Goal: Information Seeking & Learning: Get advice/opinions

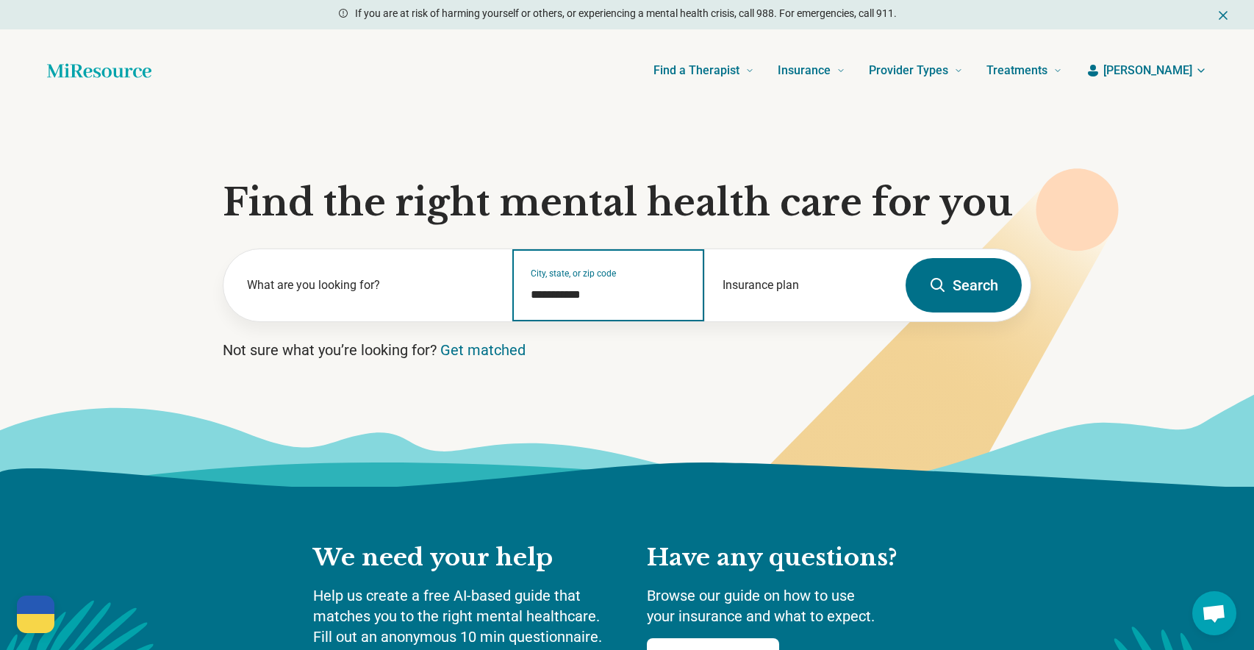
click at [588, 295] on input "**********" at bounding box center [609, 295] width 157 height 18
click at [622, 296] on input "**********" at bounding box center [609, 295] width 157 height 18
click at [621, 297] on input "**********" at bounding box center [609, 295] width 157 height 18
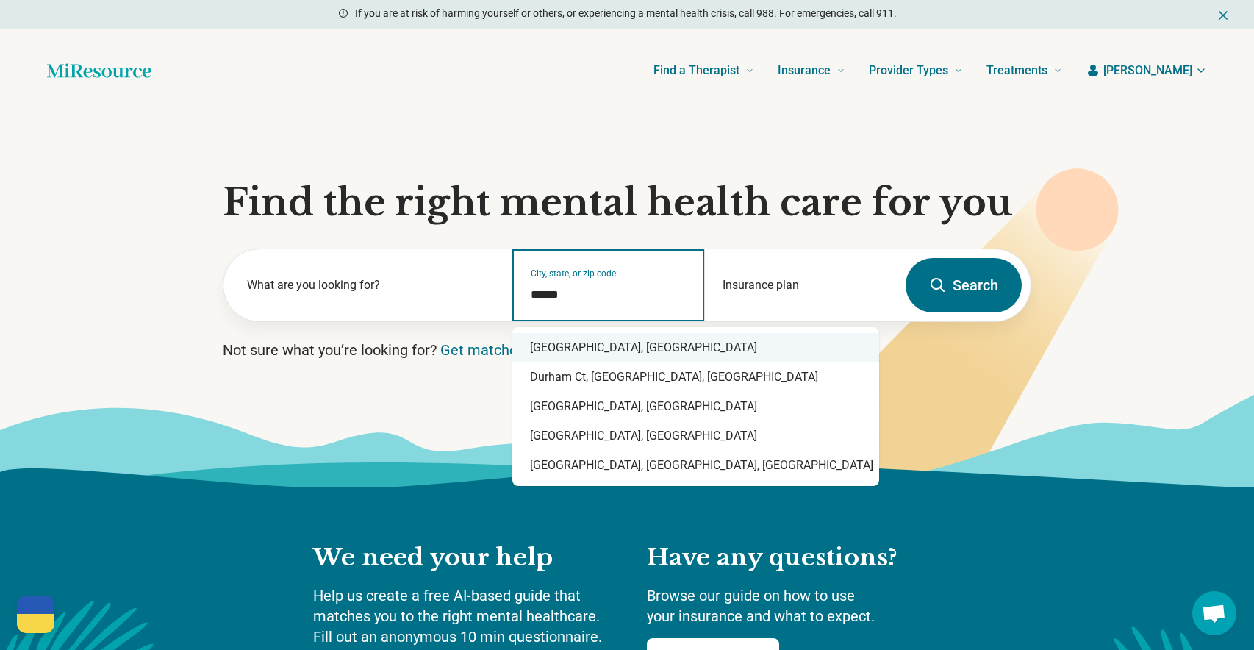
click at [580, 356] on div "[GEOGRAPHIC_DATA], [GEOGRAPHIC_DATA]" at bounding box center [695, 347] width 367 height 29
type input "**********"
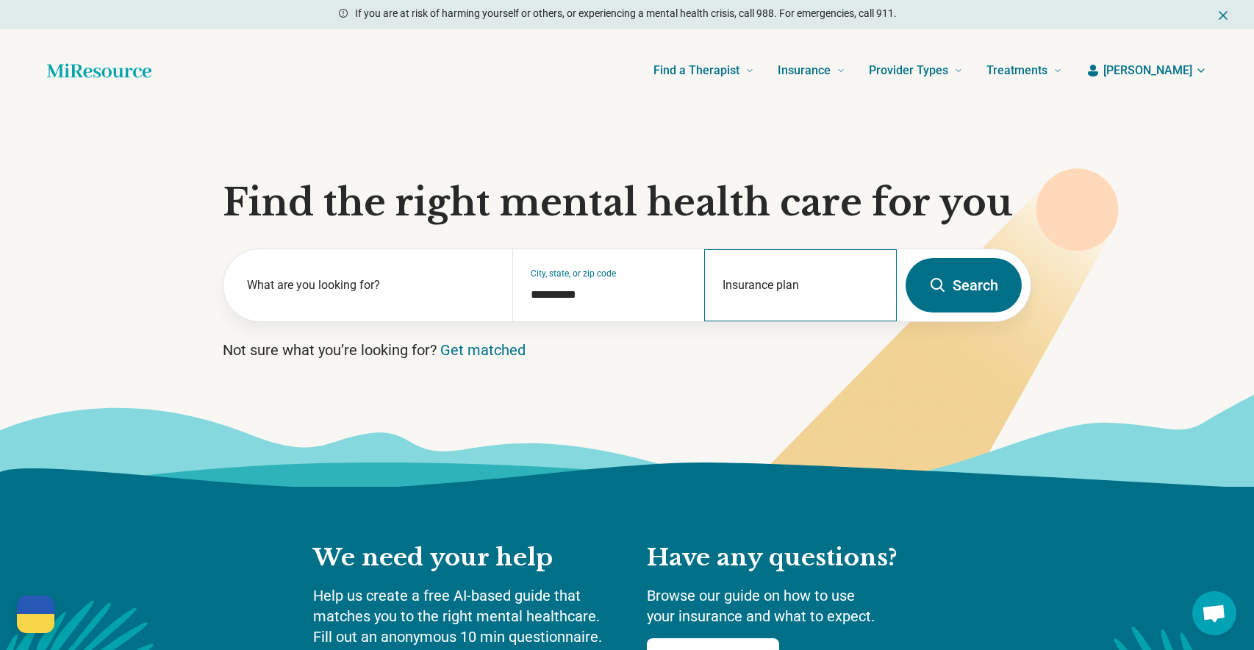
click at [755, 278] on div "Insurance plan" at bounding box center [800, 285] width 193 height 72
click at [742, 352] on div "DSHIP" at bounding box center [736, 348] width 63 height 29
type input "*****"
click at [938, 289] on icon at bounding box center [938, 285] width 14 height 14
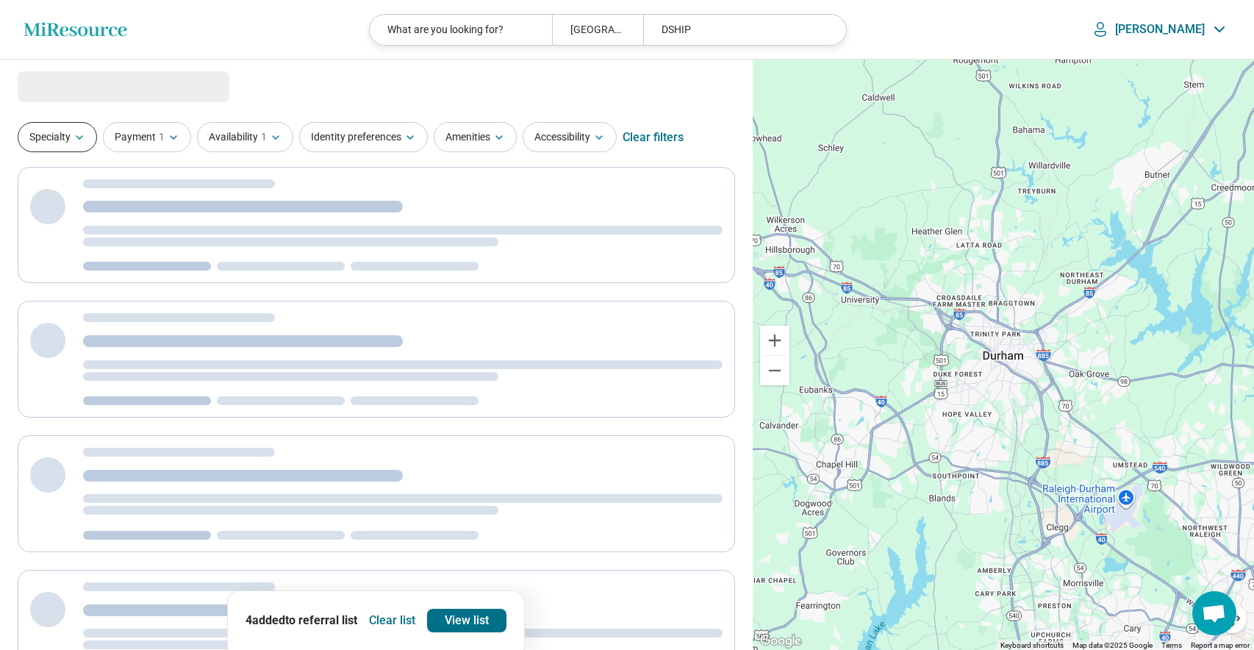
select select "***"
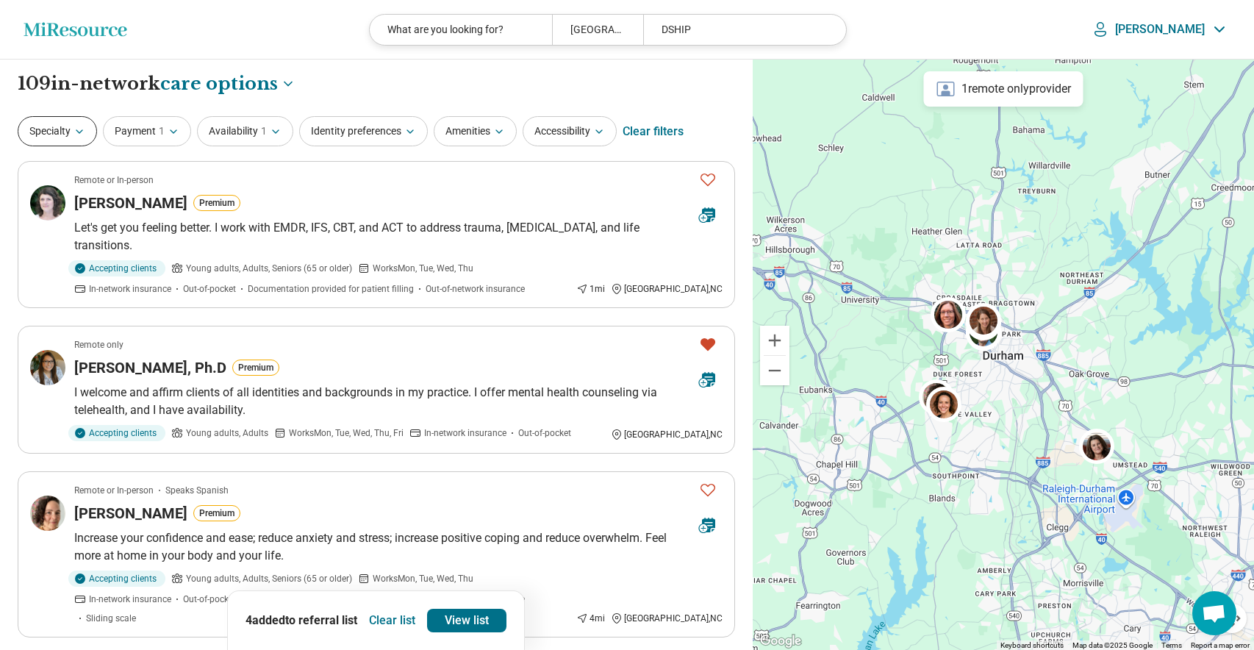
click at [67, 135] on button "Specialty" at bounding box center [57, 131] width 79 height 30
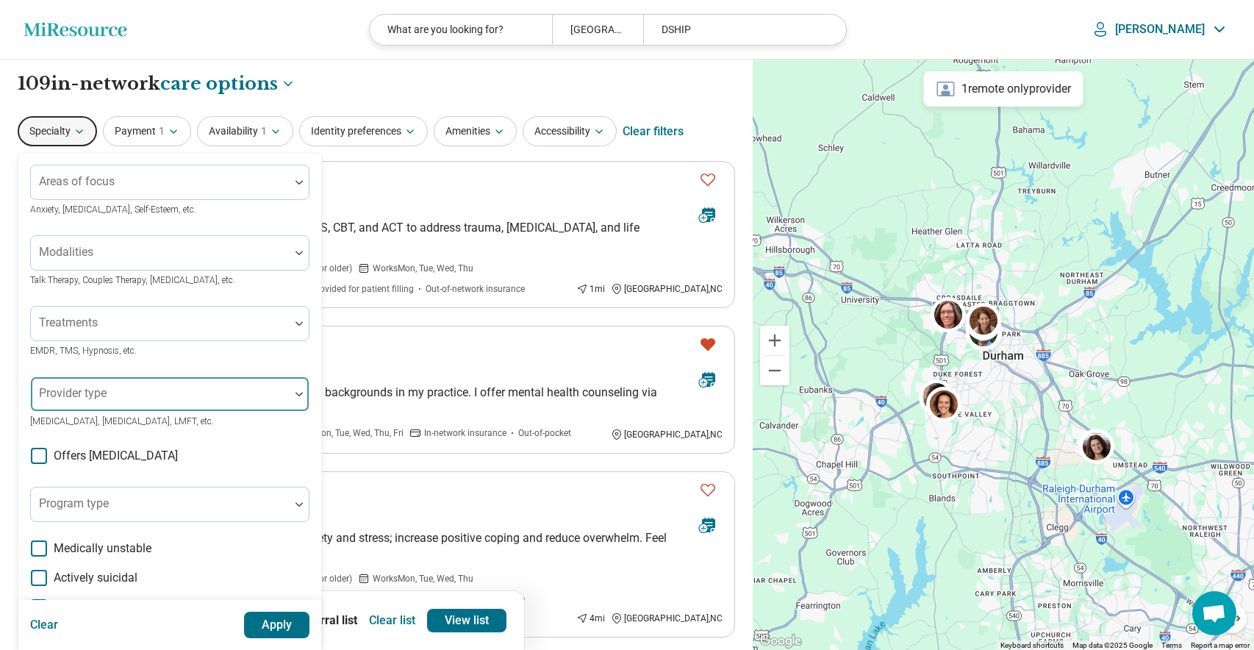
click at [94, 396] on div "Provider type" at bounding box center [169, 393] width 279 height 35
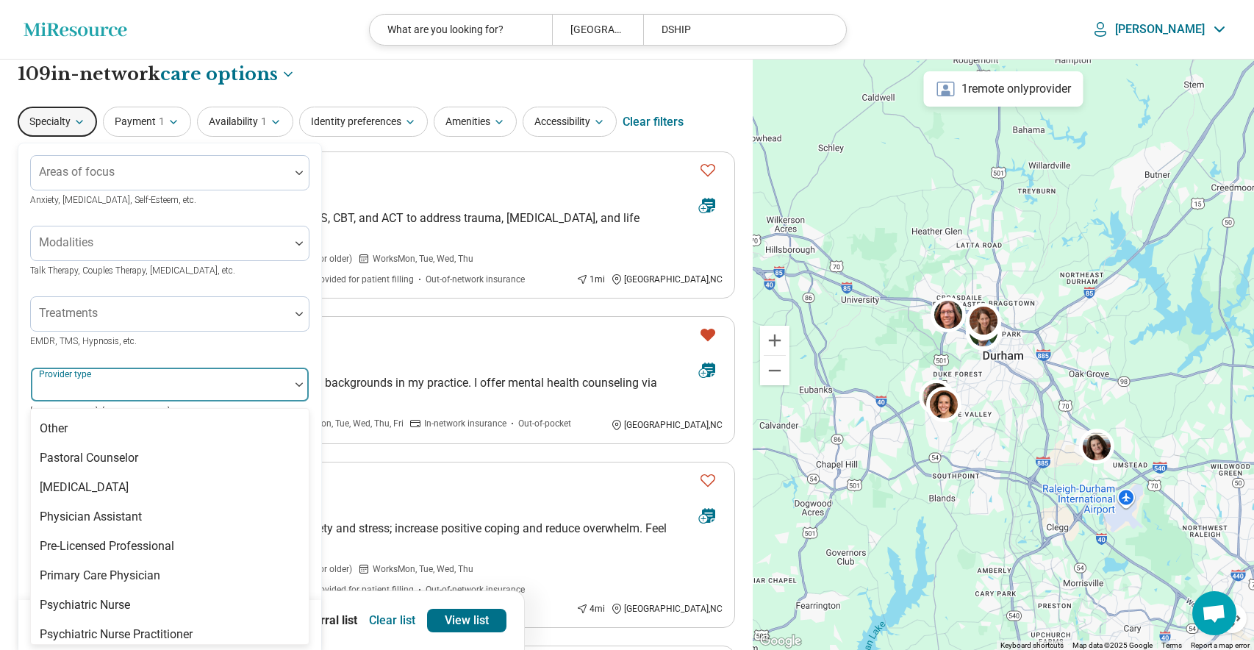
scroll to position [1923, 0]
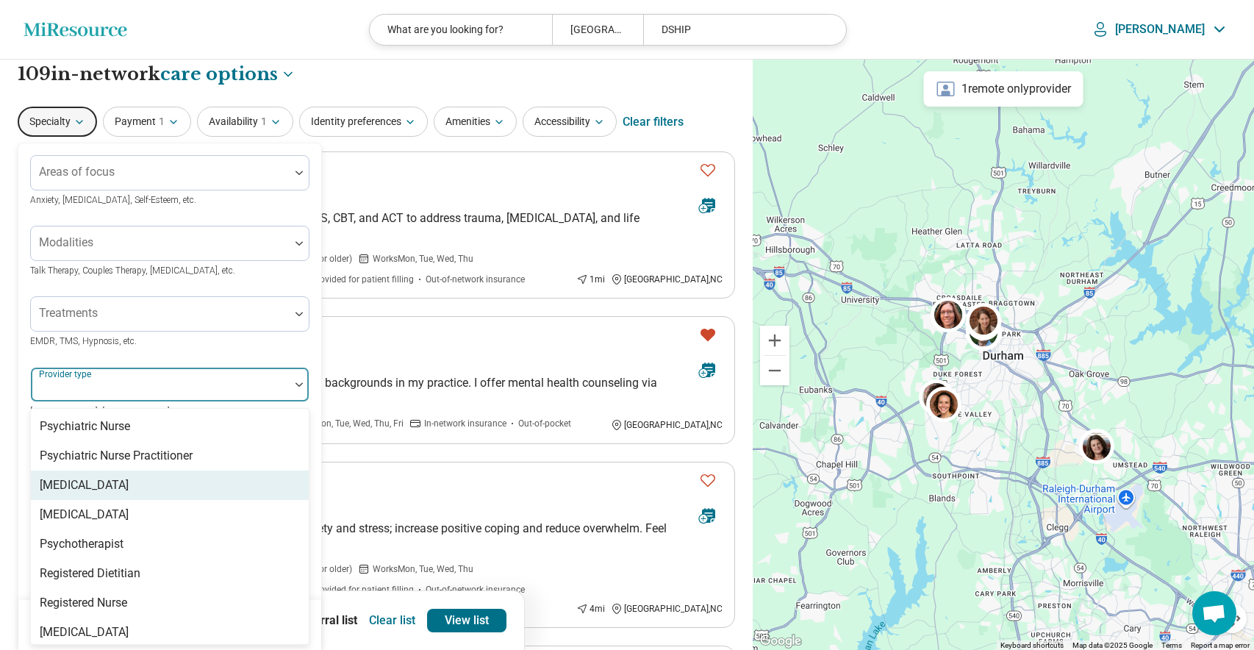
click at [93, 476] on div "[MEDICAL_DATA]" at bounding box center [84, 485] width 89 height 18
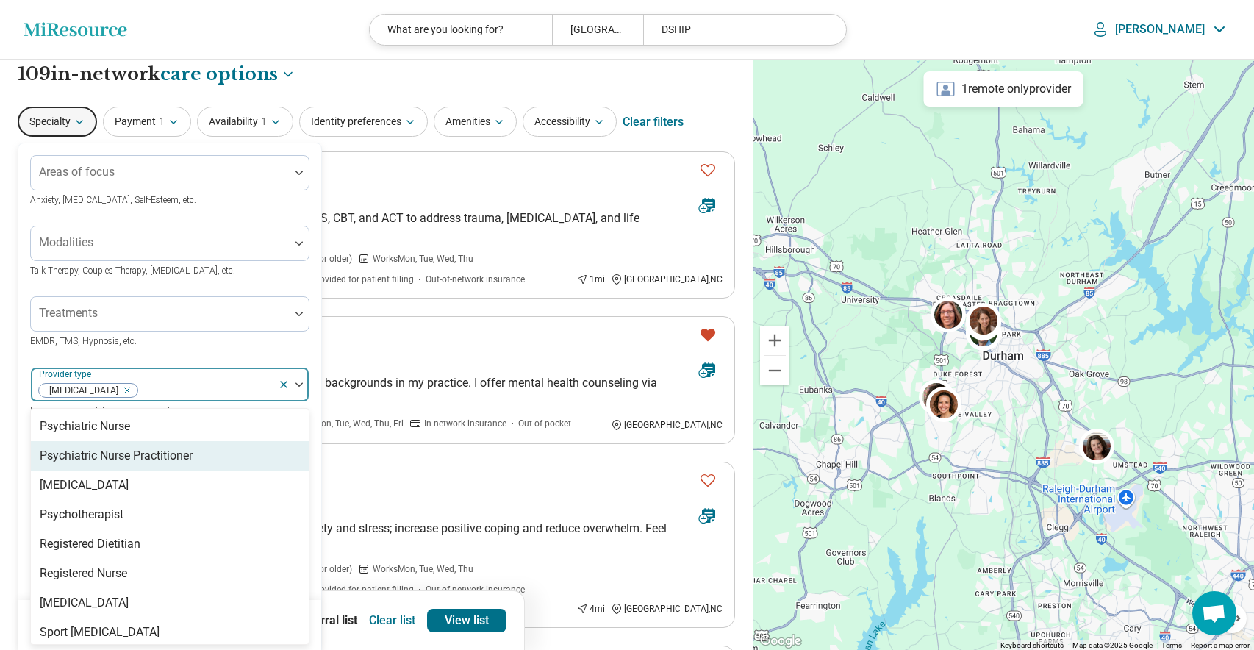
scroll to position [1894, 0]
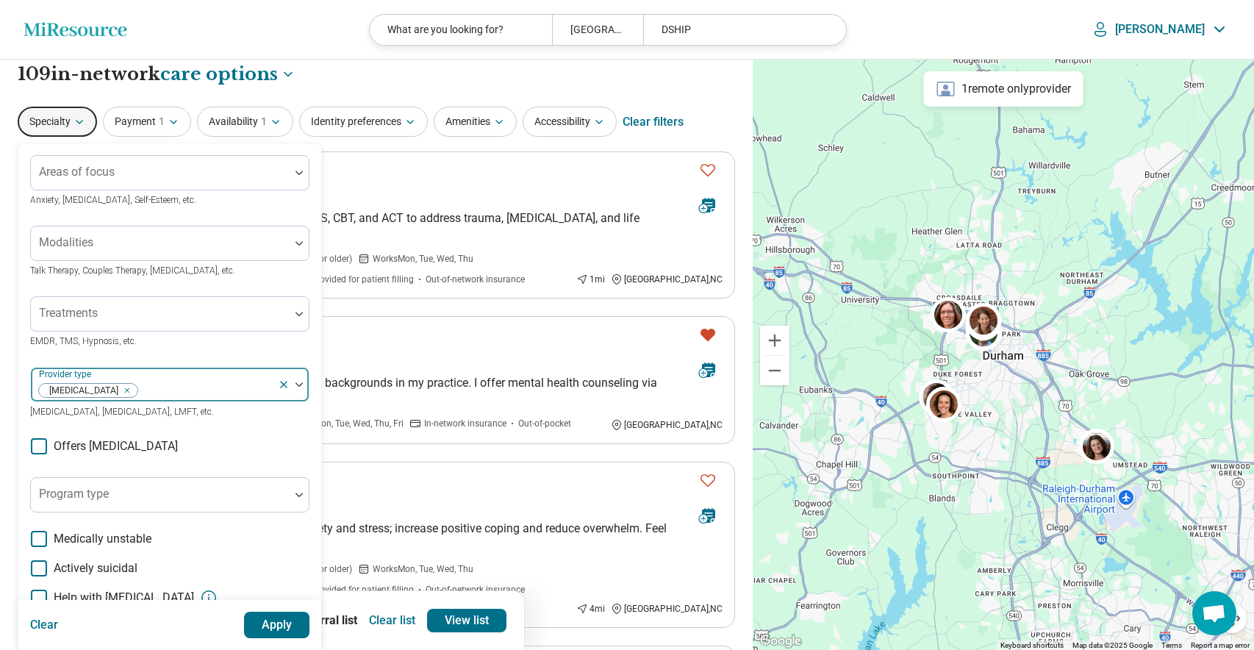
click at [254, 384] on div at bounding box center [205, 390] width 133 height 21
click at [282, 624] on button "Apply" at bounding box center [277, 625] width 66 height 26
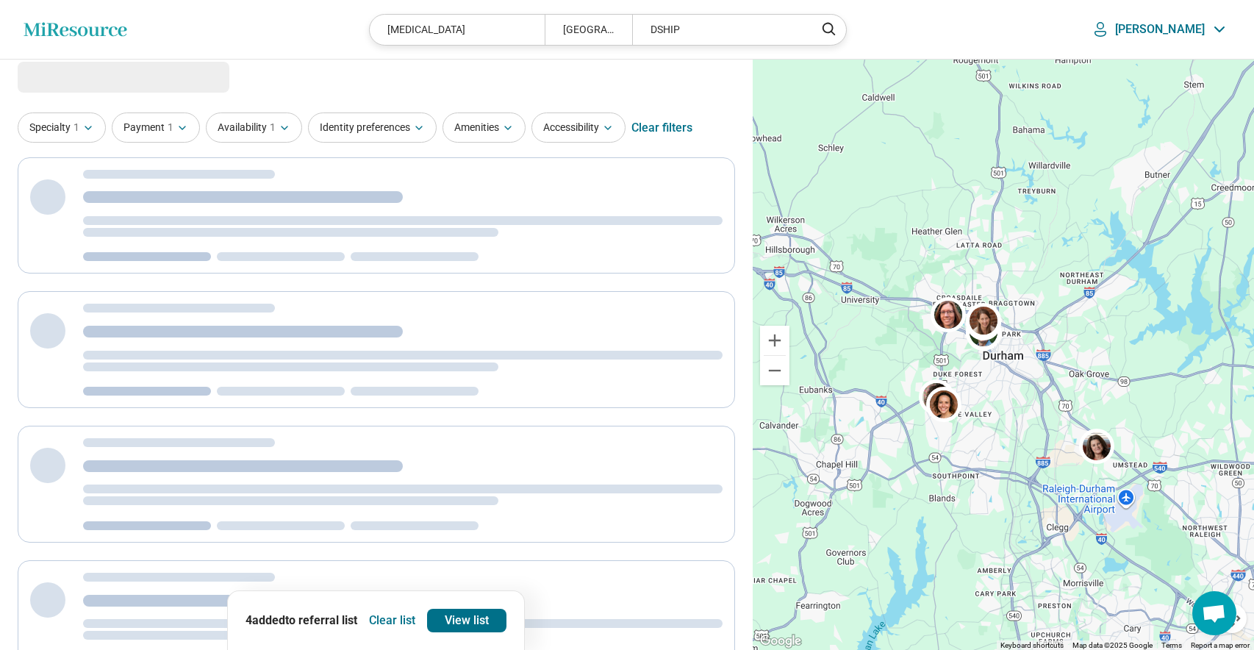
scroll to position [0, 0]
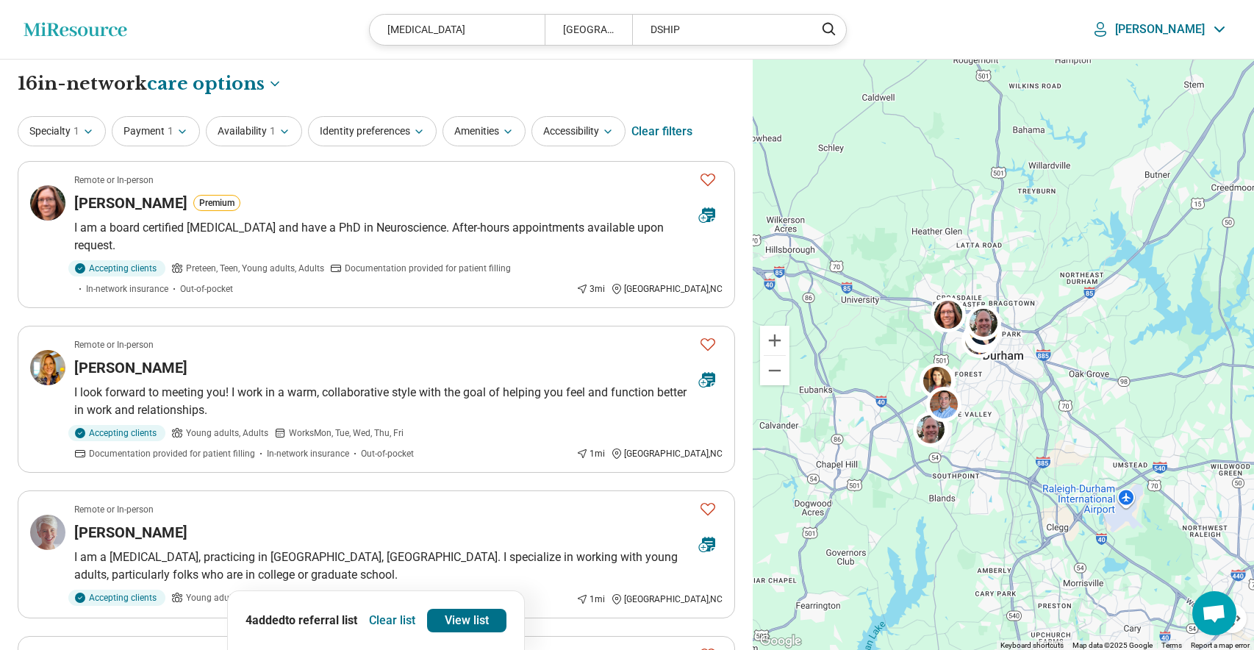
click at [376, 621] on button "Clear list" at bounding box center [392, 621] width 58 height 24
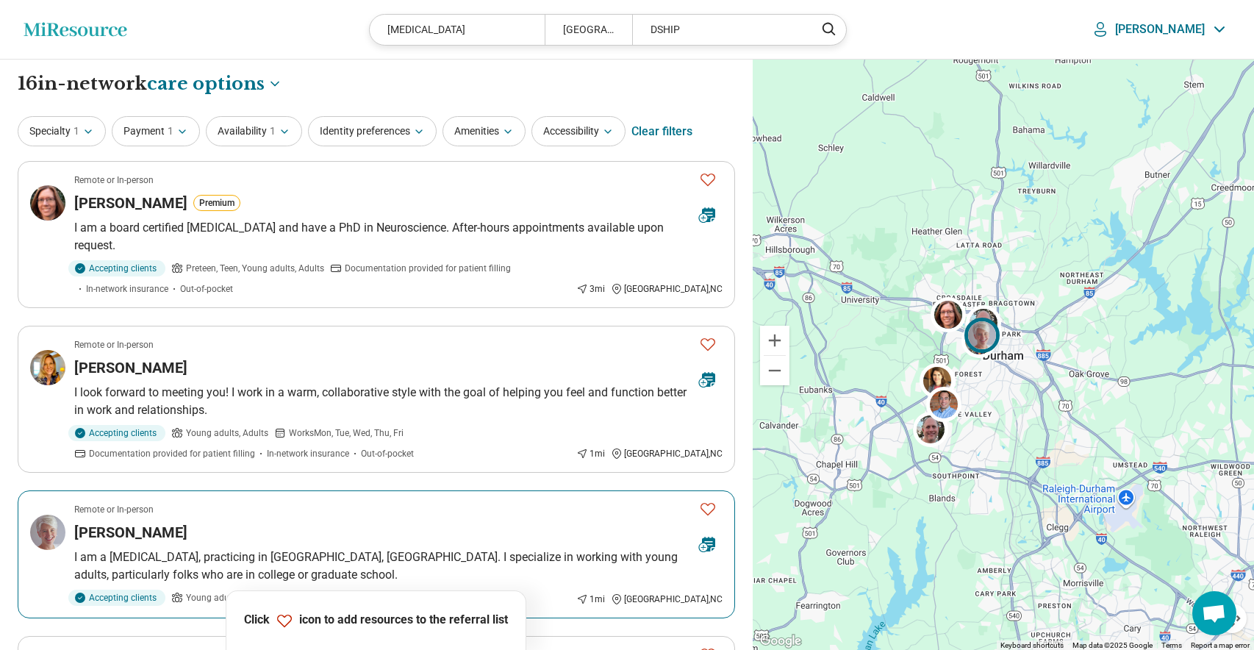
click at [709, 500] on icon "Favorite" at bounding box center [708, 509] width 18 height 18
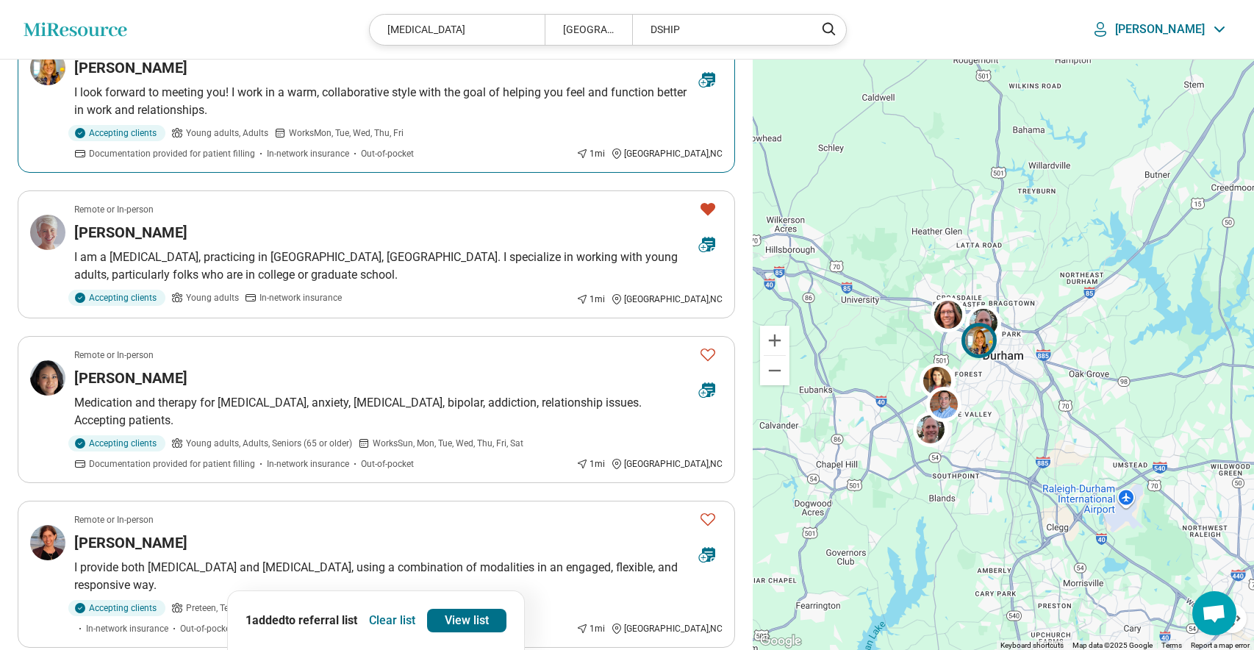
scroll to position [301, 0]
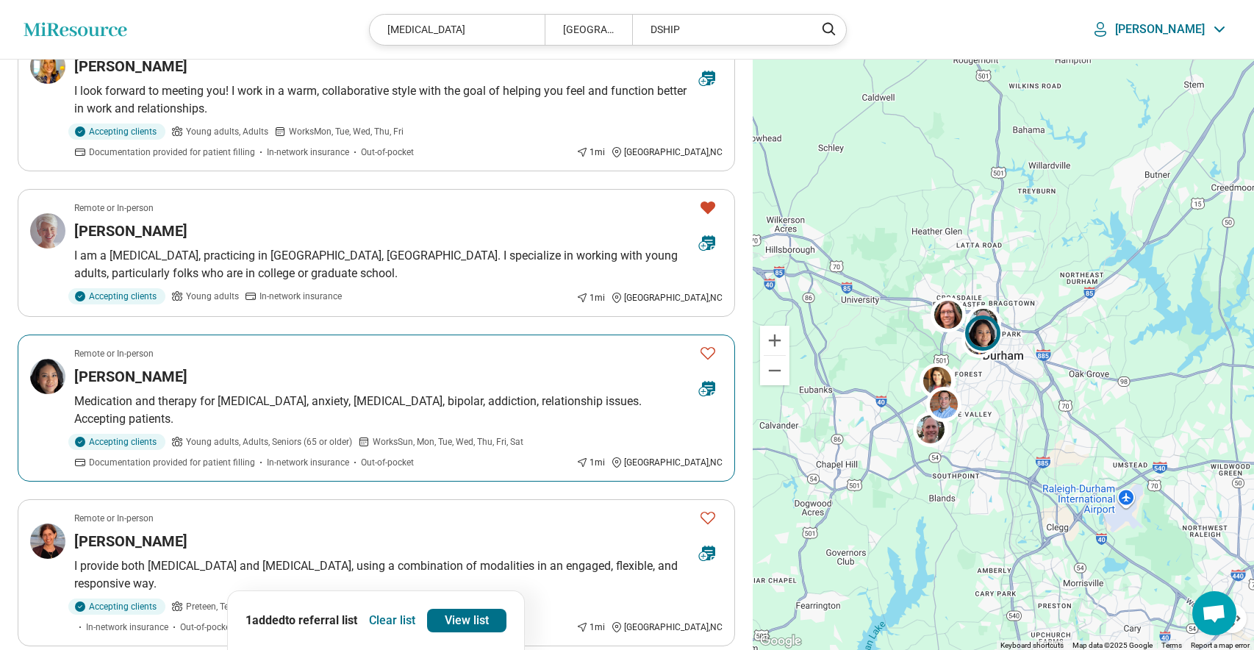
click at [705, 344] on icon "Favorite" at bounding box center [708, 353] width 18 height 18
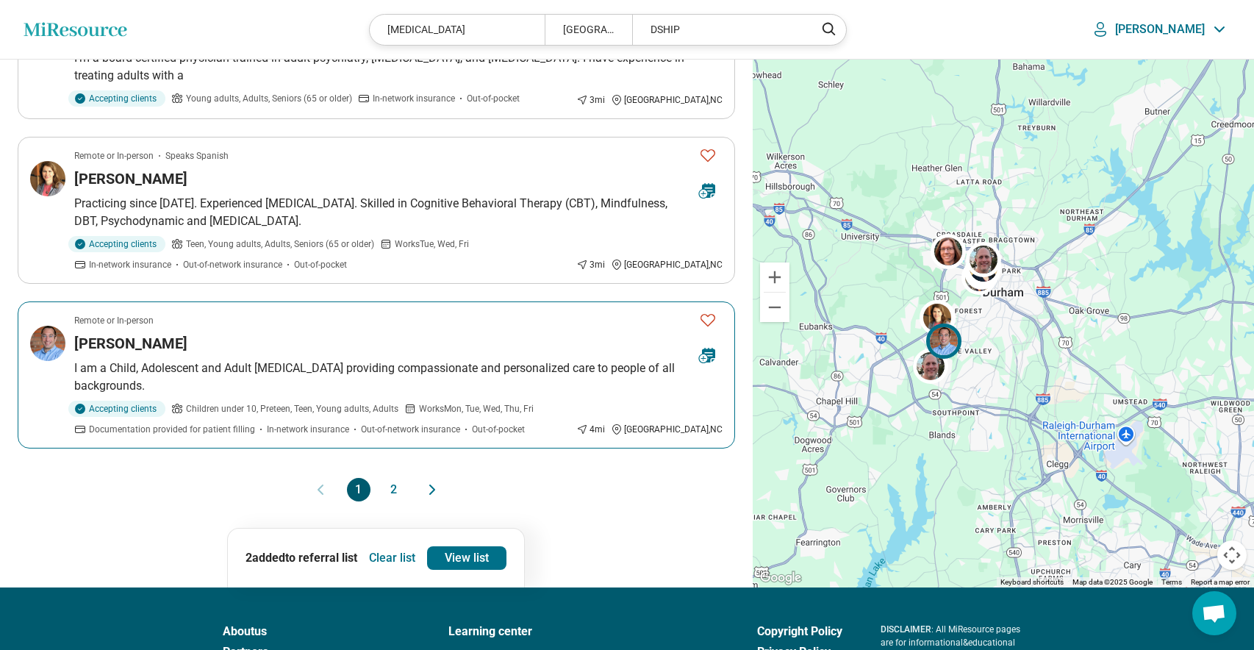
scroll to position [1310, 0]
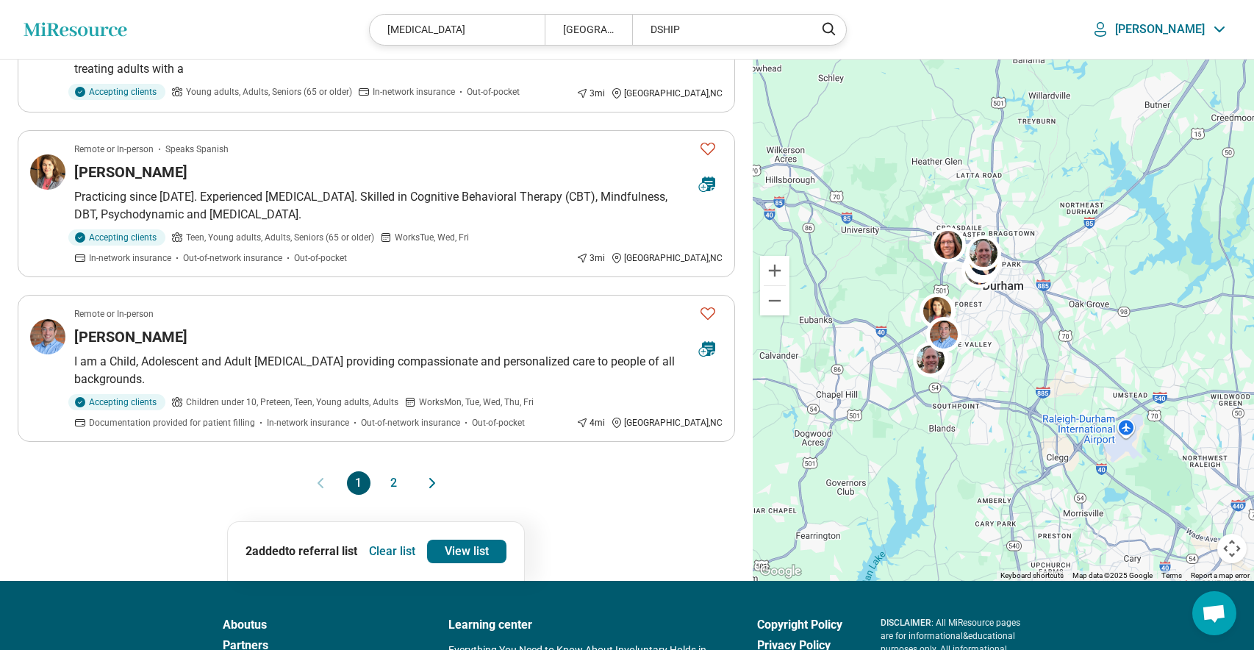
click at [401, 471] on button "2" at bounding box center [394, 483] width 24 height 24
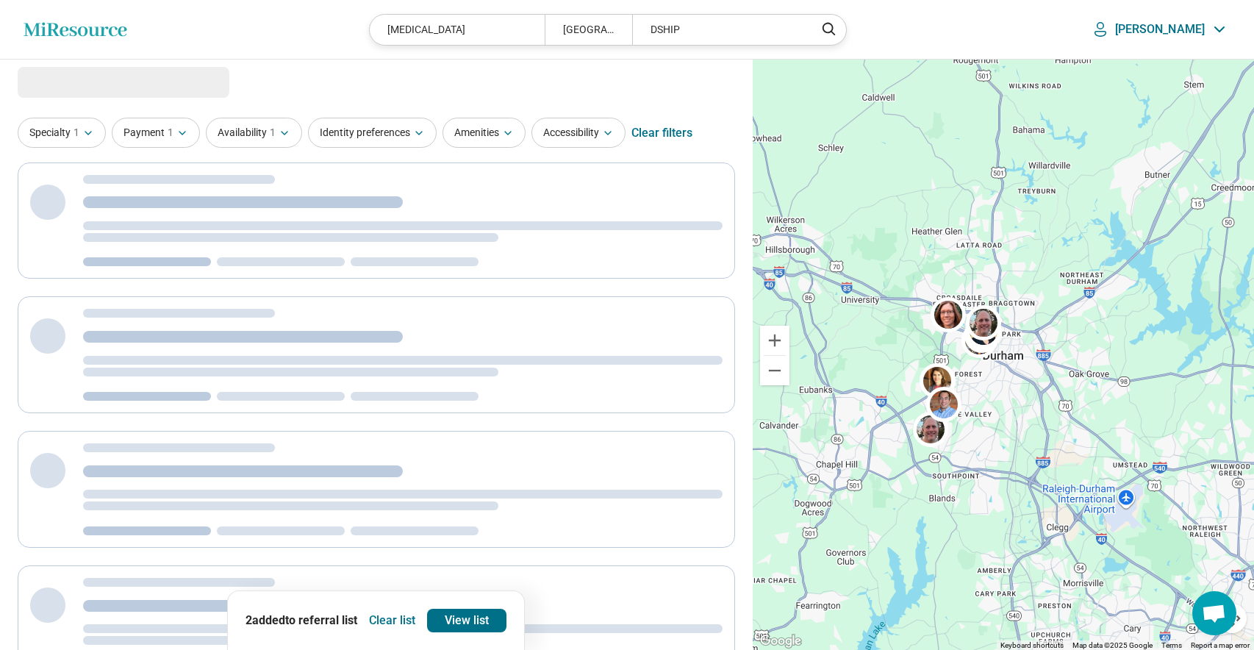
scroll to position [0, 0]
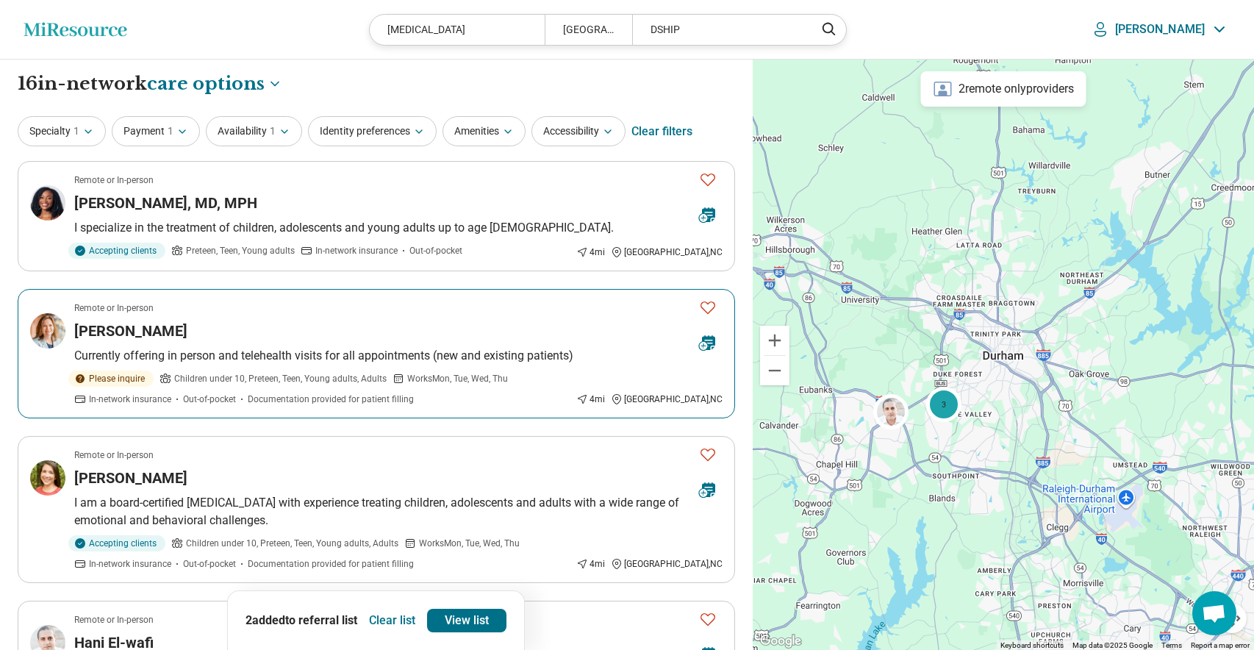
drag, startPoint x: 706, startPoint y: 309, endPoint x: 690, endPoint y: 315, distance: 17.5
click at [706, 308] on icon "Favorite" at bounding box center [708, 307] width 18 height 18
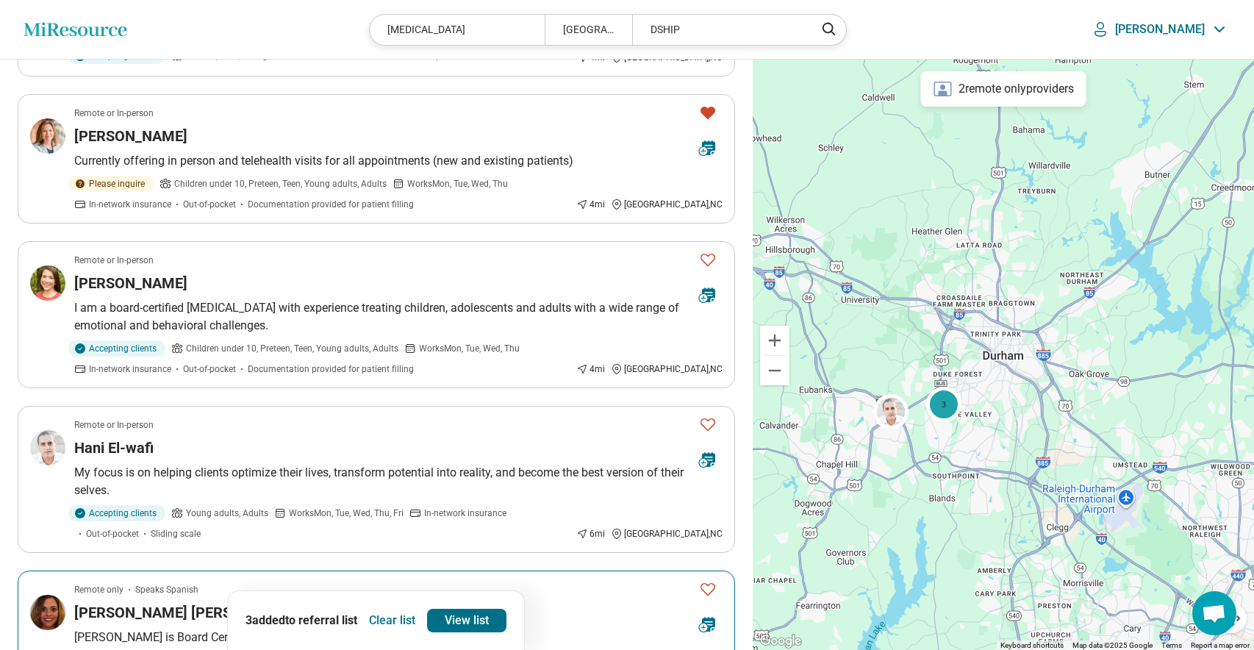
scroll to position [185, 0]
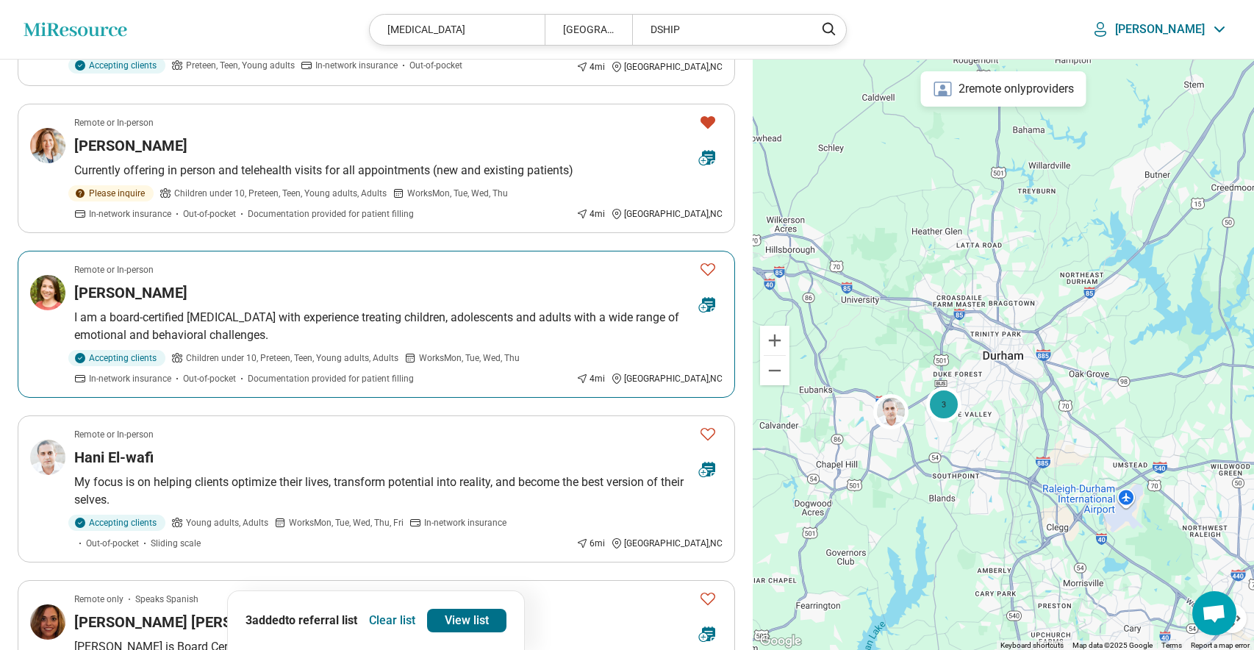
click at [707, 271] on icon "Favorite" at bounding box center [708, 269] width 18 height 18
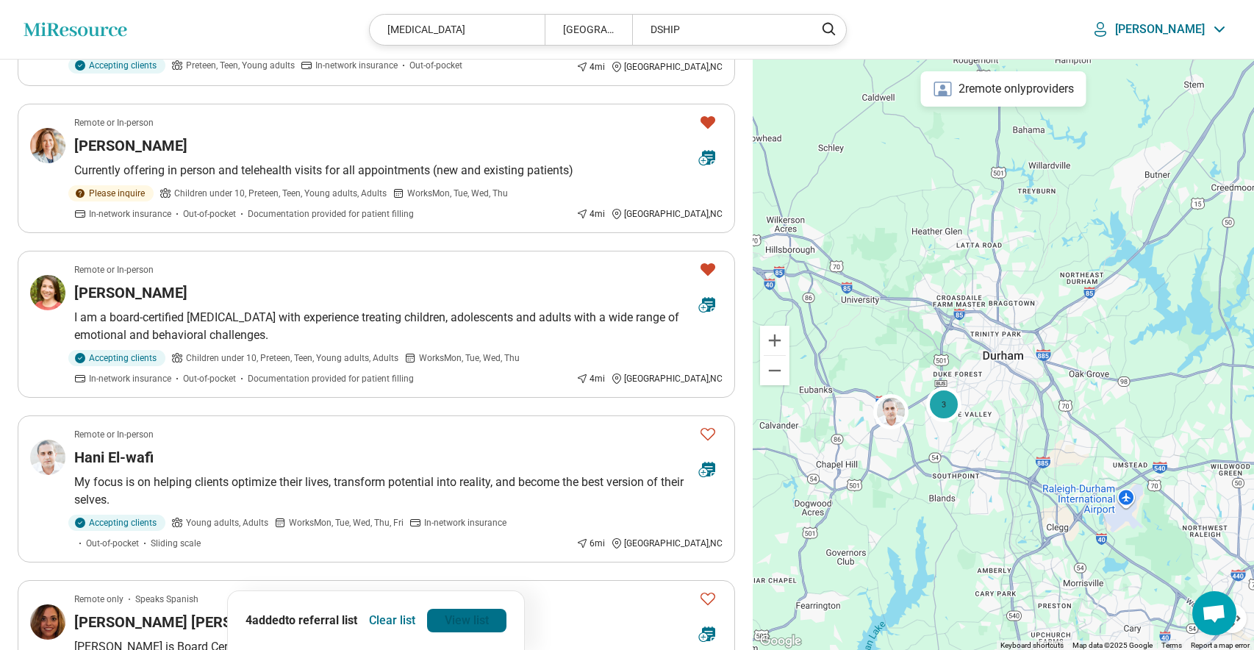
click at [456, 623] on link "View list" at bounding box center [466, 621] width 79 height 24
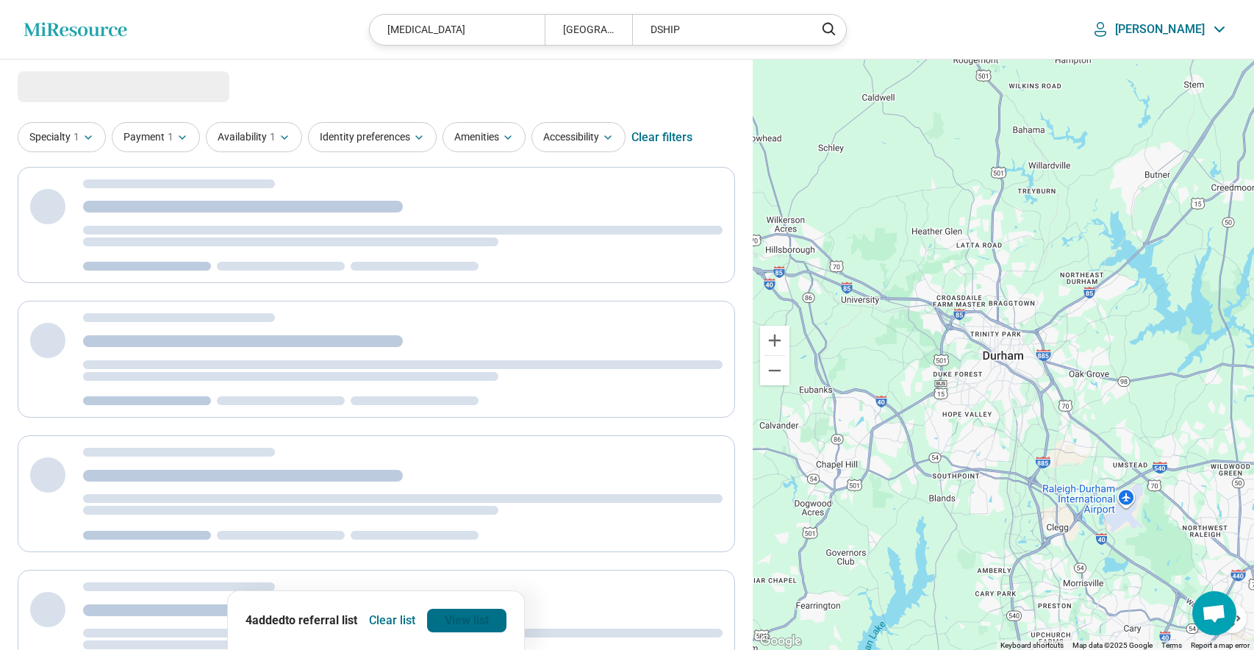
click at [463, 615] on link "View list" at bounding box center [466, 621] width 79 height 24
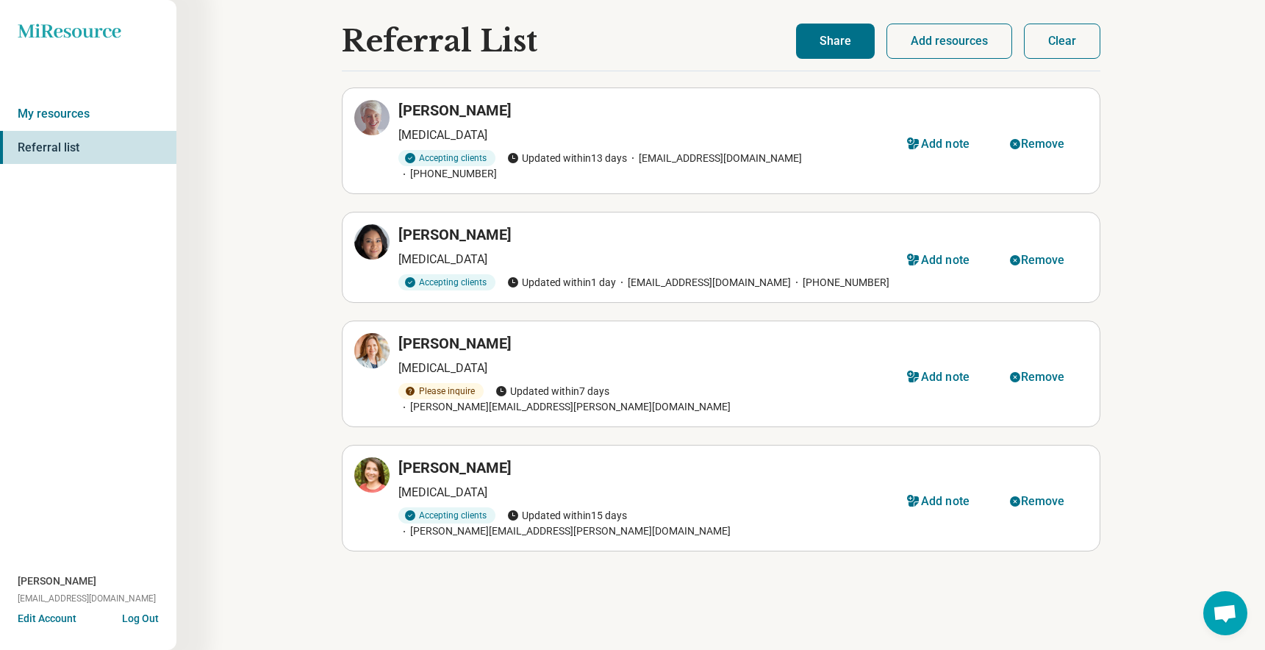
click at [819, 42] on button "Share" at bounding box center [835, 41] width 79 height 35
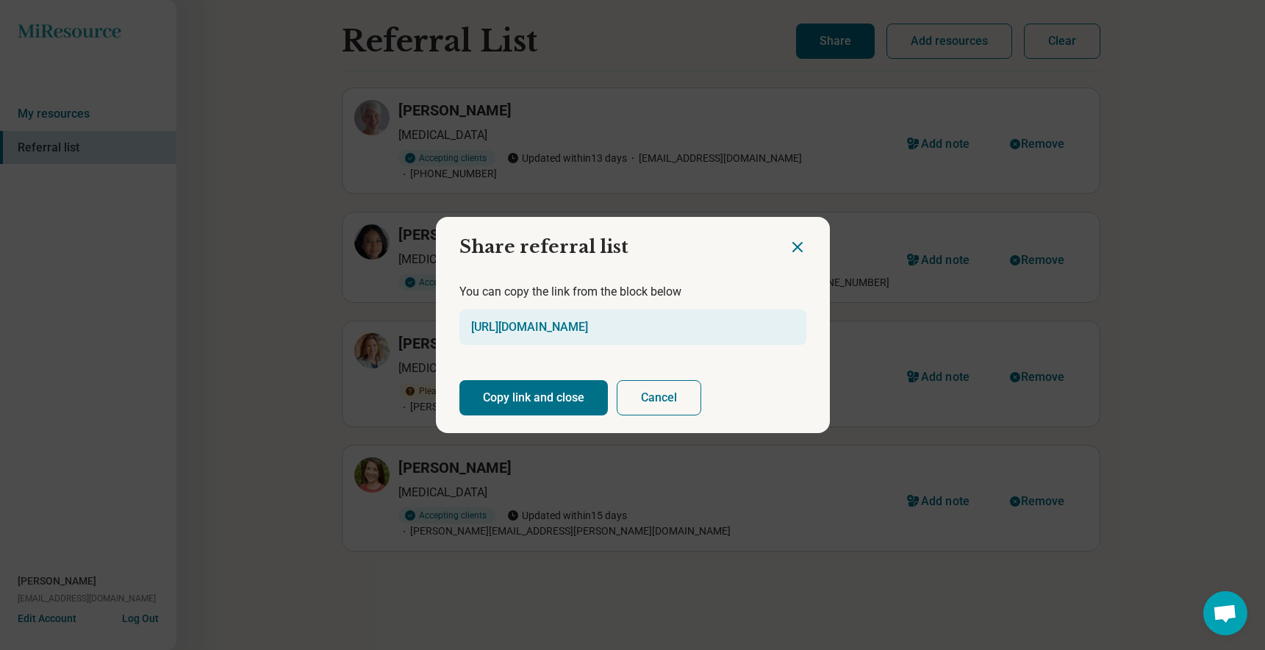
click at [537, 401] on button "Copy link and close" at bounding box center [533, 397] width 149 height 35
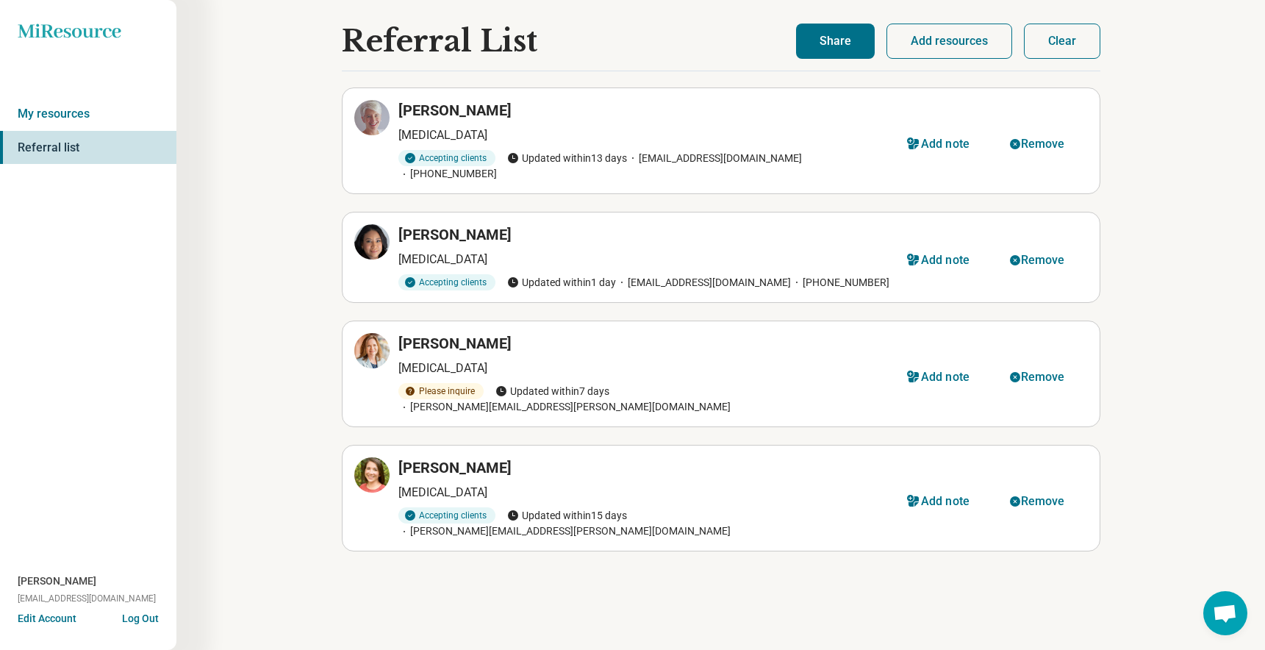
click at [1047, 40] on button "Clear" at bounding box center [1062, 41] width 76 height 35
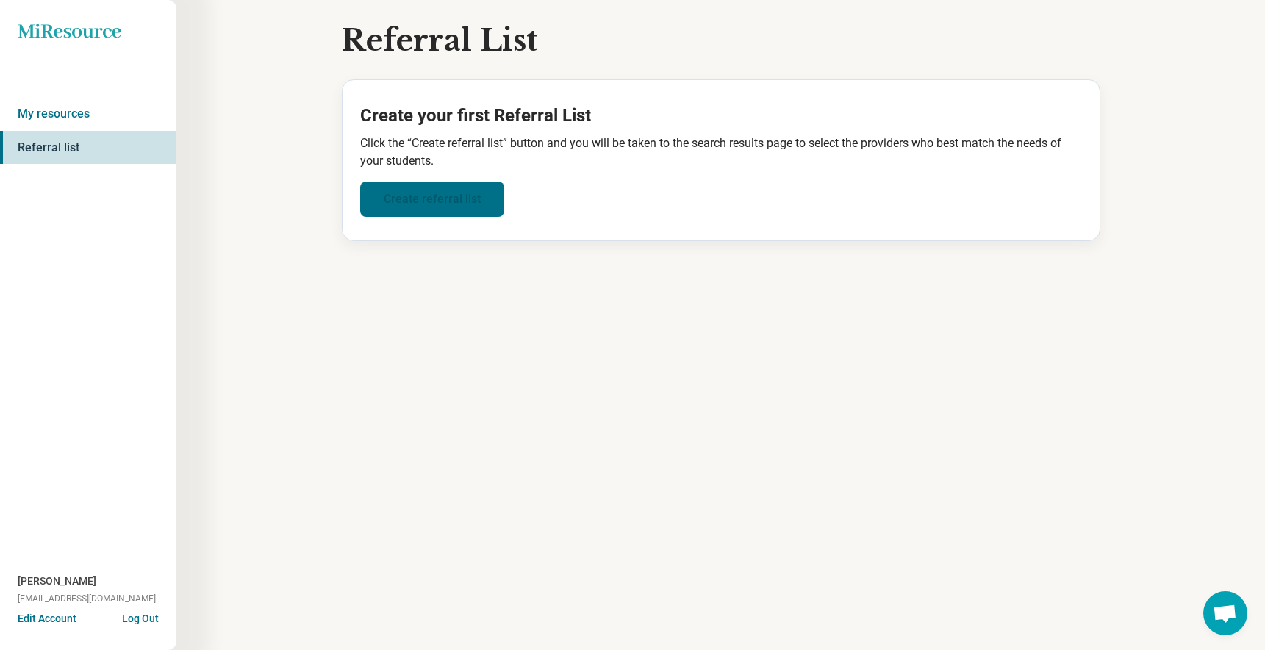
click at [401, 199] on link "Create referral list" at bounding box center [432, 199] width 144 height 35
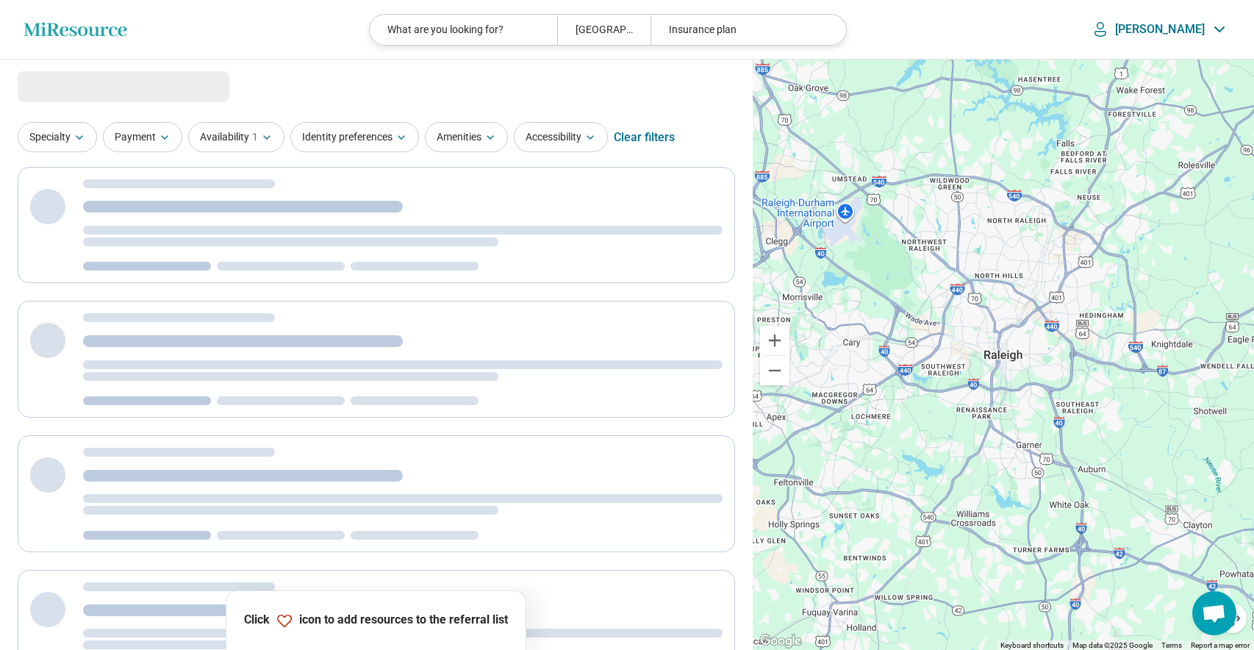
select select "***"
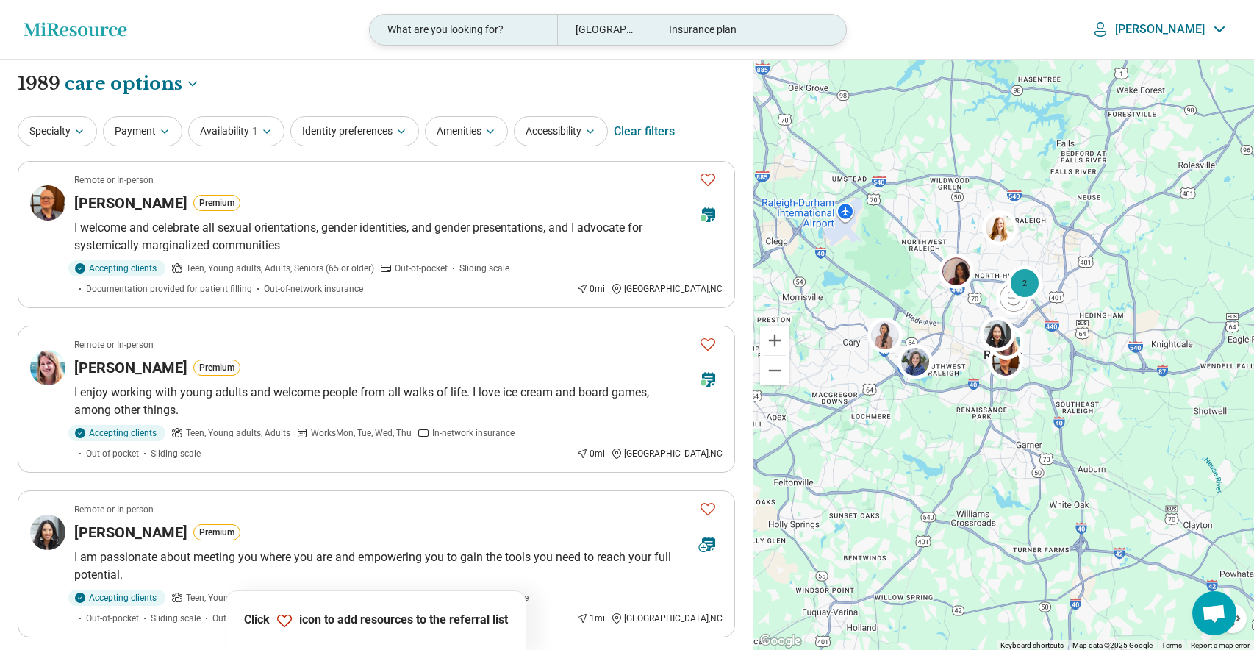
click at [602, 28] on div "[GEOGRAPHIC_DATA], [GEOGRAPHIC_DATA]" at bounding box center [603, 30] width 93 height 30
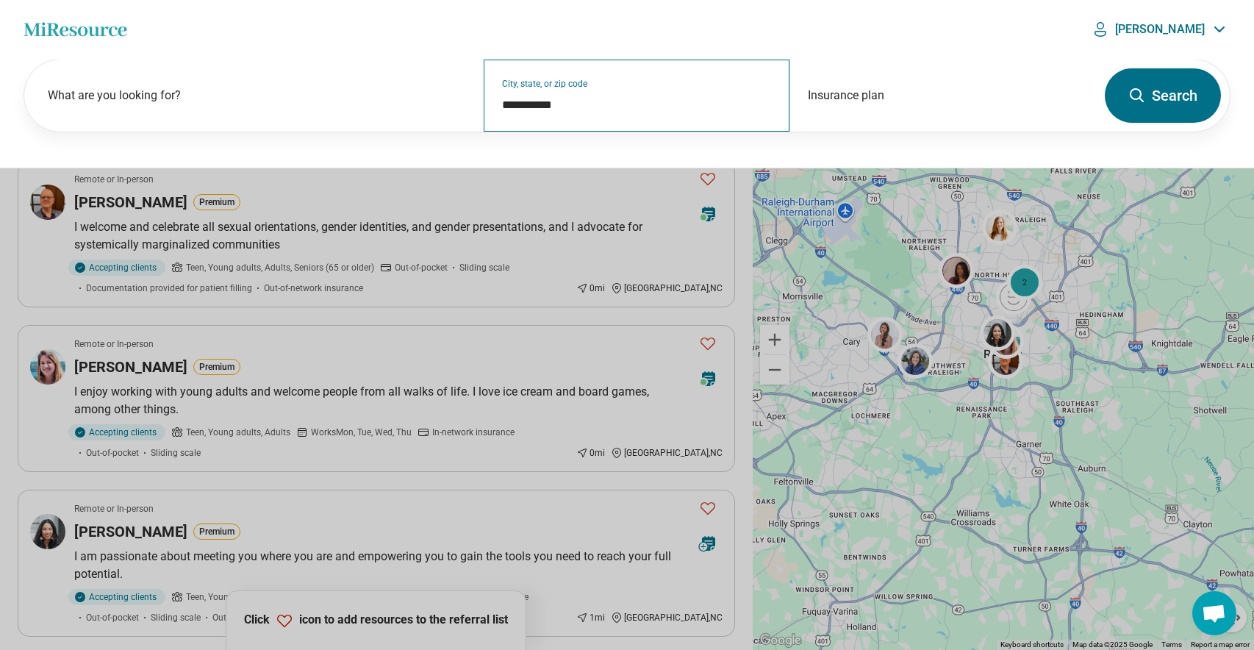
click at [576, 116] on div "**********" at bounding box center [637, 96] width 307 height 72
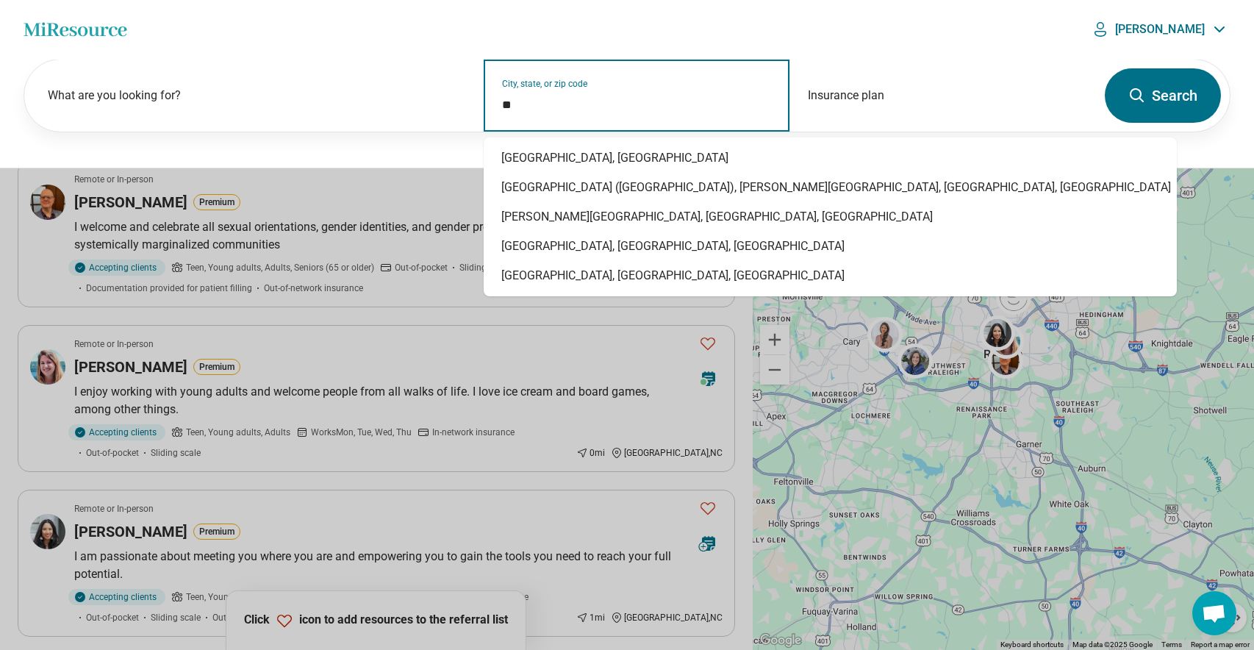
type input "*"
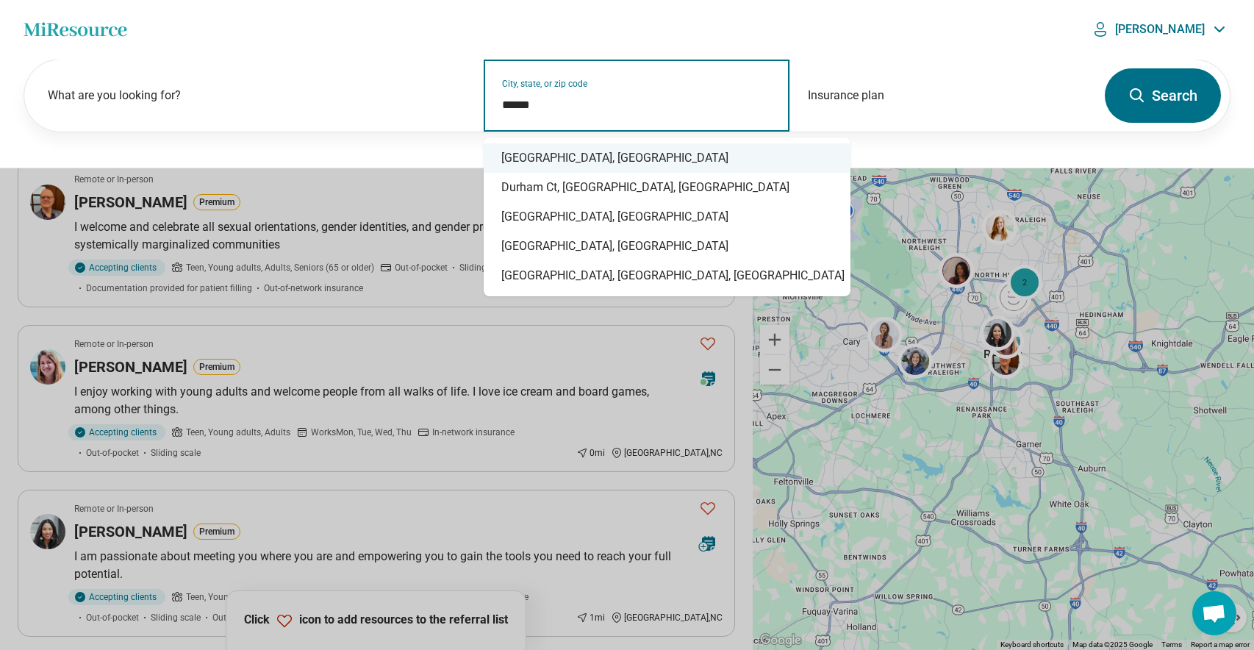
drag, startPoint x: 528, startPoint y: 164, endPoint x: 617, endPoint y: 154, distance: 89.5
click at [528, 162] on div "[GEOGRAPHIC_DATA], [GEOGRAPHIC_DATA]" at bounding box center [667, 157] width 367 height 29
type input "**********"
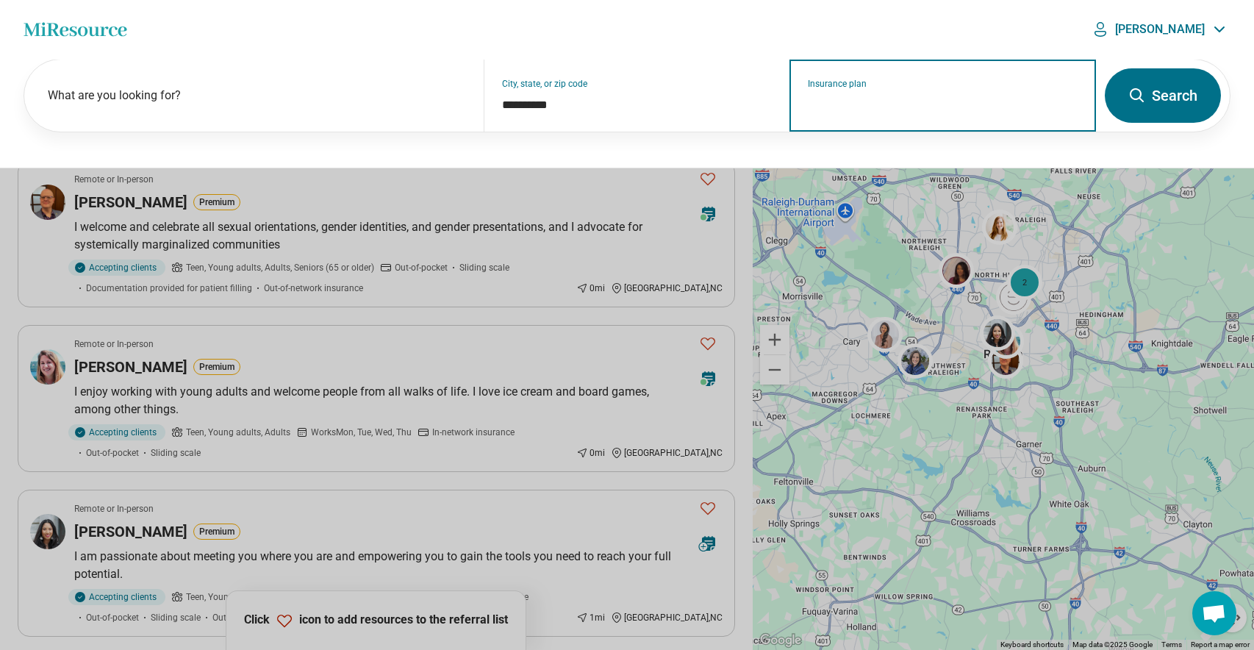
click at [842, 99] on input "Insurance plan" at bounding box center [943, 105] width 271 height 18
drag, startPoint x: 826, startPoint y: 157, endPoint x: 870, endPoint y: 151, distance: 44.6
click at [827, 156] on div "DSHIP" at bounding box center [821, 158] width 63 height 29
type input "*****"
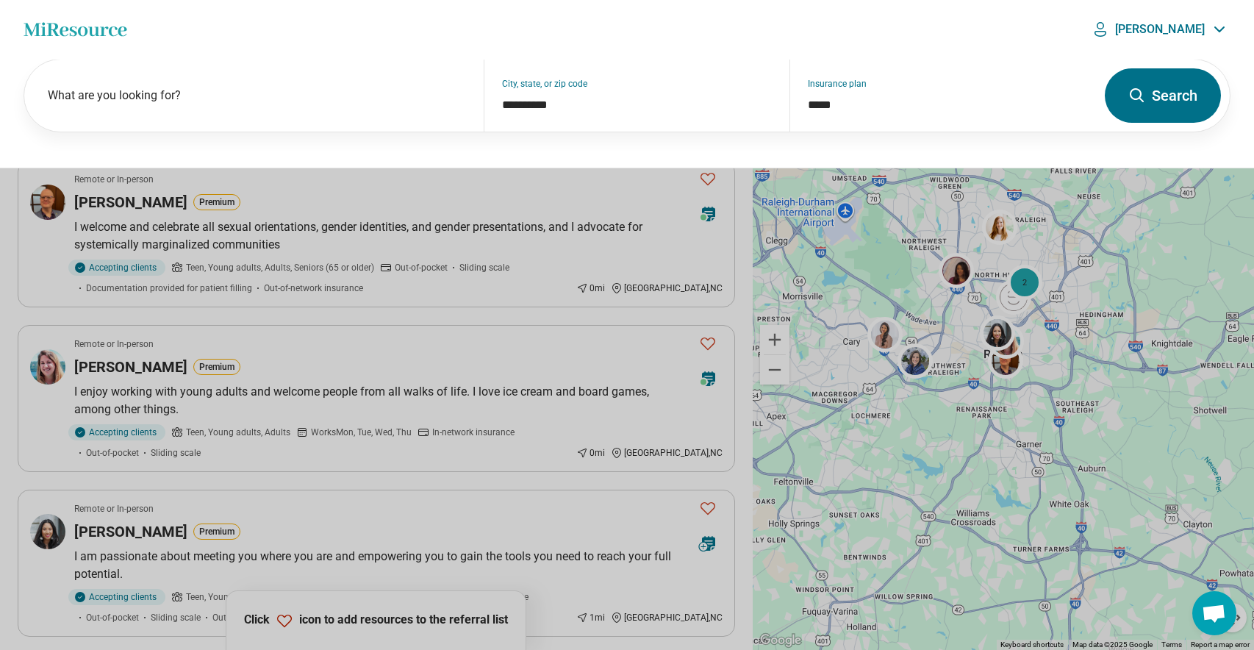
click at [1130, 104] on button "Search" at bounding box center [1163, 95] width 116 height 54
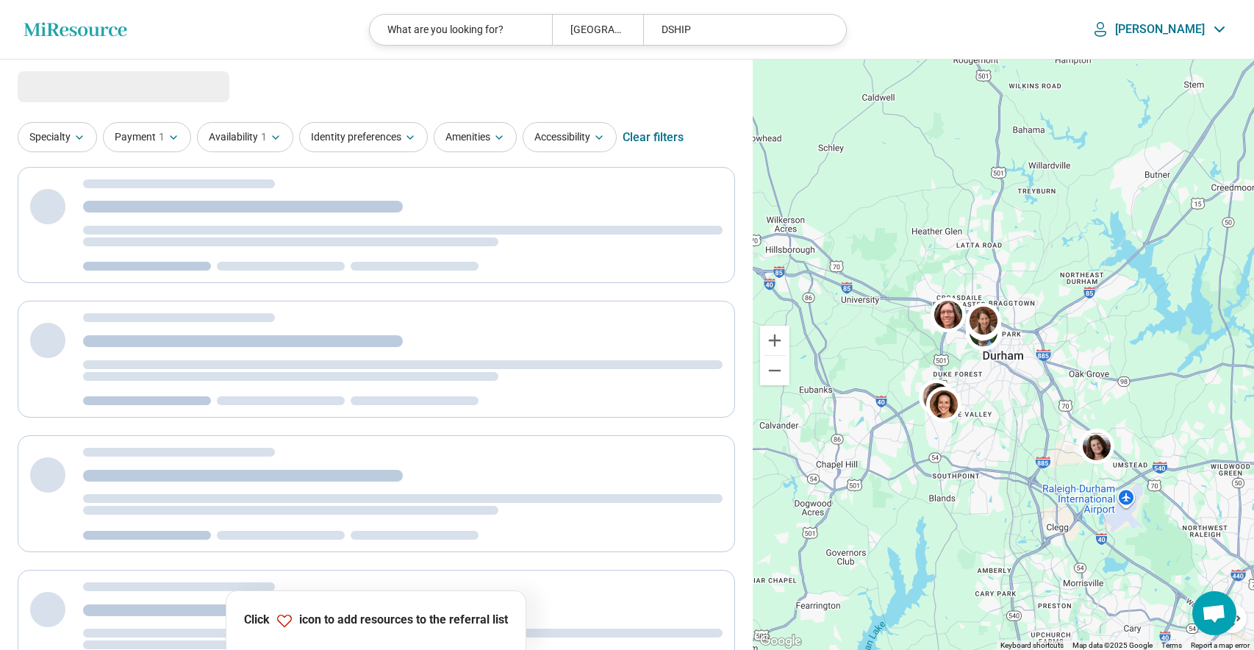
select select "***"
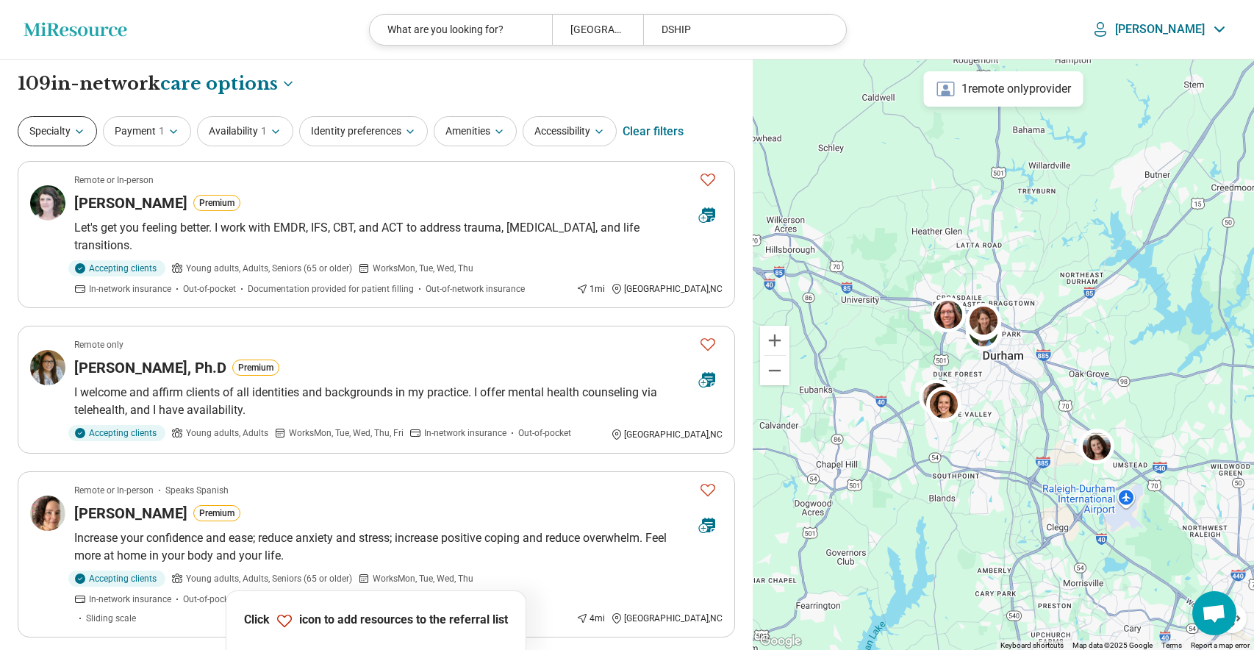
click at [83, 129] on icon "button" at bounding box center [80, 132] width 12 height 12
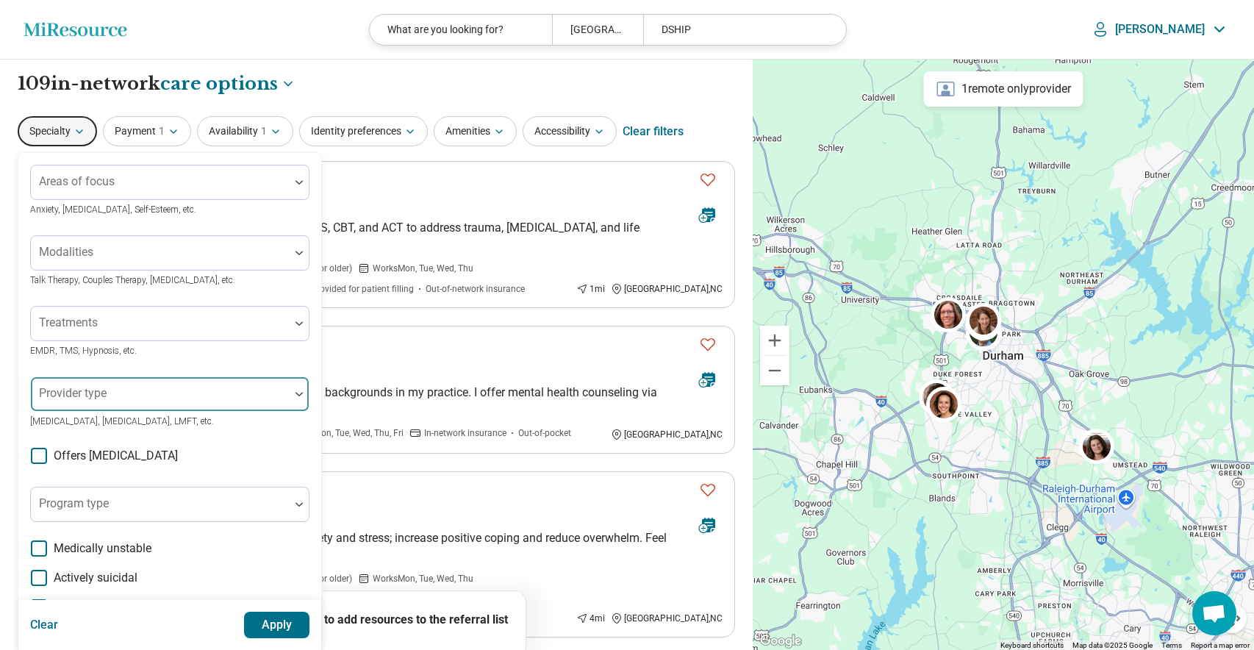
click at [90, 391] on div "Provider type" at bounding box center [169, 393] width 279 height 35
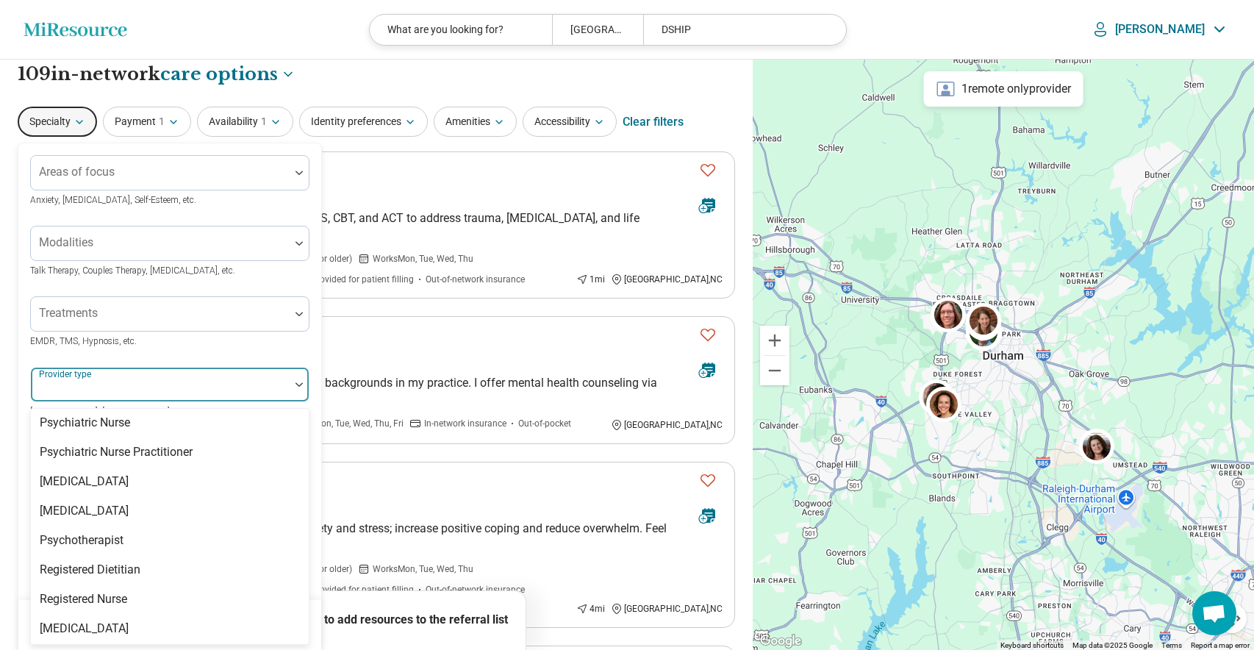
scroll to position [1923, 0]
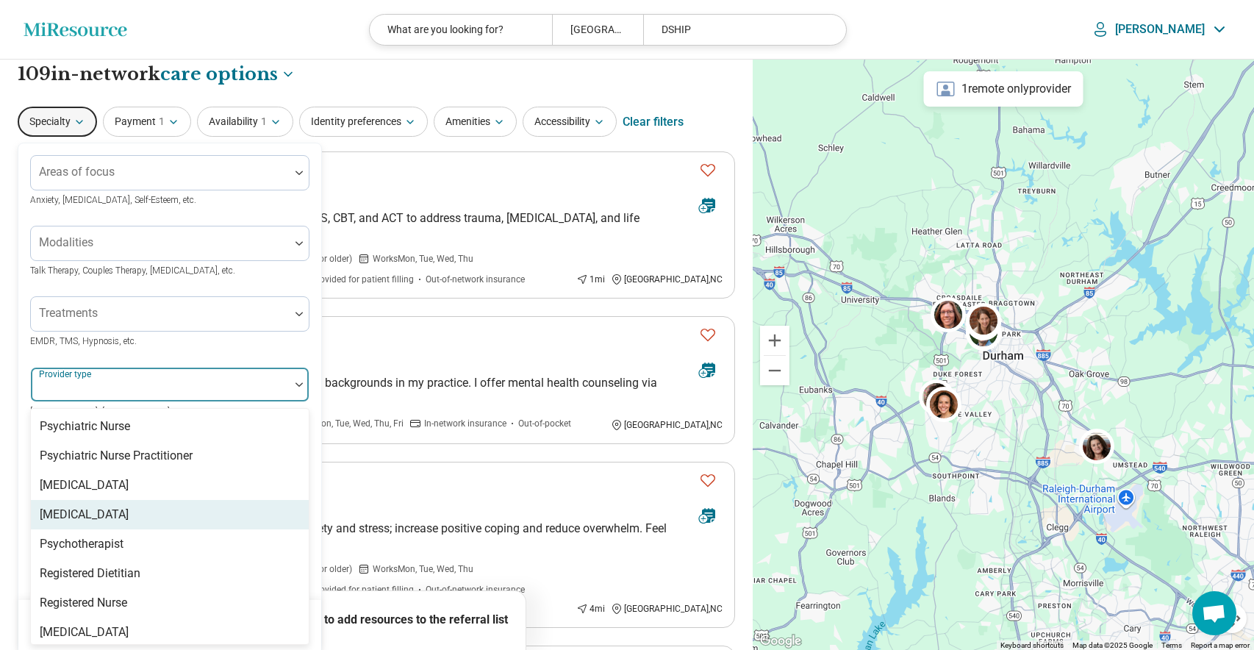
click at [116, 500] on div "[MEDICAL_DATA]" at bounding box center [170, 514] width 278 height 29
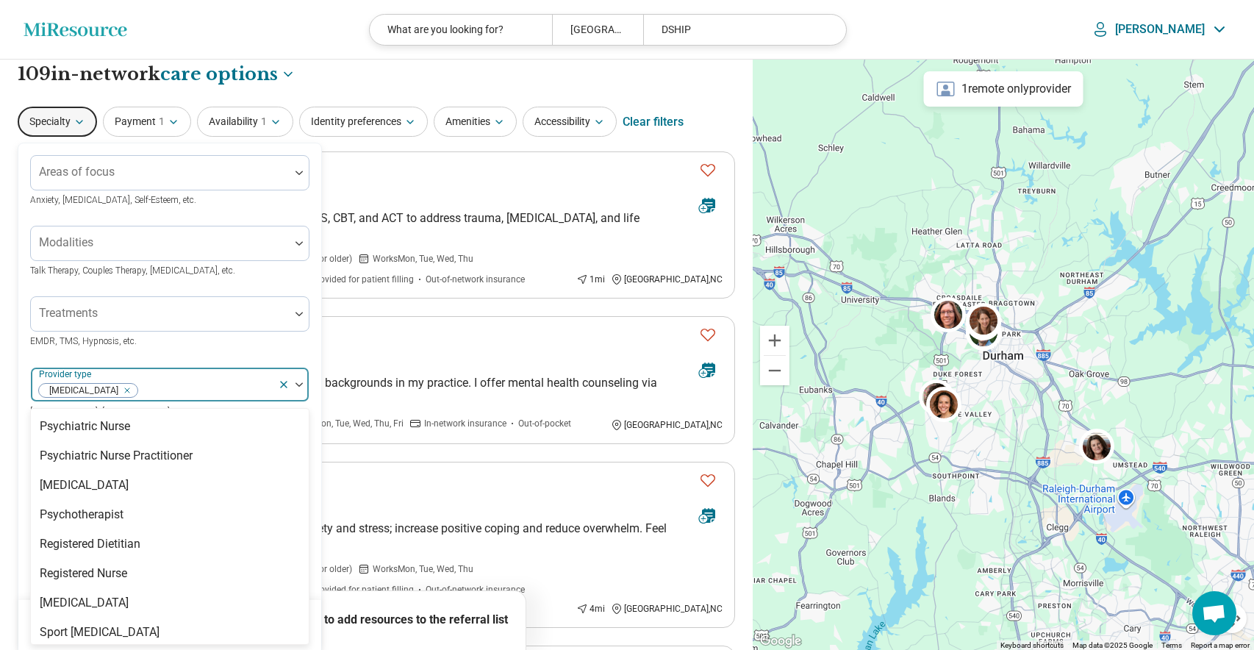
scroll to position [1894, 0]
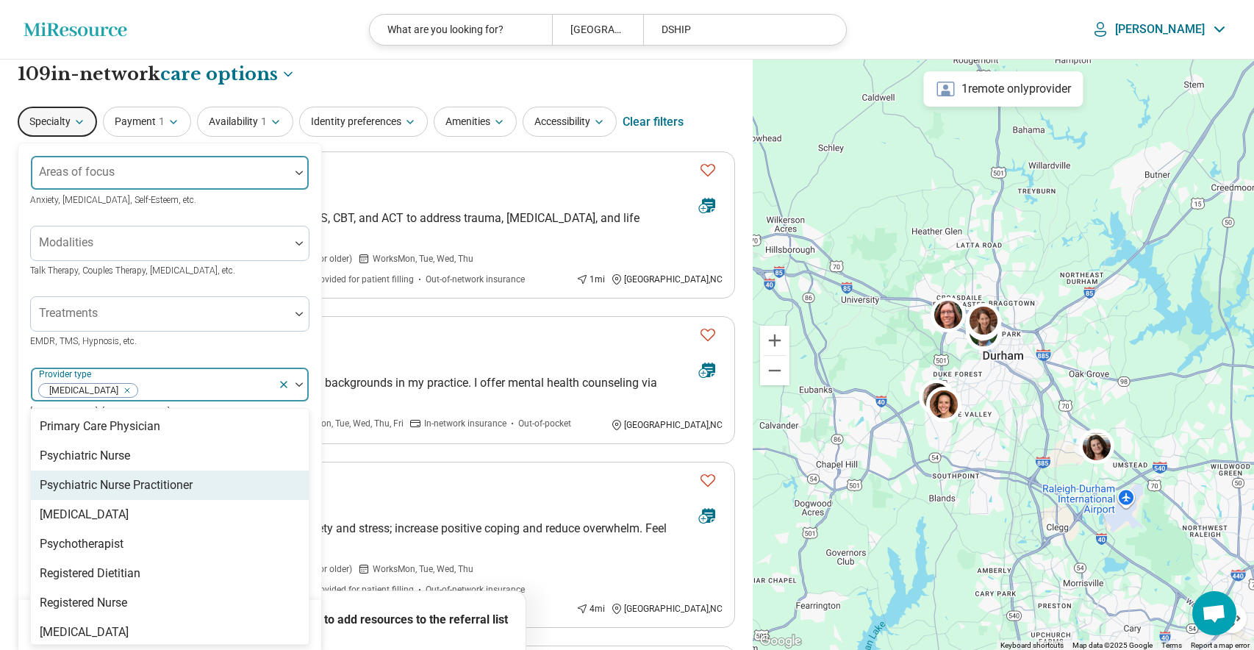
click at [115, 171] on div "Areas of focus" at bounding box center [169, 172] width 279 height 35
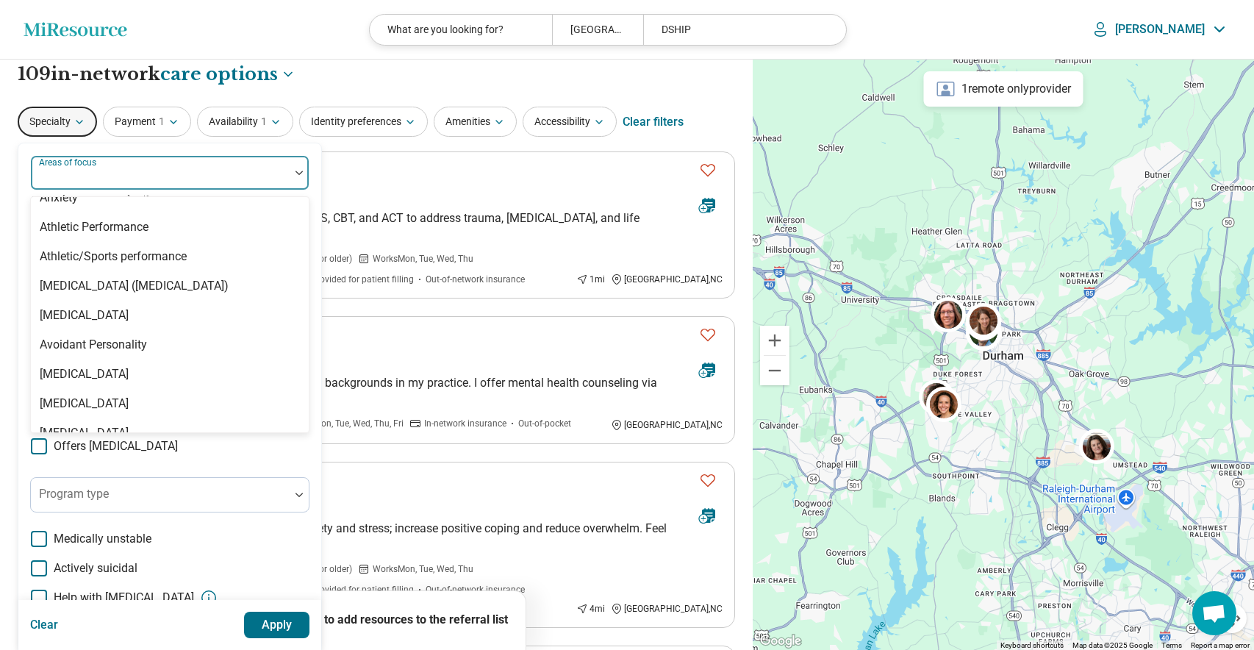
scroll to position [254, 0]
click at [93, 286] on div "[MEDICAL_DATA] ([MEDICAL_DATA])" at bounding box center [134, 285] width 189 height 18
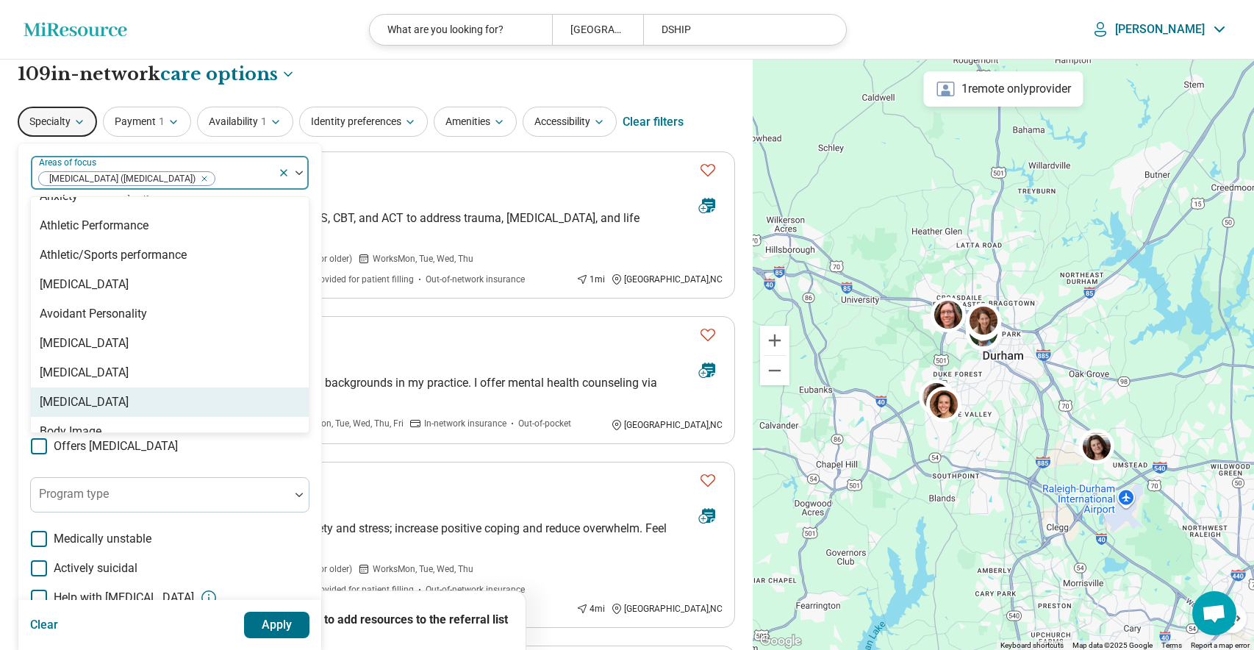
click at [282, 623] on button "Apply" at bounding box center [277, 625] width 66 height 26
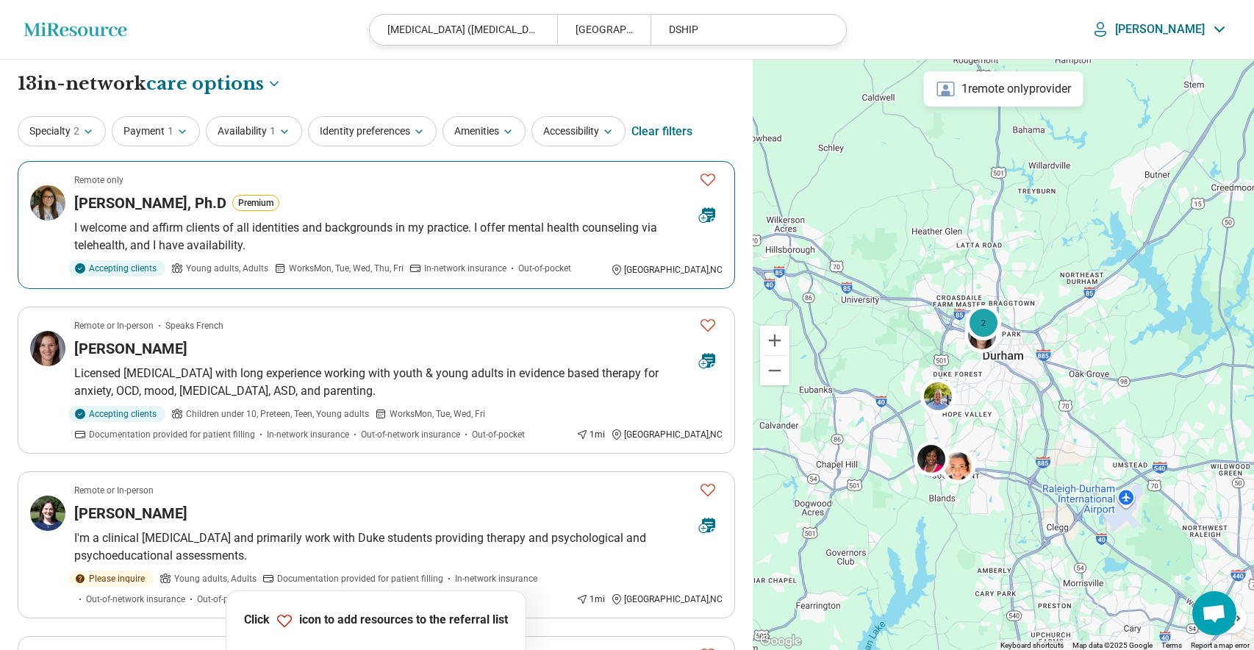
drag, startPoint x: 712, startPoint y: 177, endPoint x: 709, endPoint y: 253, distance: 75.8
click at [712, 177] on icon "Favorite" at bounding box center [708, 180] width 18 height 18
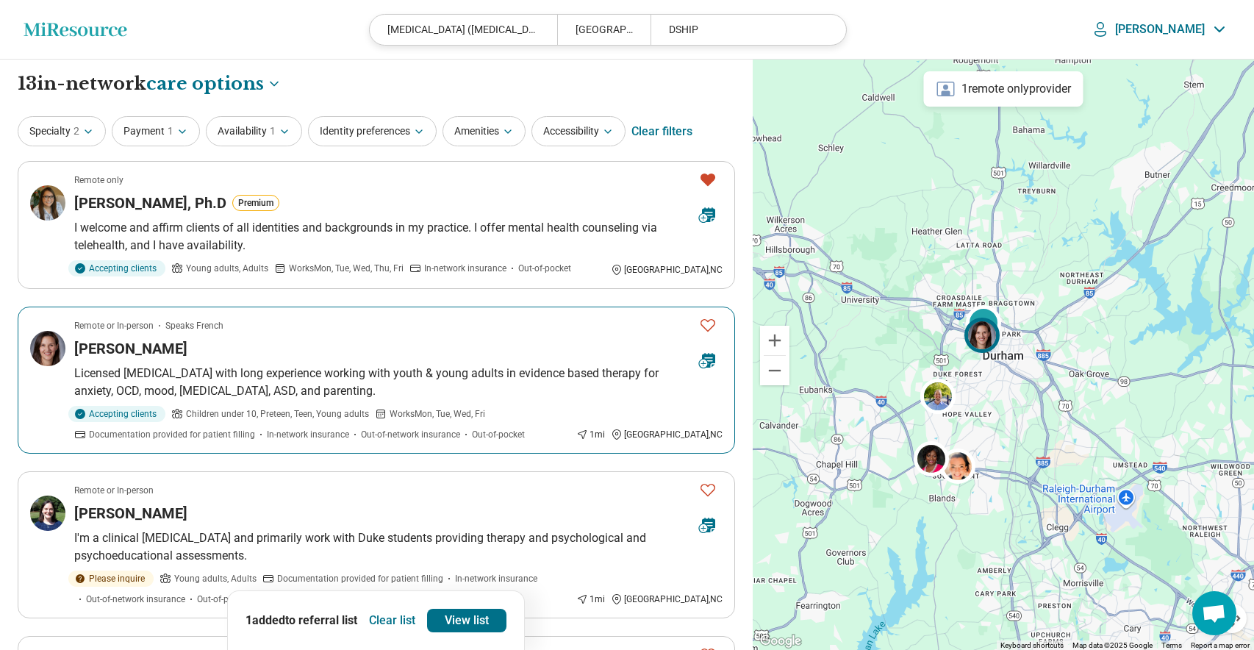
click at [709, 323] on icon "Favorite" at bounding box center [708, 325] width 18 height 18
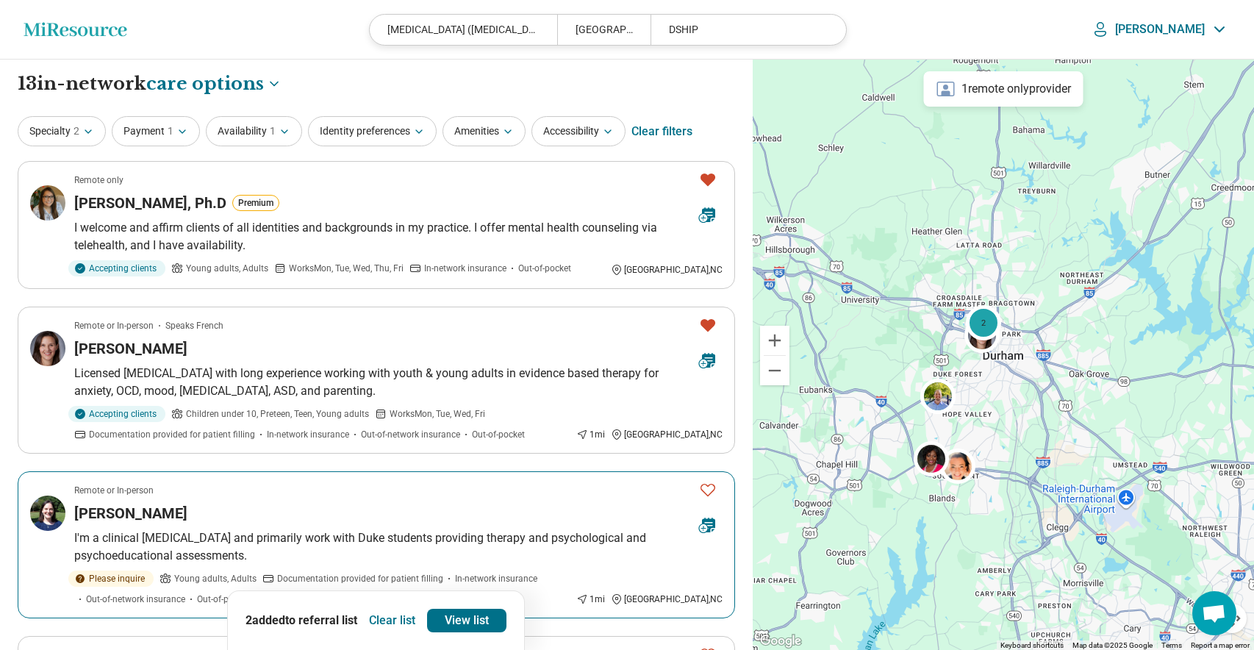
click at [713, 490] on icon "Favorite" at bounding box center [708, 490] width 18 height 18
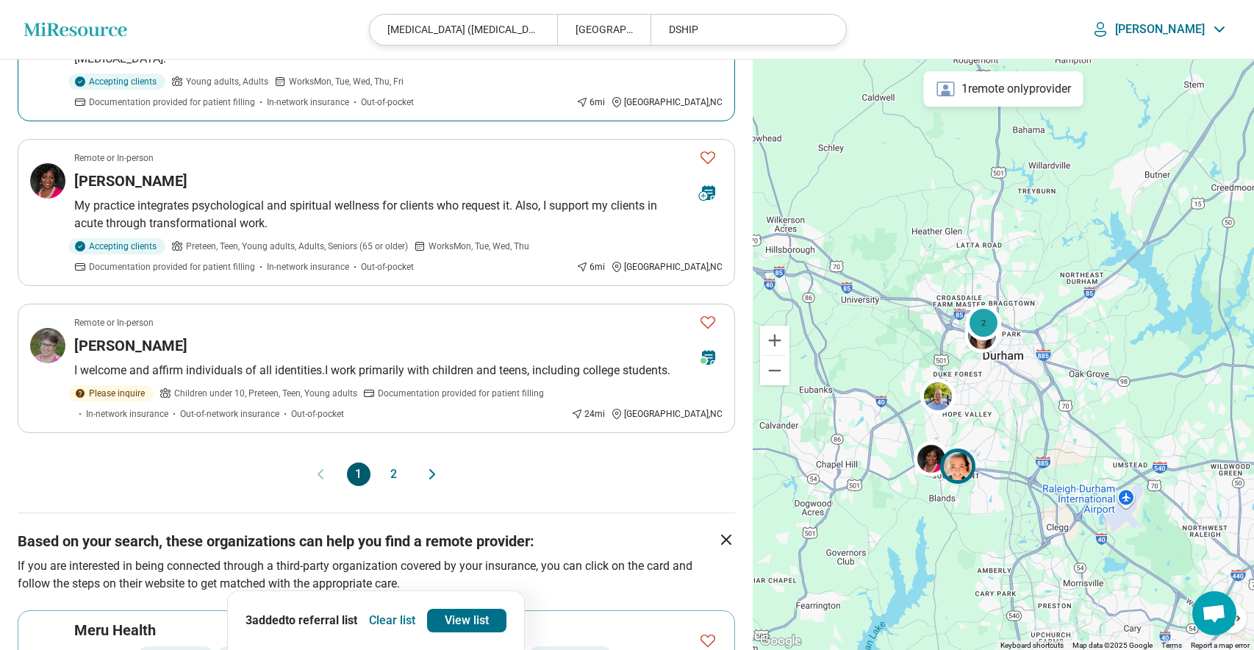
scroll to position [1324, 0]
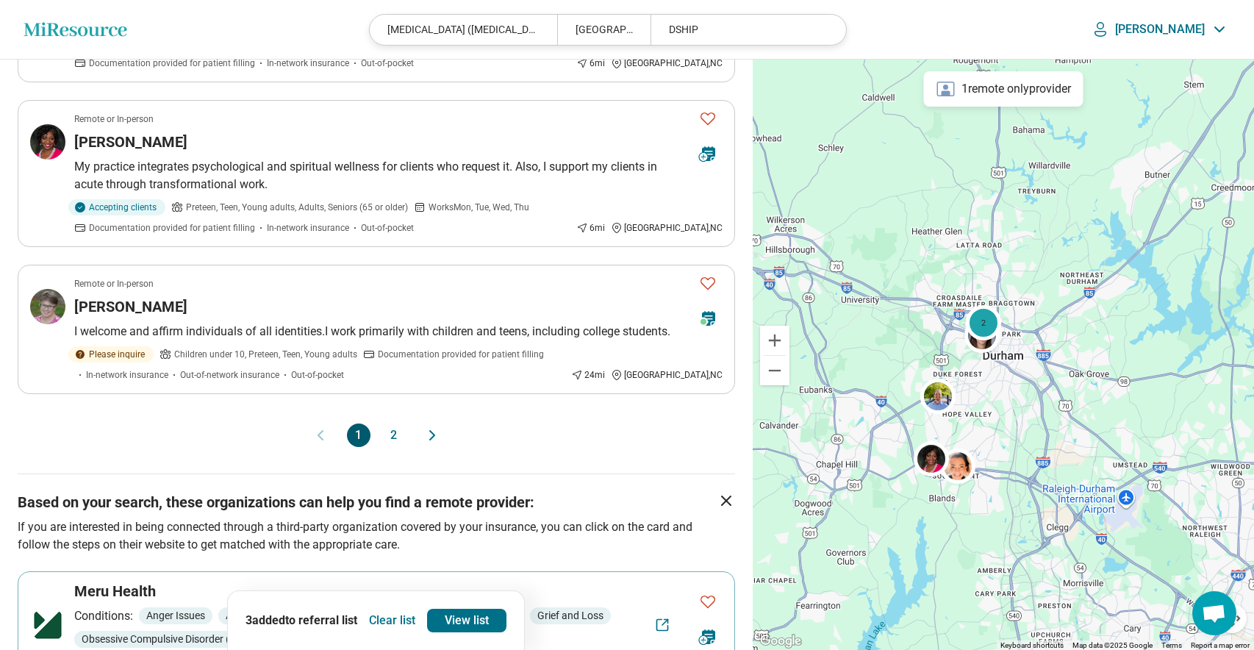
click at [396, 423] on button "2" at bounding box center [394, 435] width 24 height 24
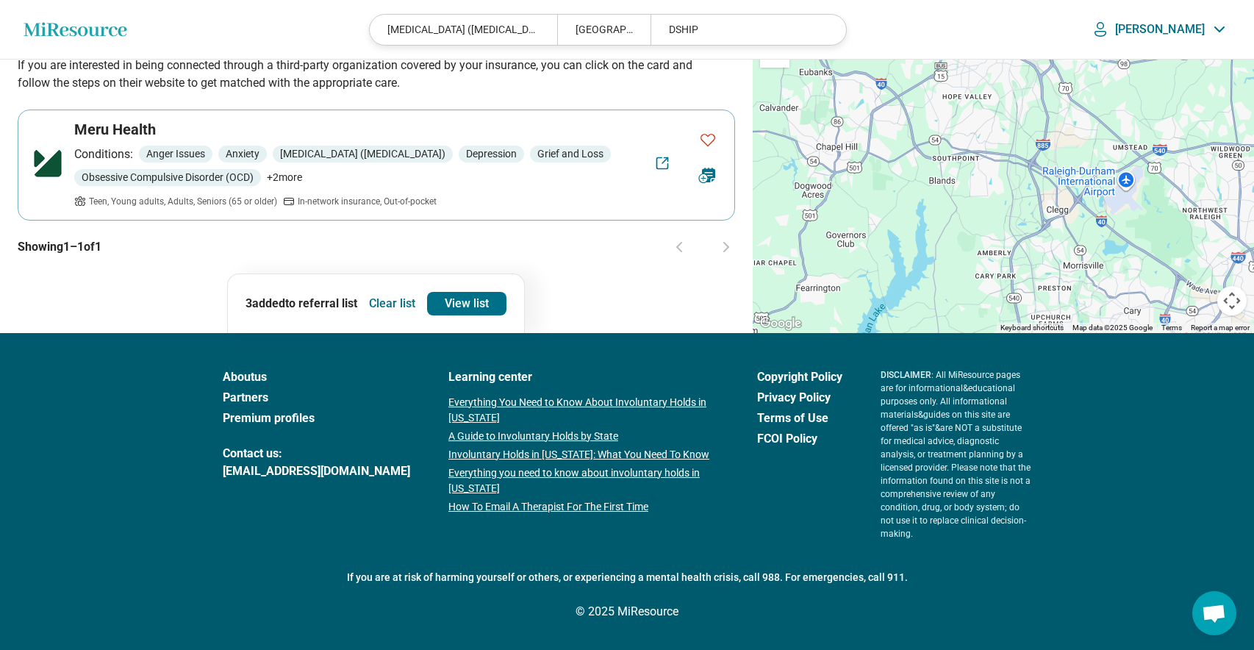
scroll to position [661, 0]
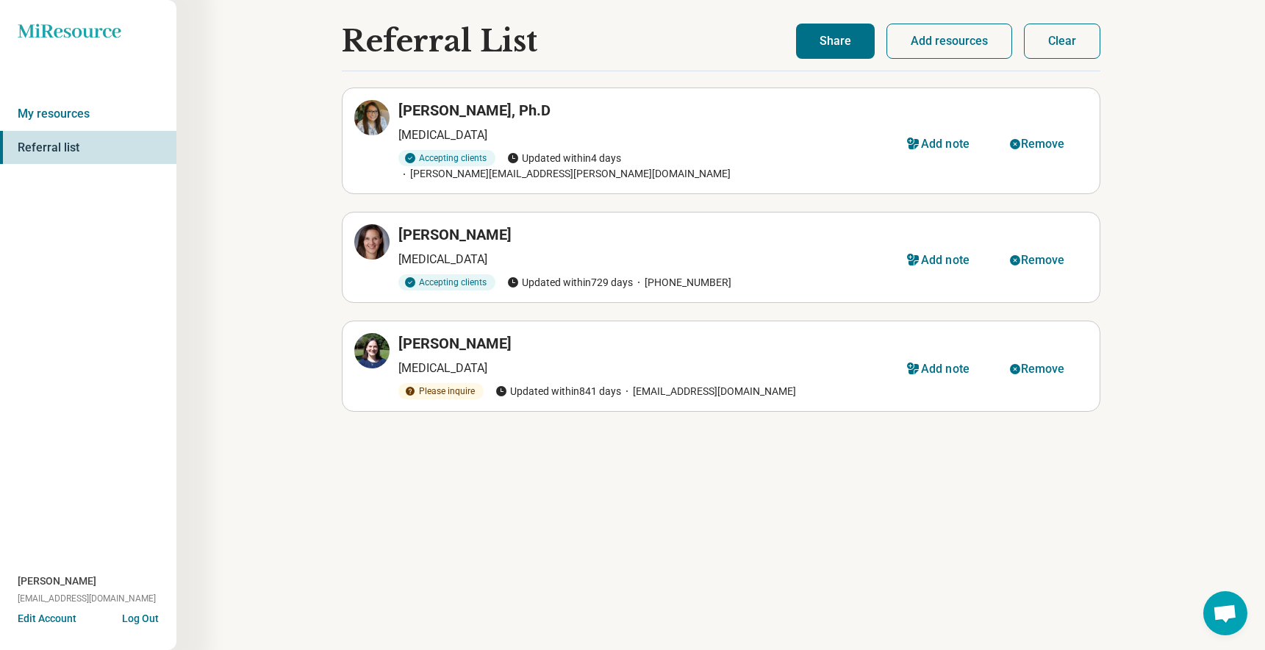
click at [826, 44] on button "Share" at bounding box center [835, 41] width 79 height 35
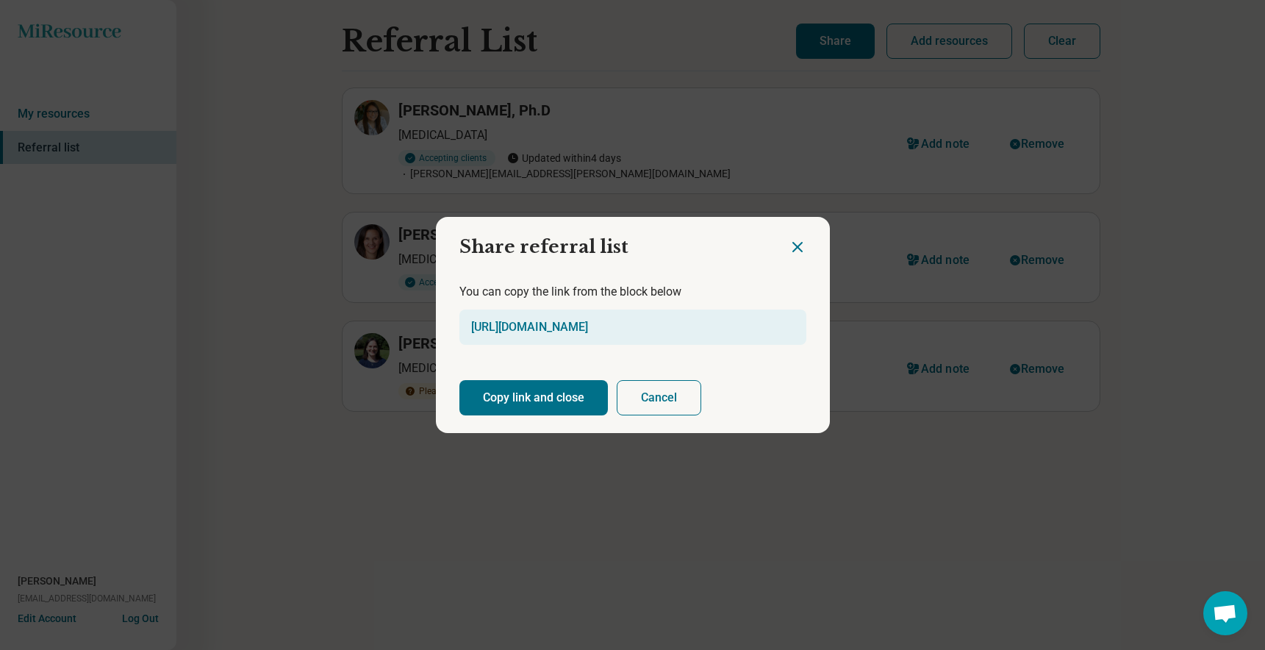
click at [512, 400] on button "Copy link and close" at bounding box center [533, 397] width 149 height 35
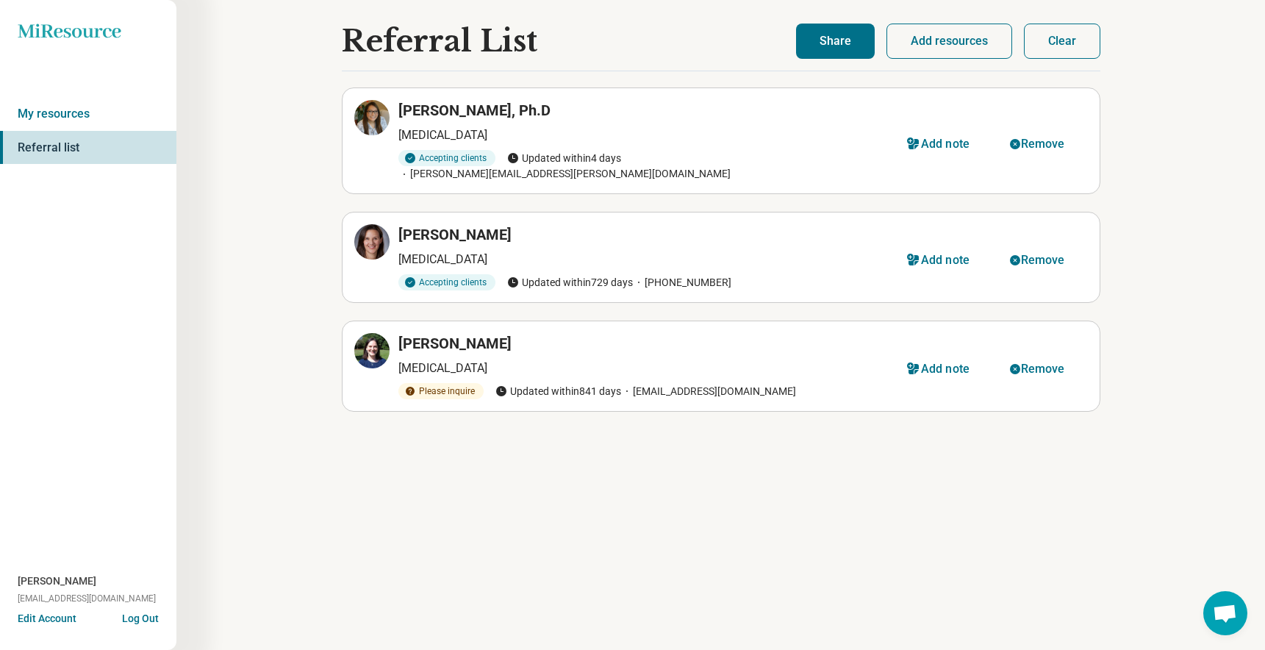
click at [1067, 41] on button "Clear" at bounding box center [1062, 41] width 76 height 35
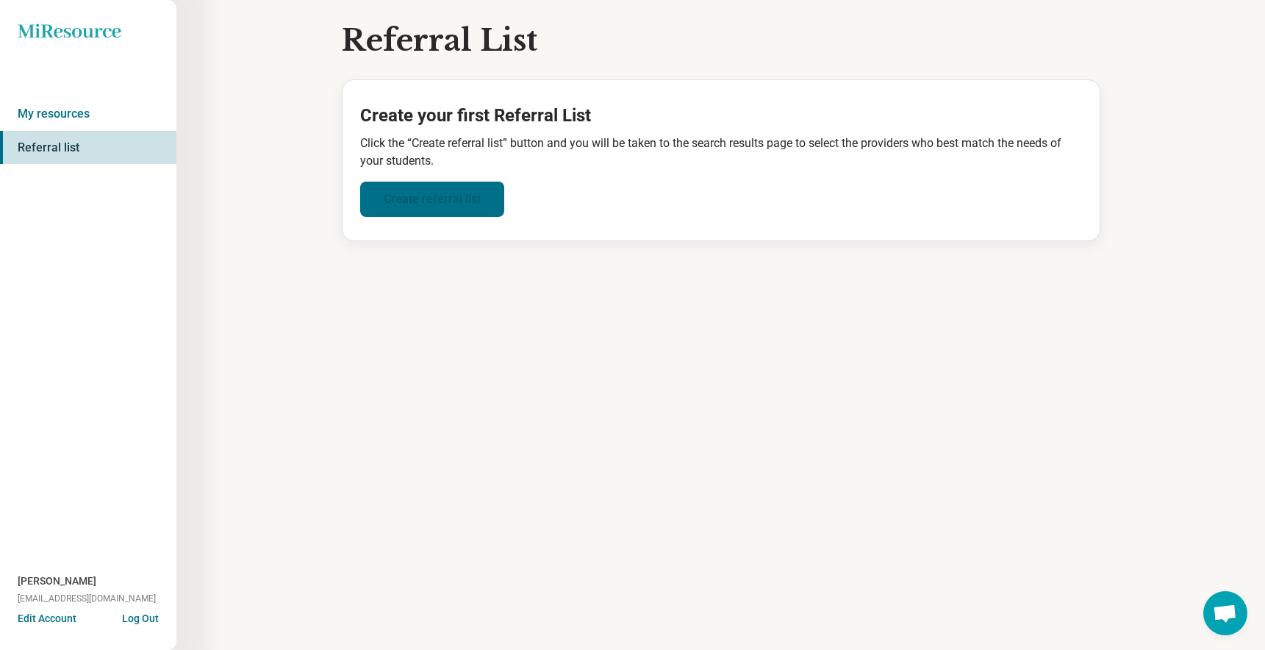
click at [451, 191] on link "Create referral list" at bounding box center [432, 199] width 144 height 35
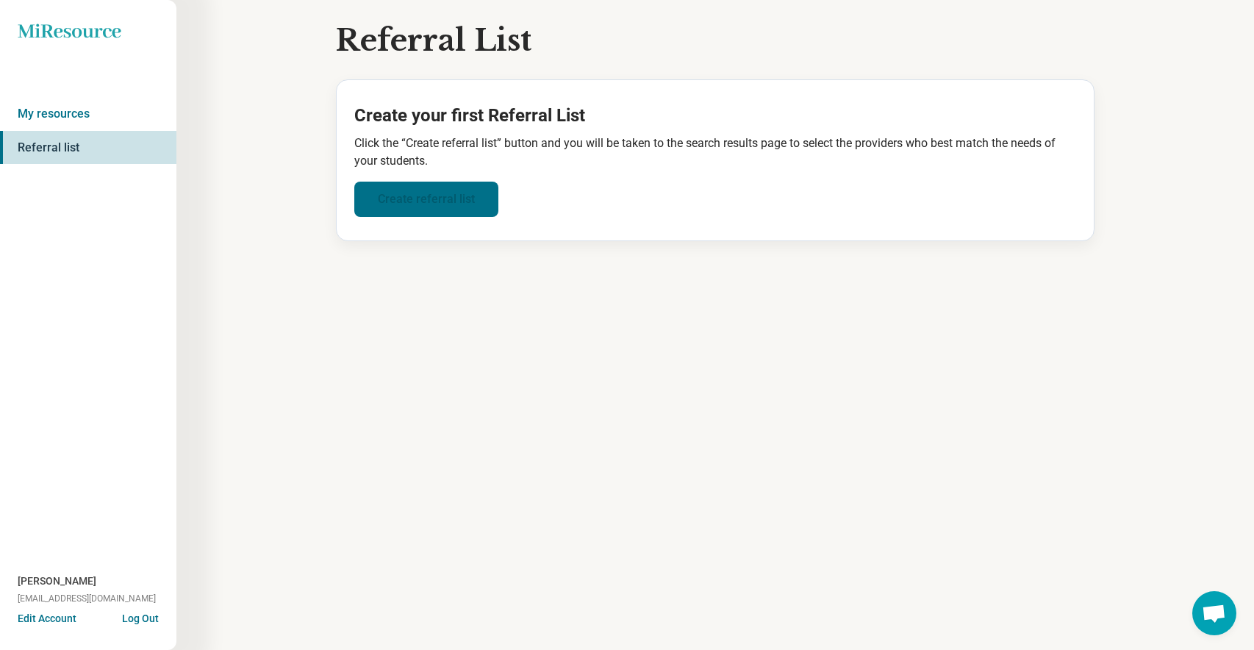
select select "***"
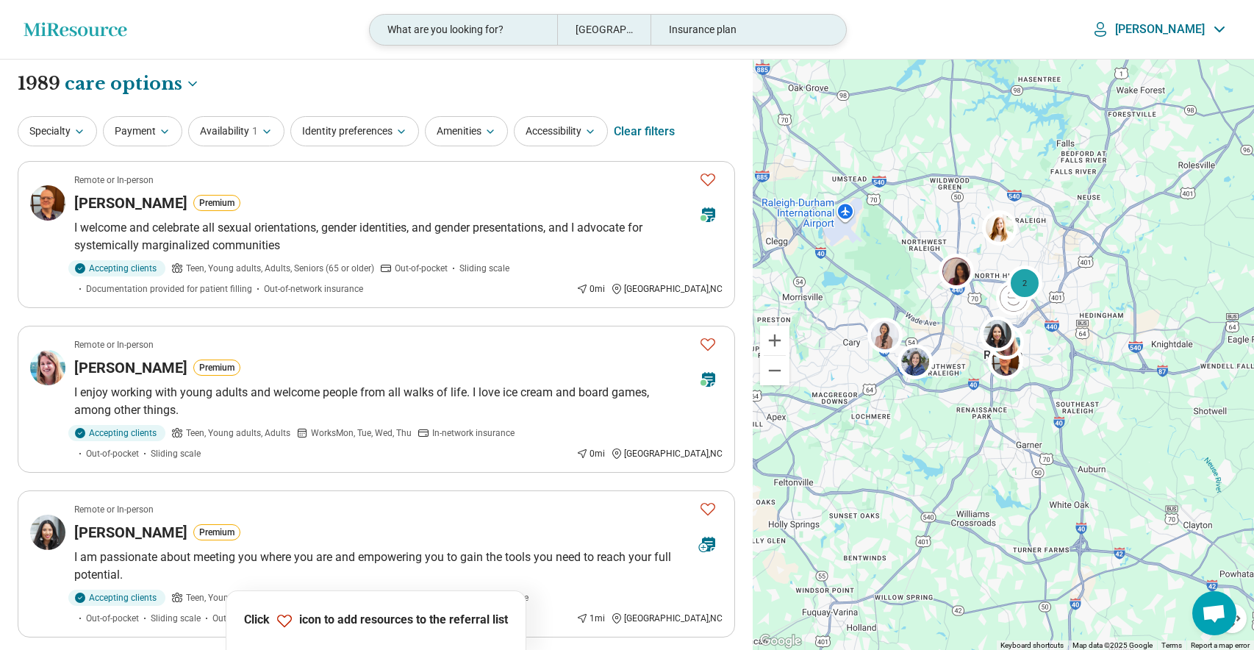
click at [618, 30] on div "[GEOGRAPHIC_DATA], [GEOGRAPHIC_DATA]" at bounding box center [603, 30] width 93 height 30
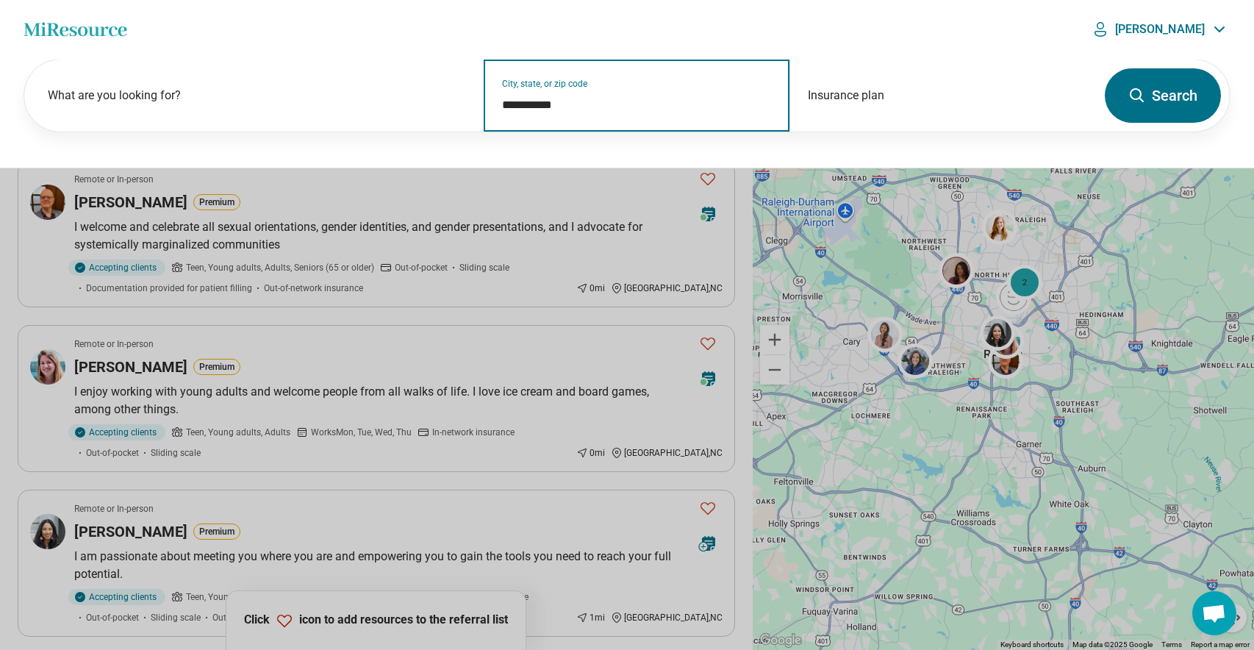
click at [598, 104] on input "**********" at bounding box center [637, 105] width 271 height 18
click at [598, 105] on input "**********" at bounding box center [637, 105] width 271 height 18
click at [599, 104] on input "**********" at bounding box center [637, 105] width 271 height 18
click at [601, 104] on input "**********" at bounding box center [637, 105] width 271 height 18
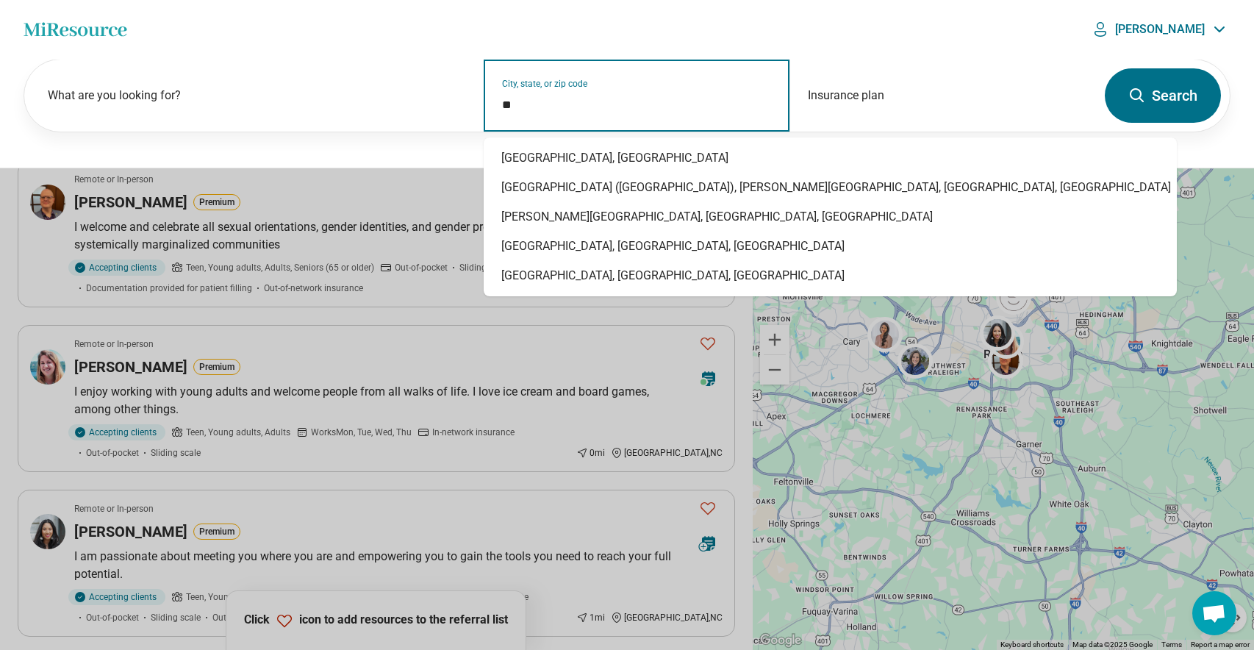
type input "*"
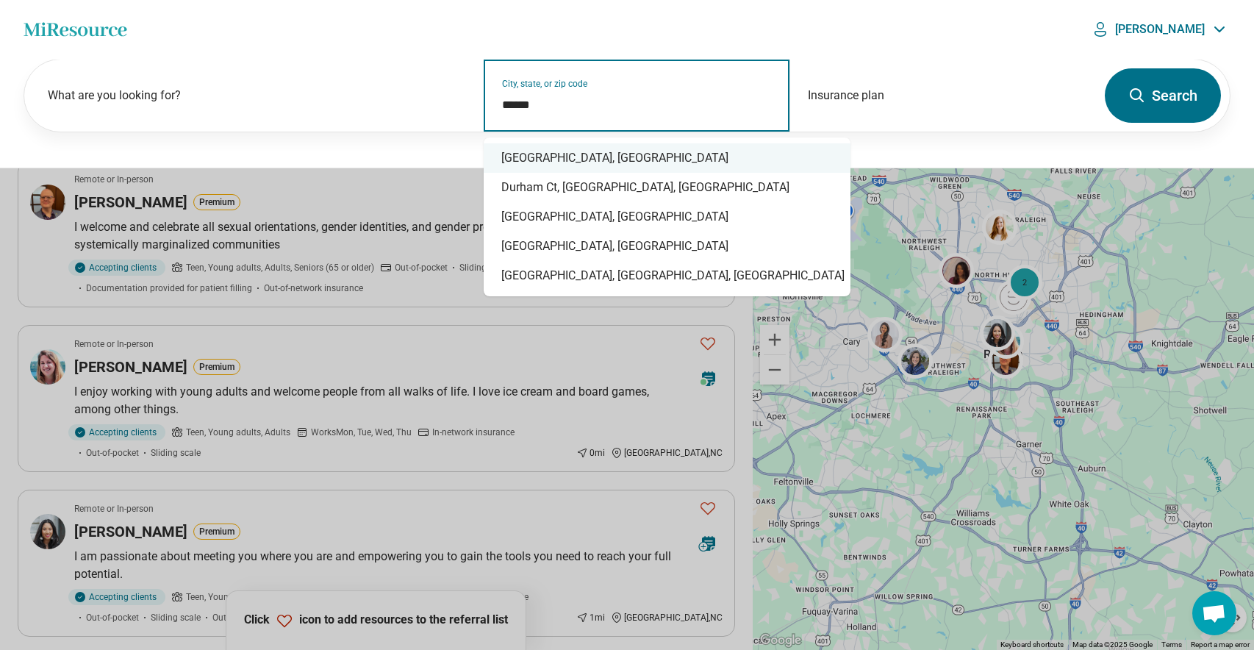
drag, startPoint x: 505, startPoint y: 158, endPoint x: 679, endPoint y: 137, distance: 175.5
click at [509, 156] on div "[GEOGRAPHIC_DATA], [GEOGRAPHIC_DATA]" at bounding box center [667, 157] width 367 height 29
type input "**********"
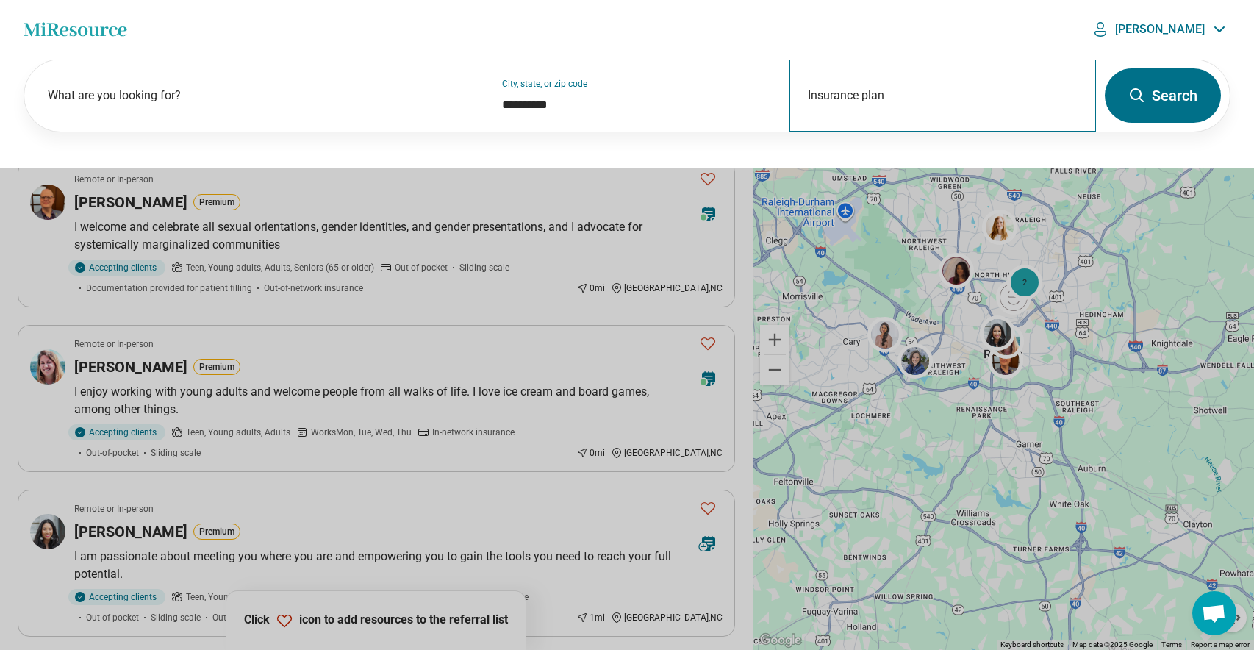
click at [847, 94] on div "Insurance plan" at bounding box center [943, 96] width 307 height 72
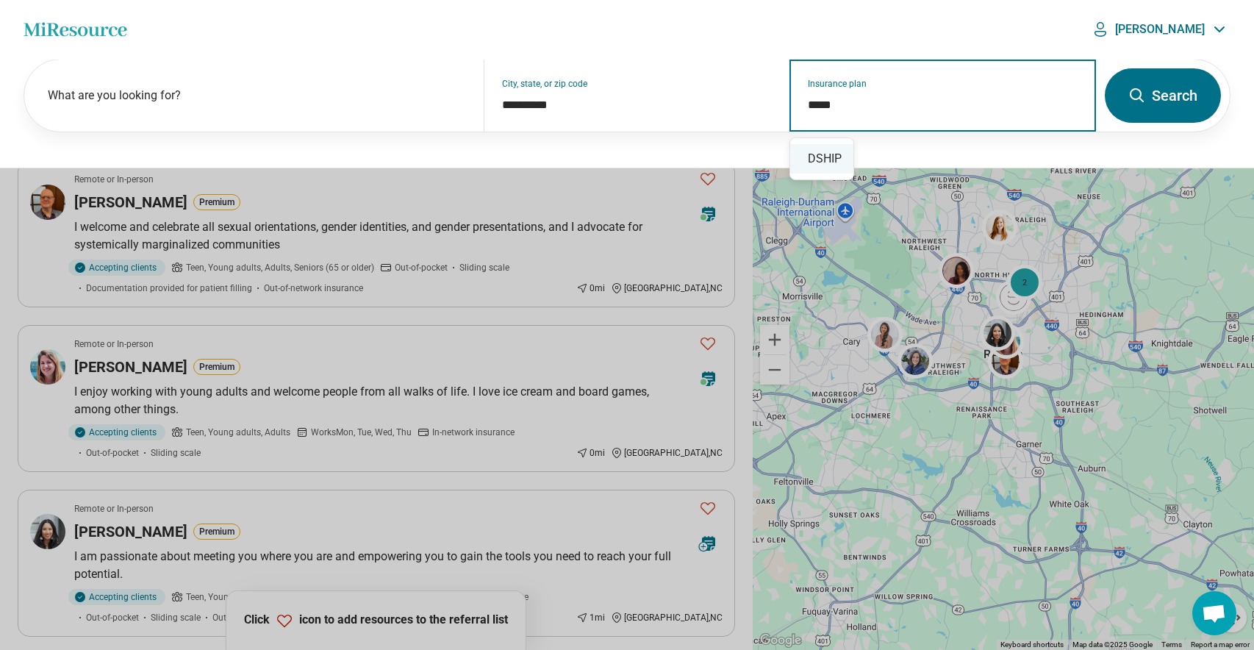
click at [834, 154] on div "DSHIP" at bounding box center [821, 158] width 63 height 29
type input "*****"
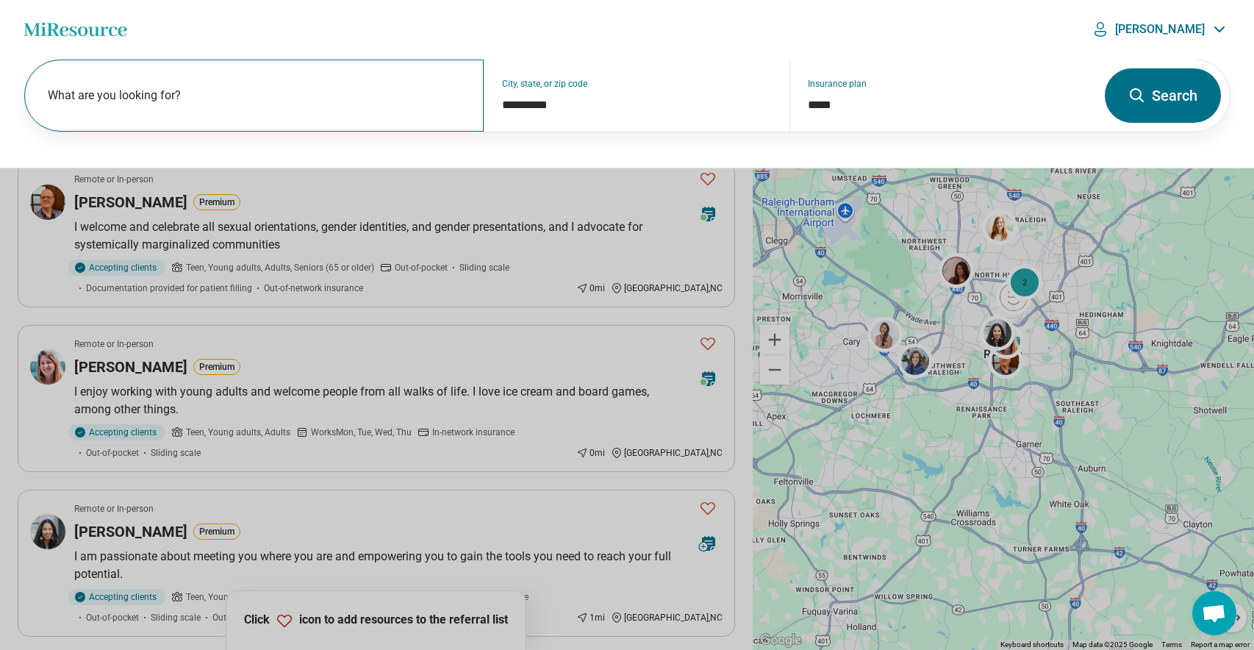
click at [154, 100] on label "What are you looking for?" at bounding box center [257, 96] width 418 height 18
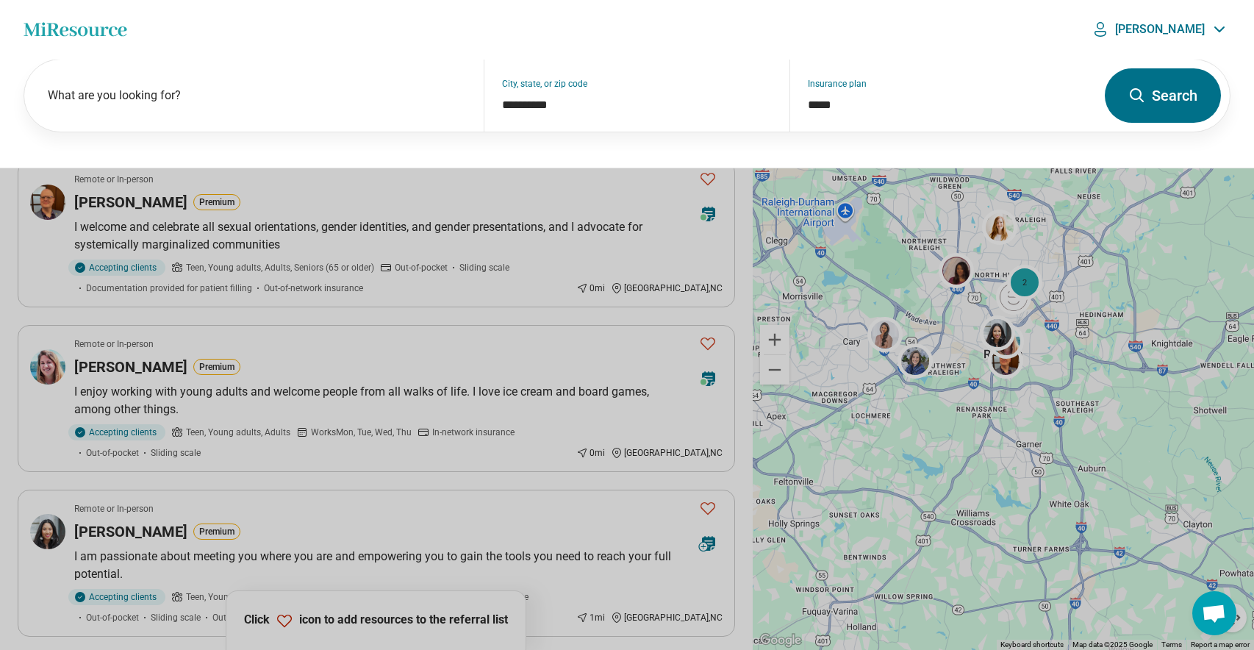
click at [1164, 99] on button "Search" at bounding box center [1163, 95] width 116 height 54
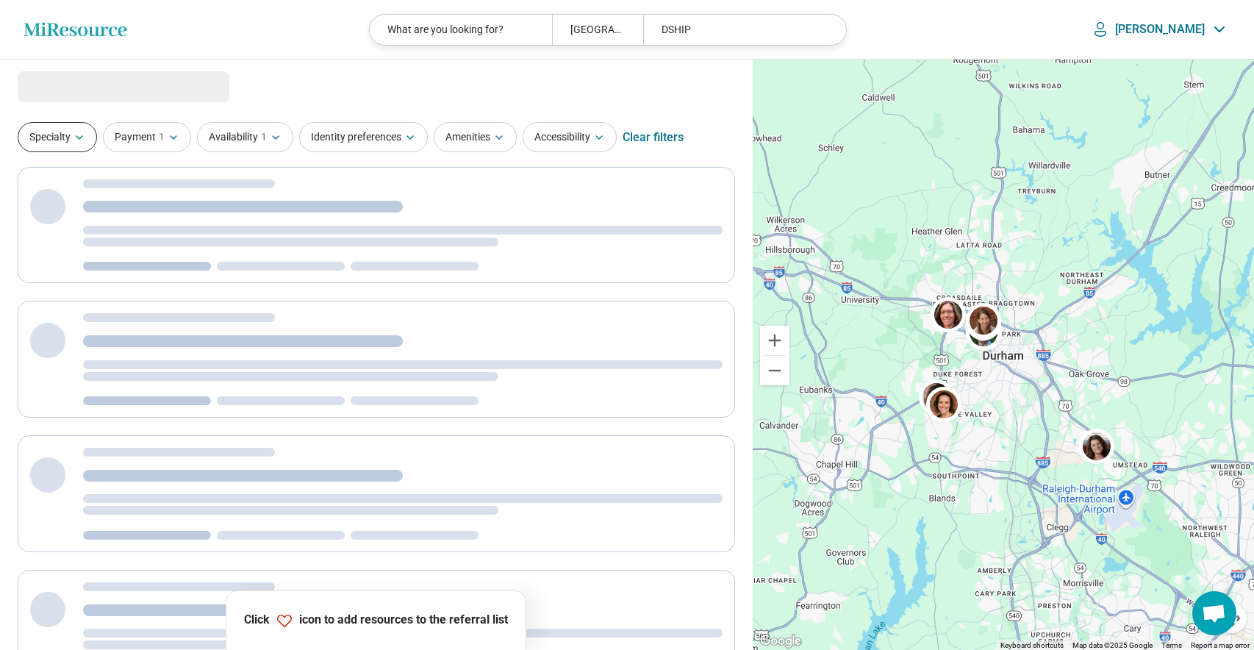
click at [60, 137] on button "Specialty" at bounding box center [57, 137] width 79 height 30
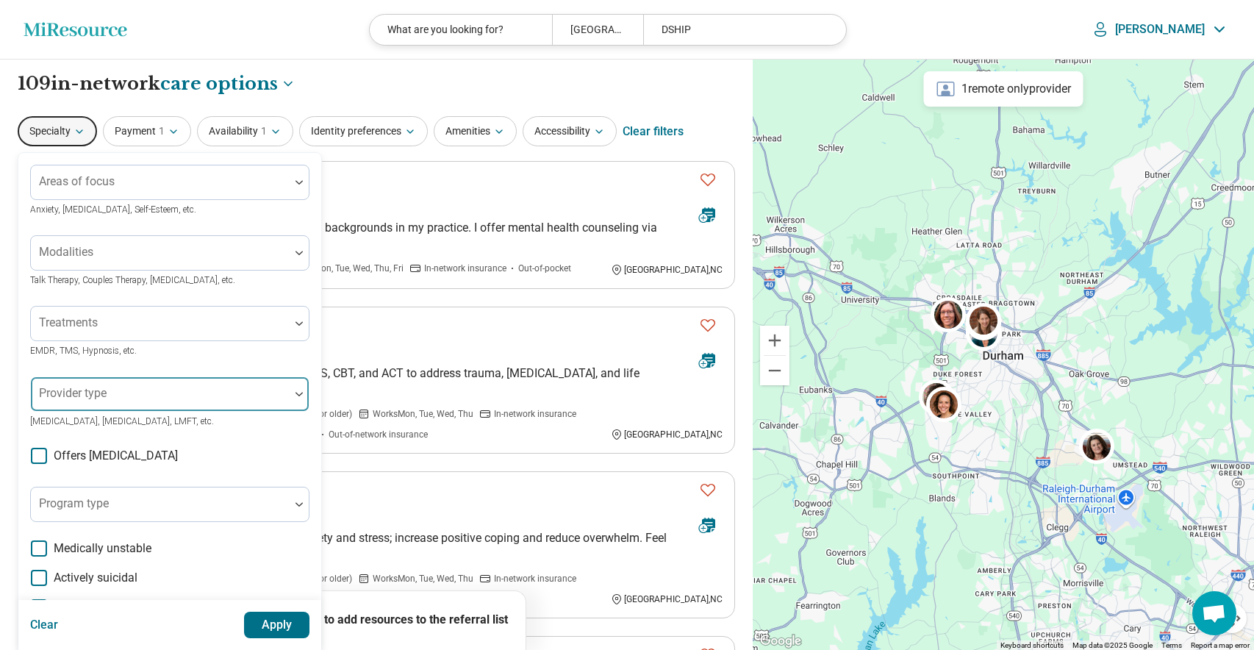
click at [83, 396] on div "Provider type" at bounding box center [169, 393] width 279 height 35
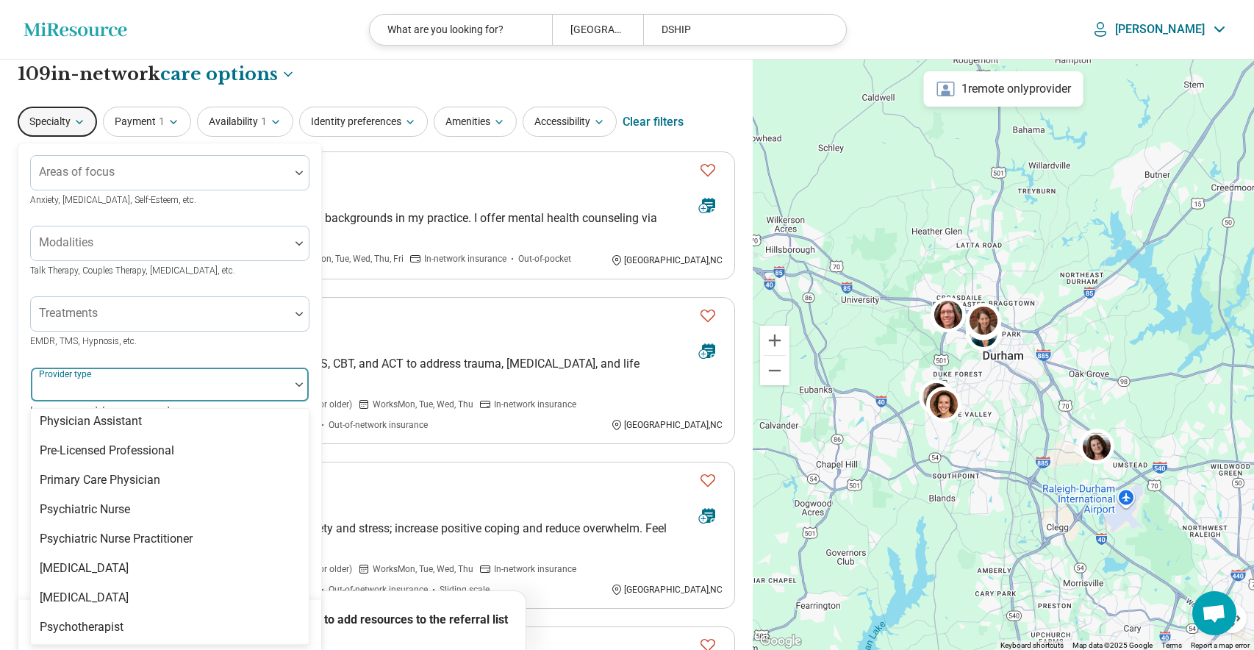
scroll to position [1852, 0]
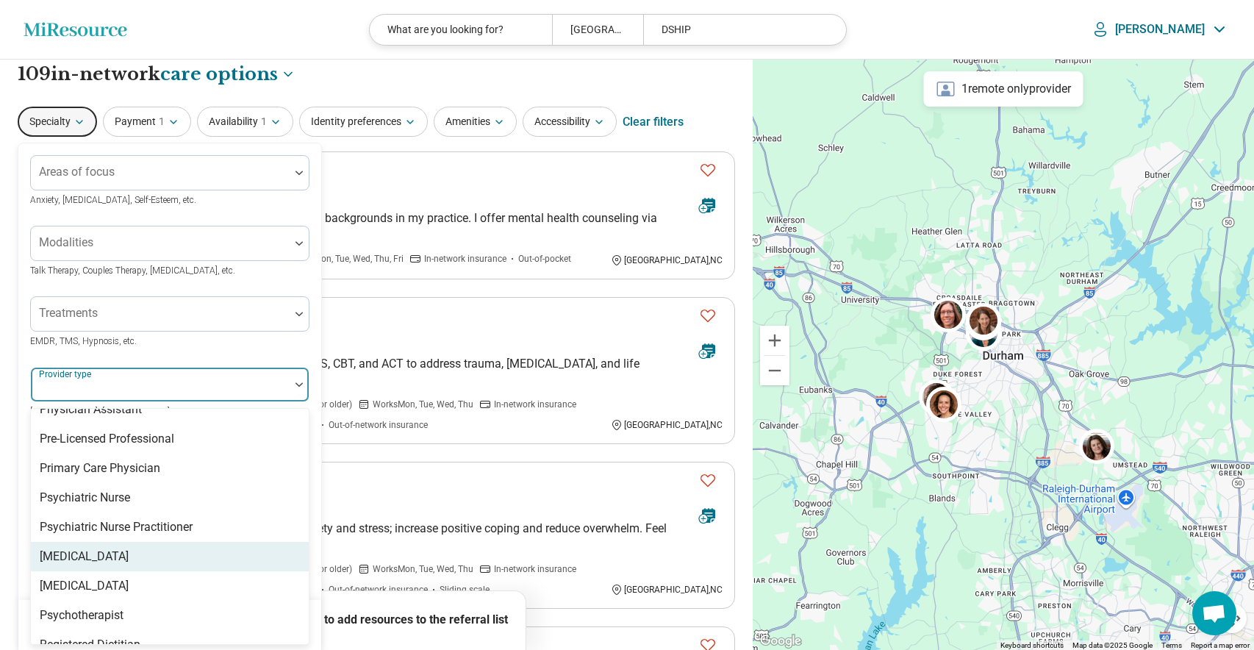
click at [99, 548] on div "[MEDICAL_DATA]" at bounding box center [84, 557] width 89 height 18
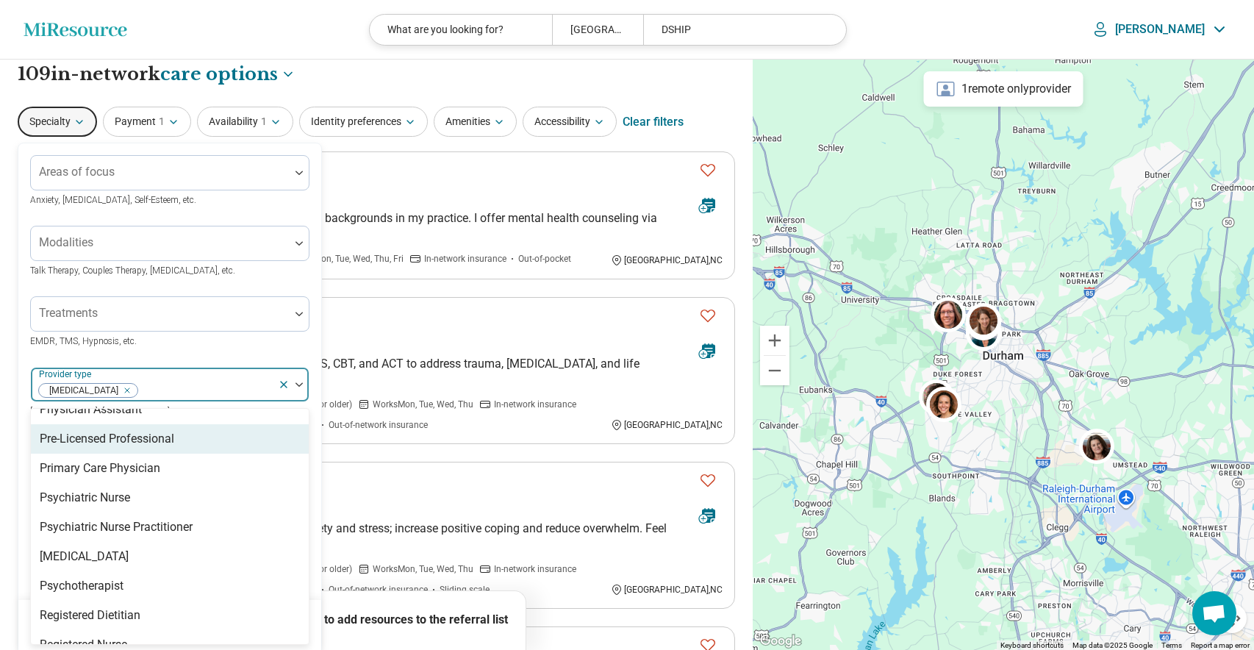
click at [256, 347] on div "Treatments EMDR, TMS, Hypnosis, etc." at bounding box center [169, 322] width 279 height 53
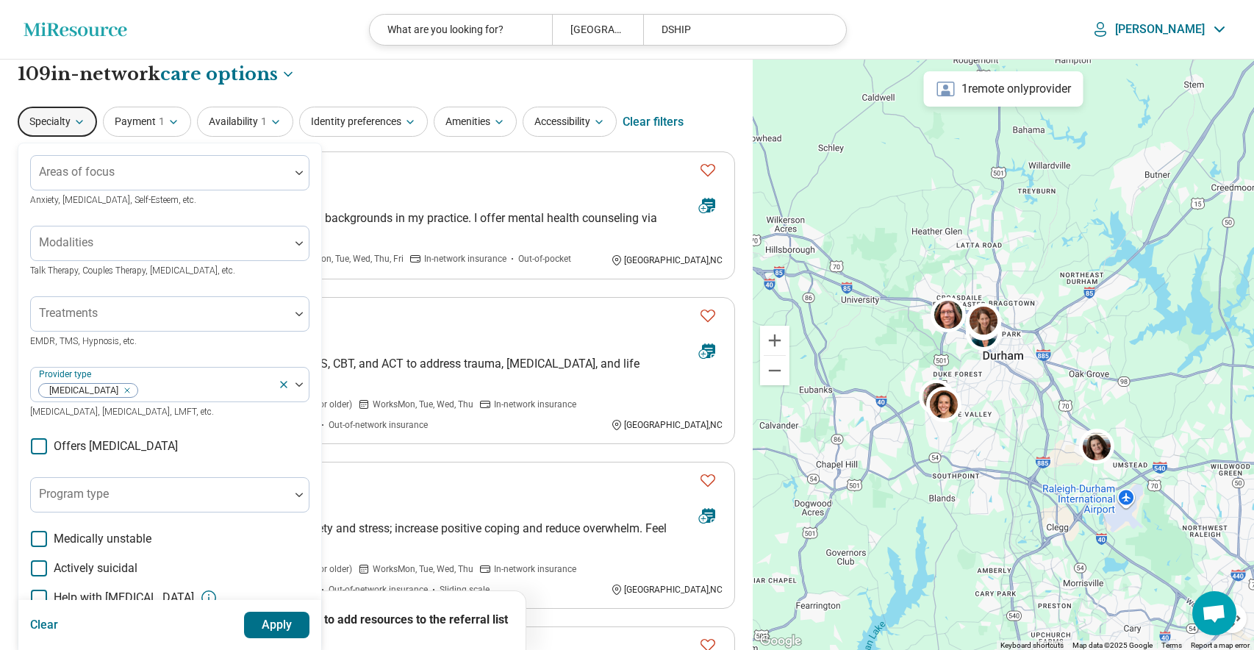
click at [285, 619] on button "Apply" at bounding box center [277, 625] width 66 height 26
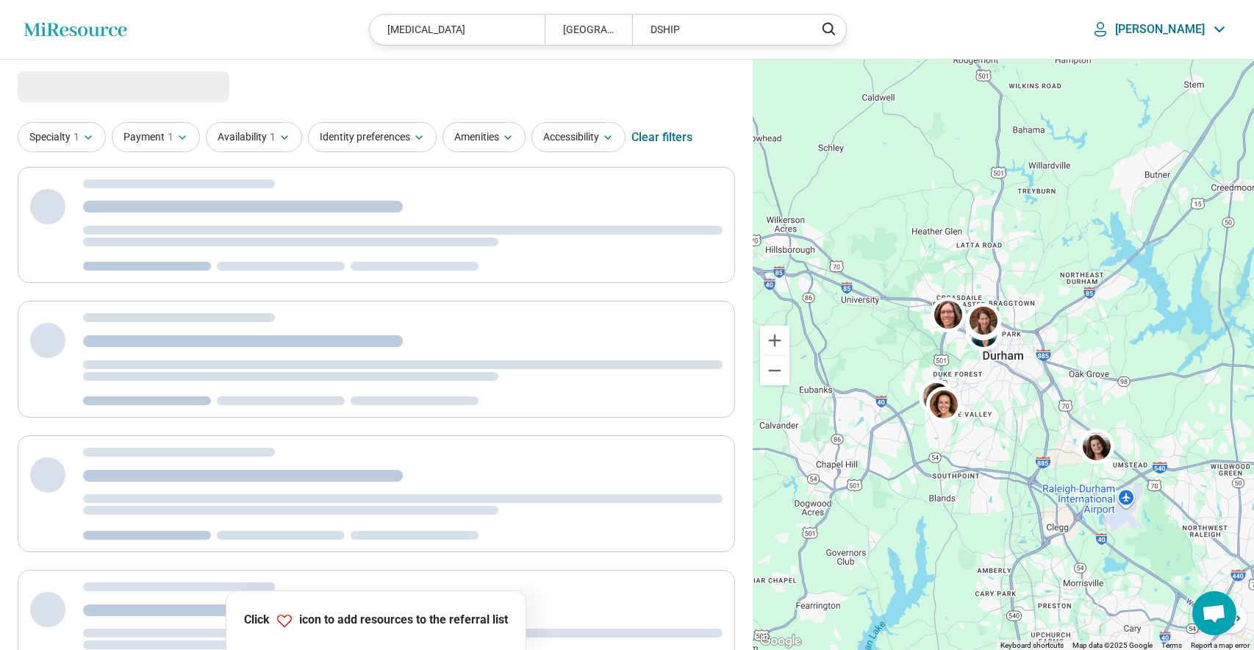
select select "***"
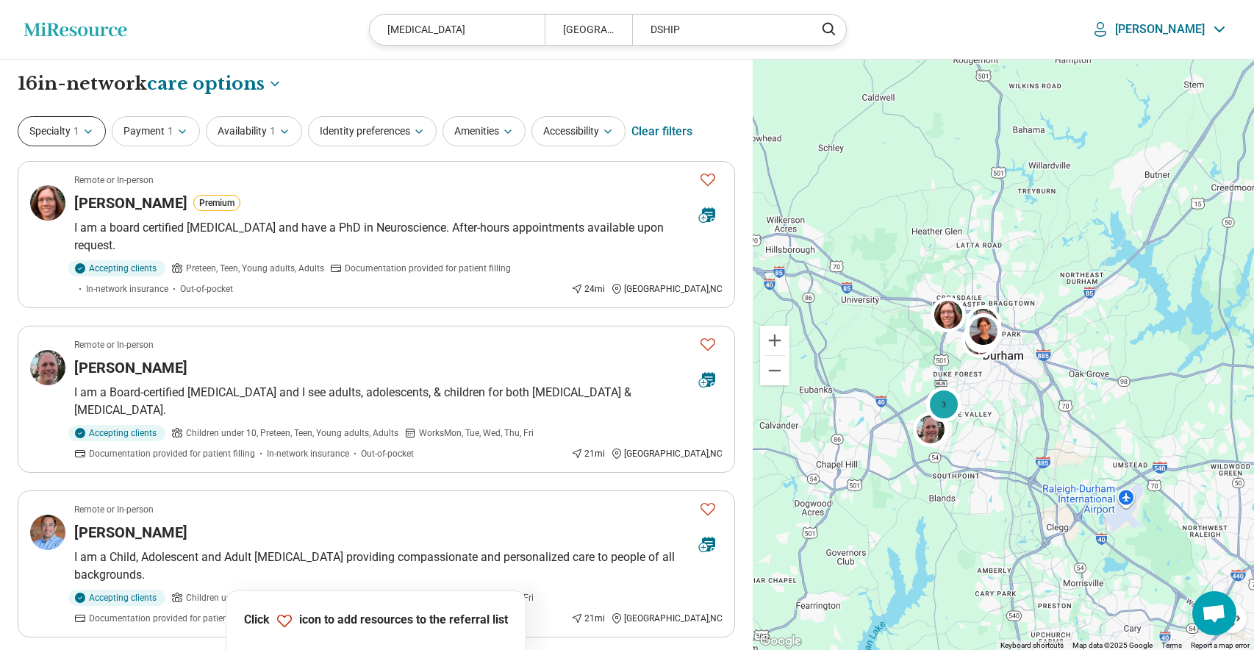
click at [87, 129] on icon "button" at bounding box center [88, 132] width 12 height 12
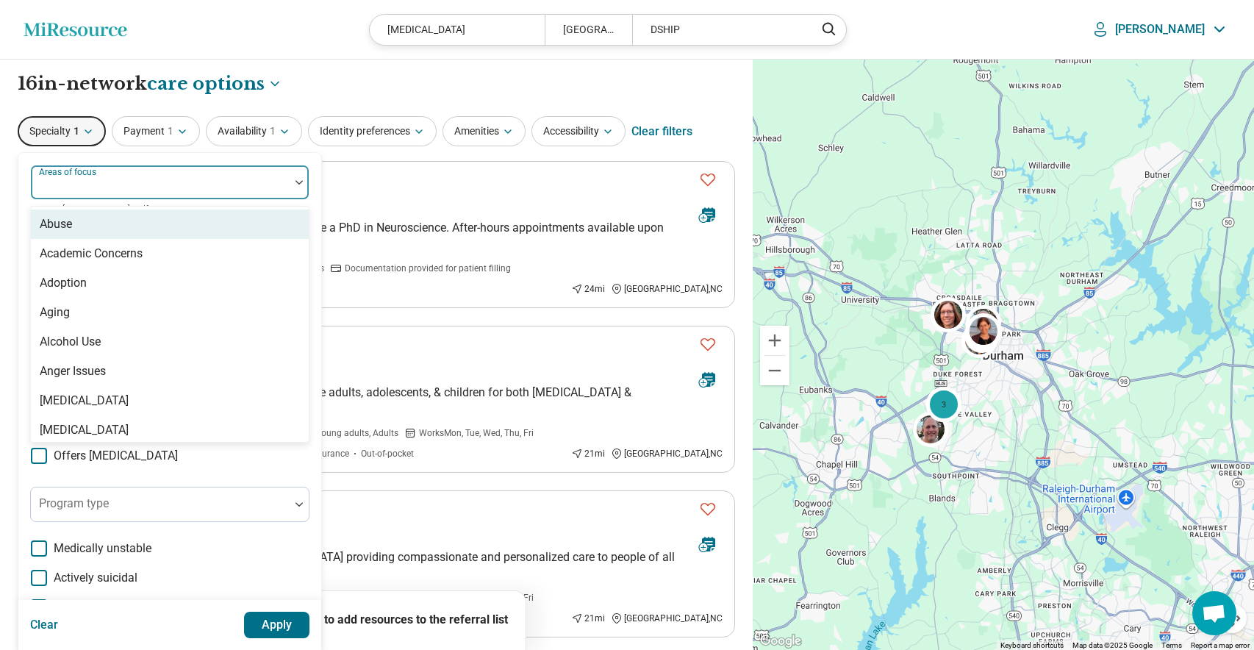
click at [54, 187] on div at bounding box center [160, 188] width 247 height 21
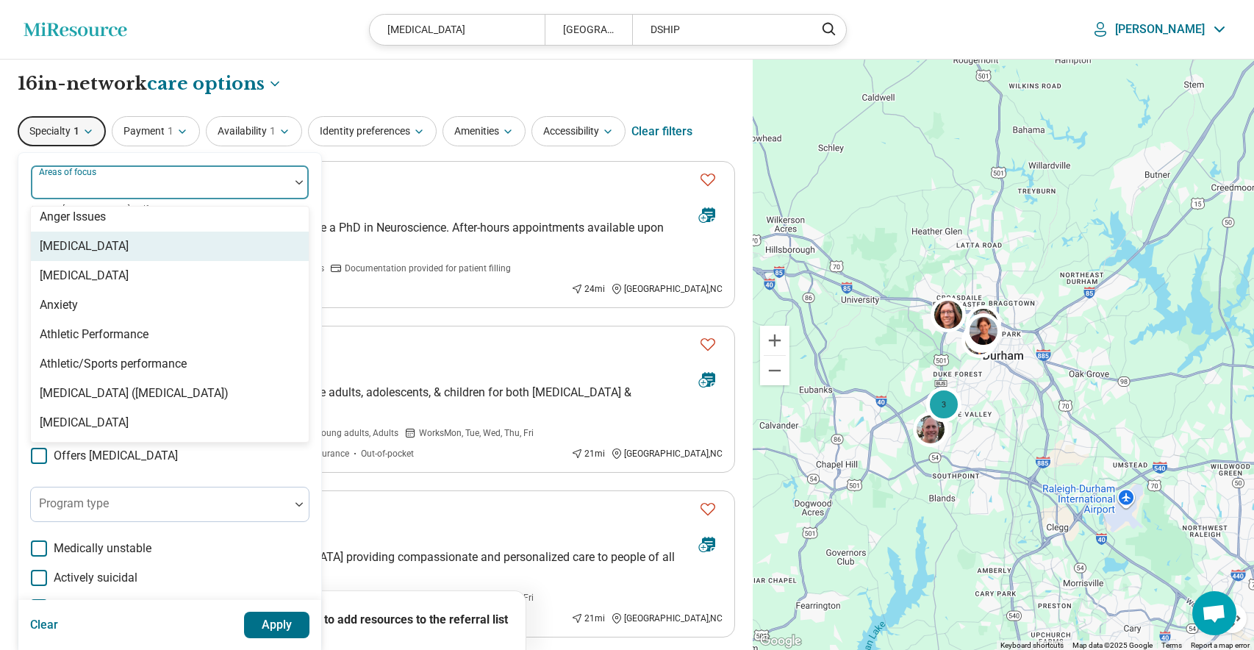
scroll to position [157, 0]
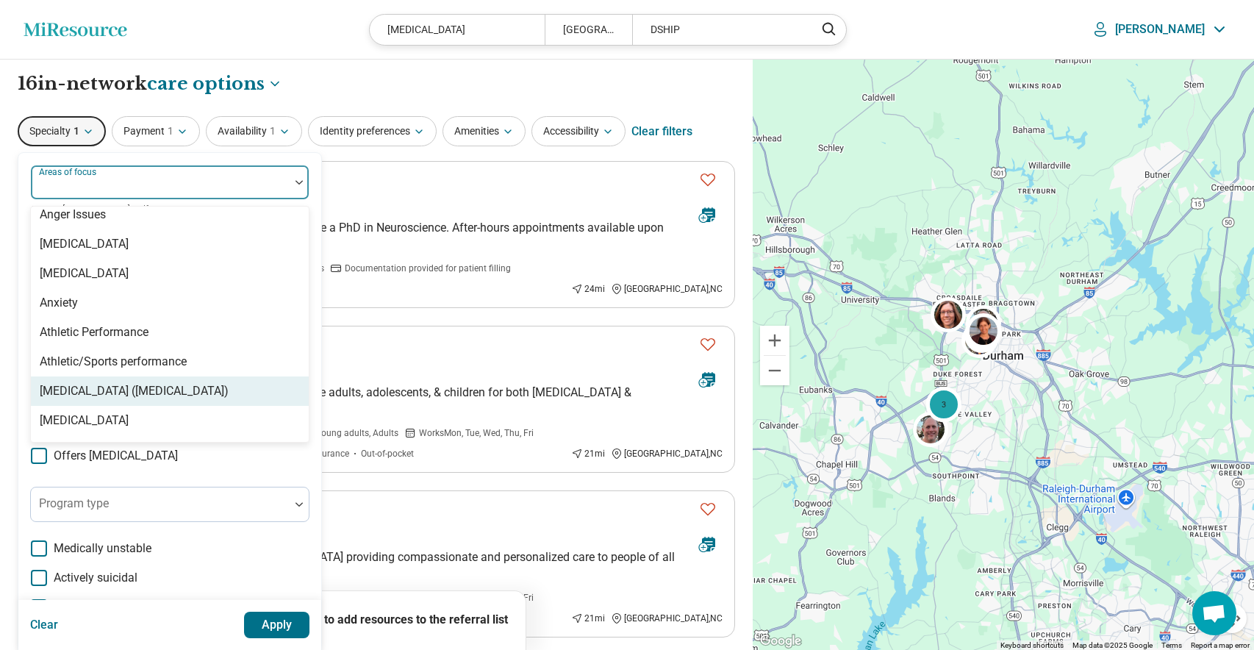
click at [82, 385] on div "[MEDICAL_DATA] ([MEDICAL_DATA])" at bounding box center [134, 391] width 189 height 18
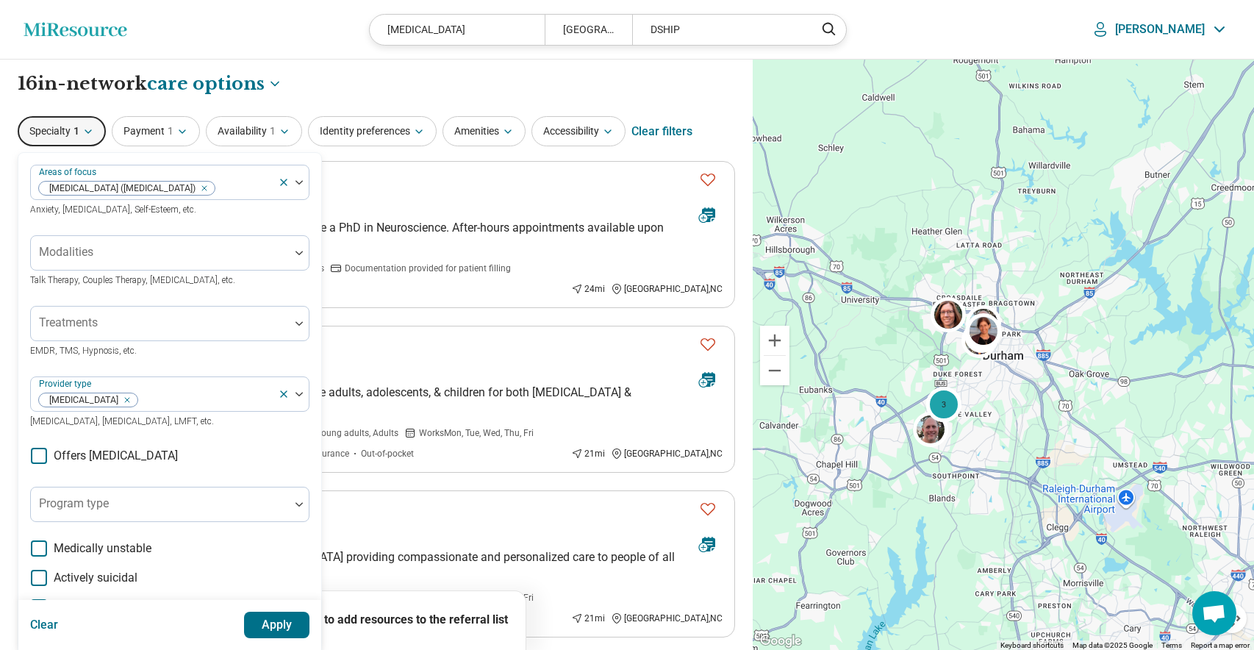
click at [283, 625] on button "Apply" at bounding box center [277, 625] width 66 height 26
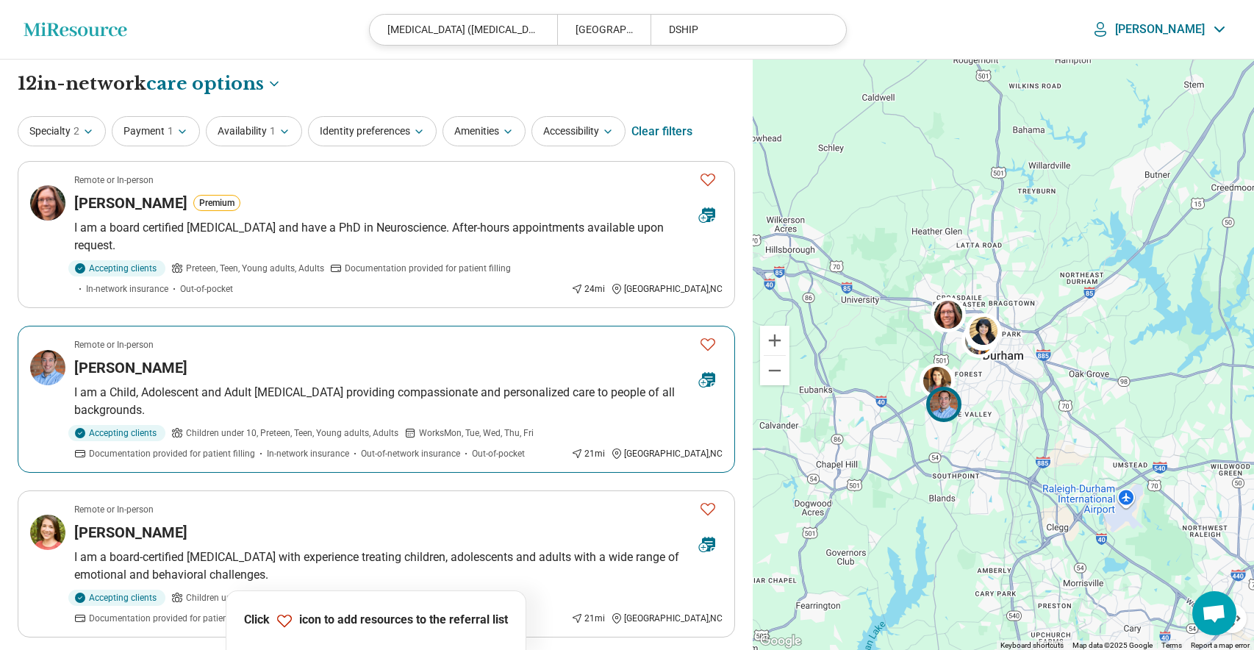
click at [710, 335] on icon "Favorite" at bounding box center [708, 344] width 18 height 18
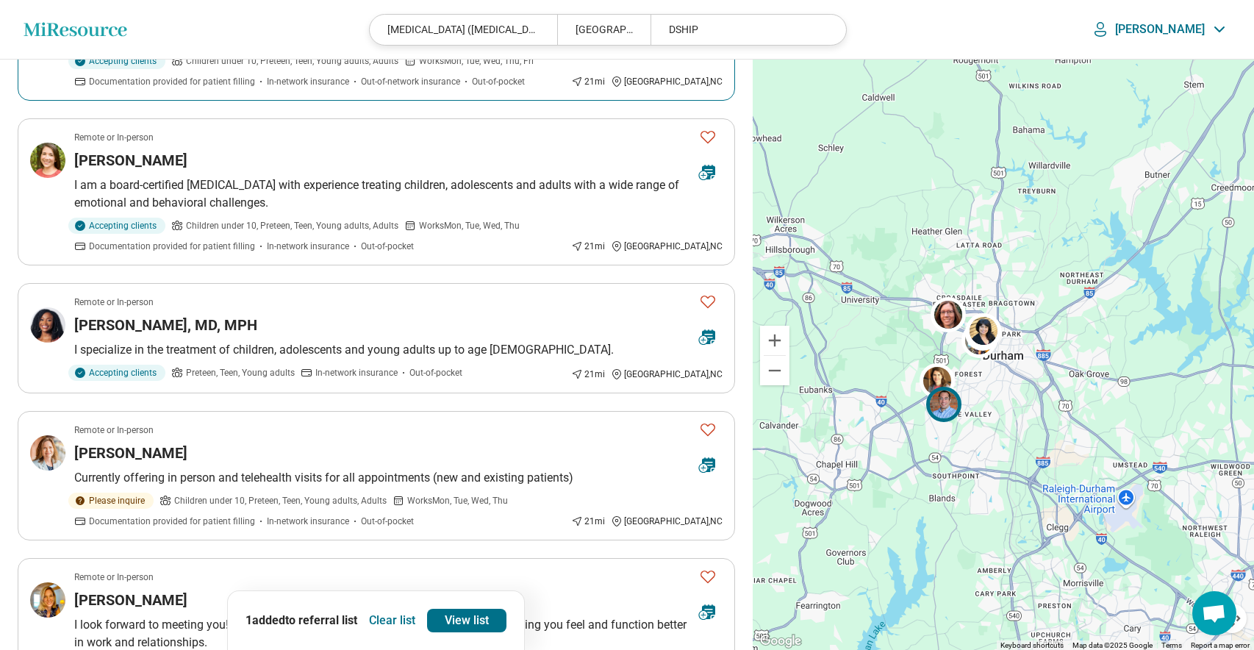
scroll to position [375, 0]
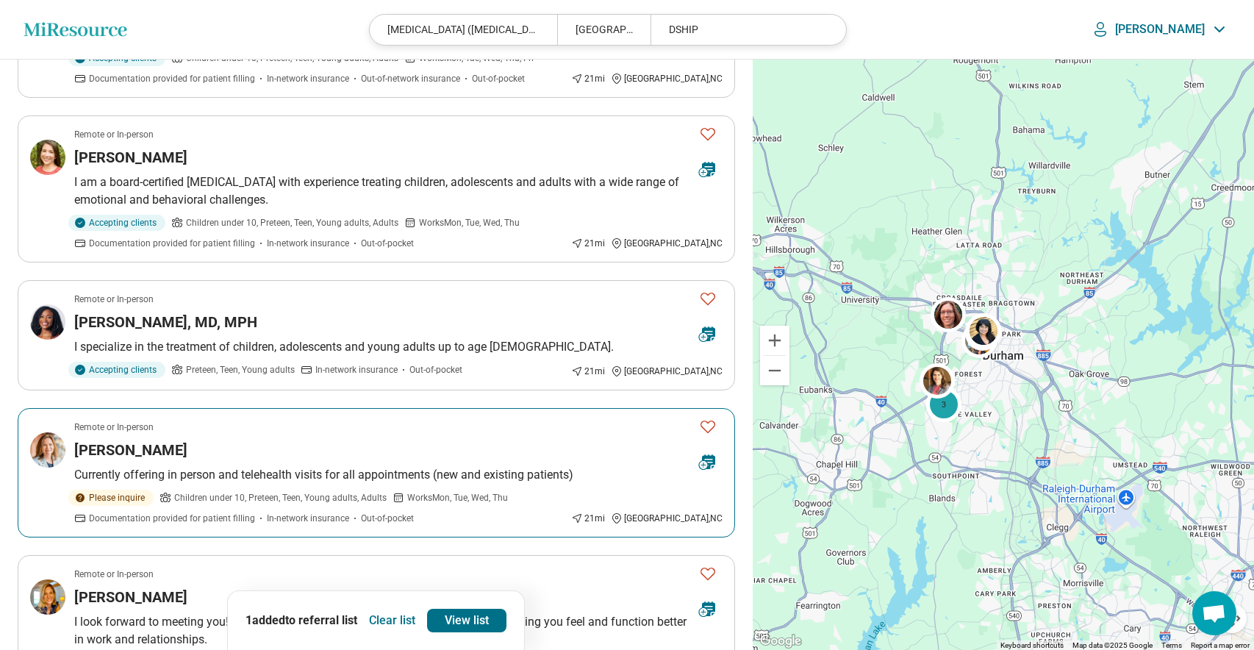
click at [710, 418] on icon "Favorite" at bounding box center [708, 427] width 18 height 18
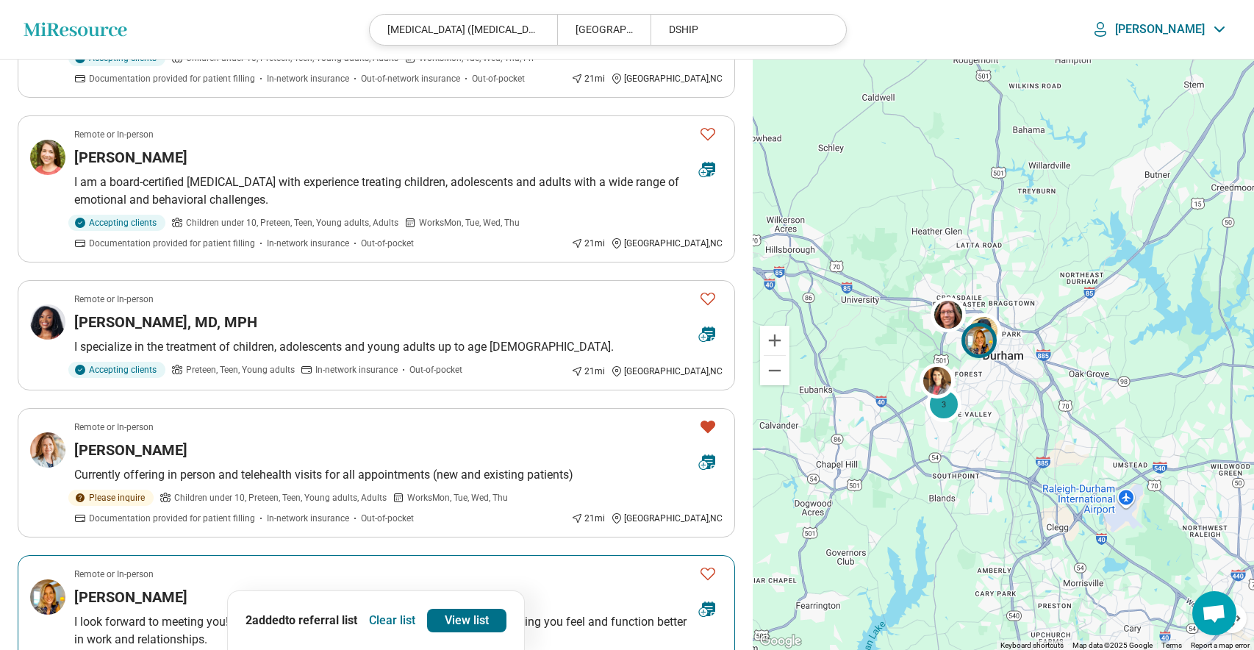
click at [712, 565] on icon "Favorite" at bounding box center [708, 574] width 18 height 18
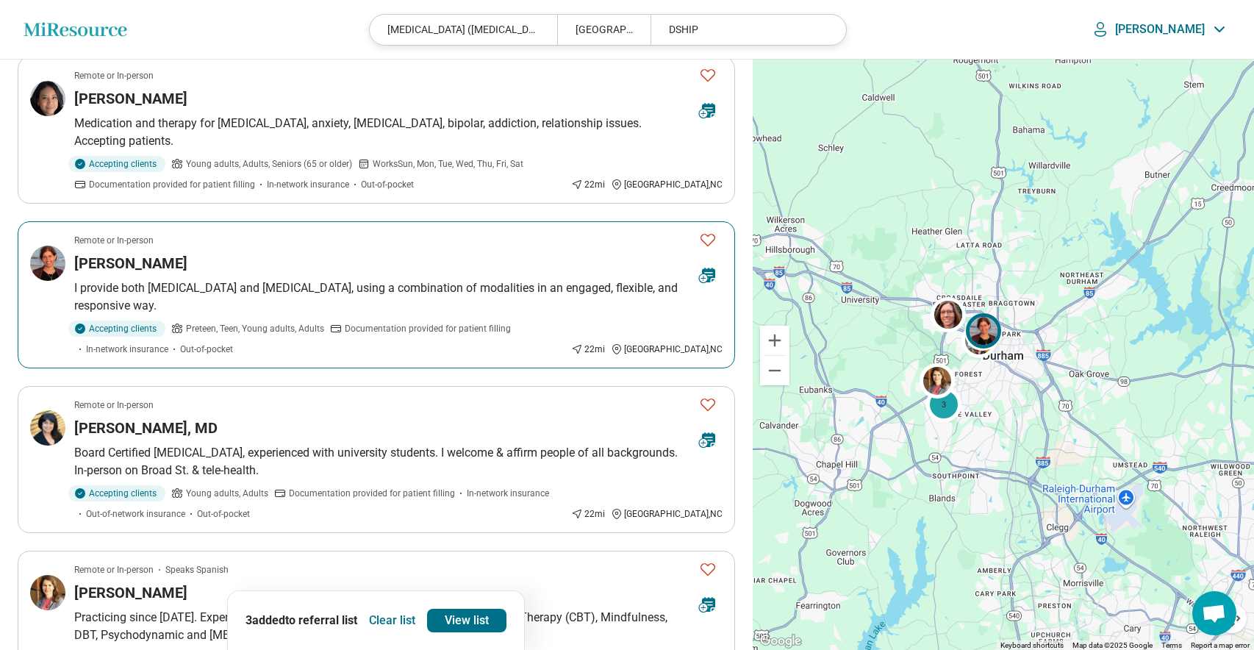
scroll to position [1080, 0]
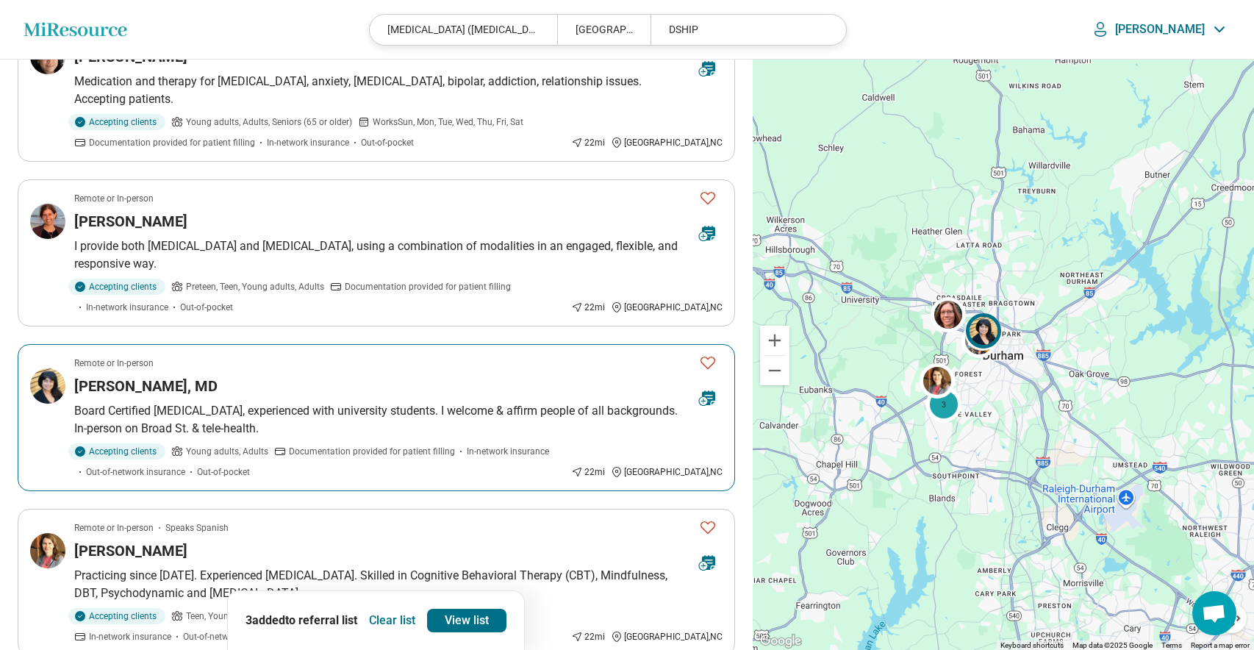
click at [707, 354] on icon "Favorite" at bounding box center [708, 363] width 18 height 18
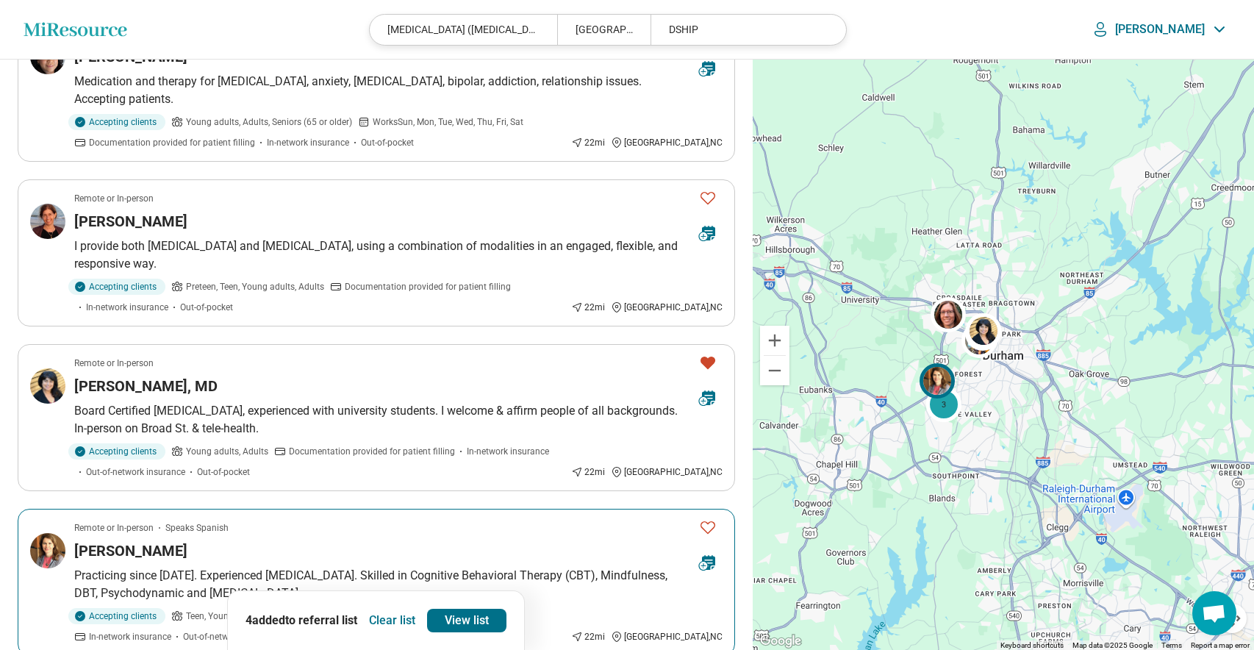
click at [708, 518] on icon "Favorite" at bounding box center [708, 527] width 18 height 18
click at [487, 619] on link "View list" at bounding box center [466, 621] width 79 height 24
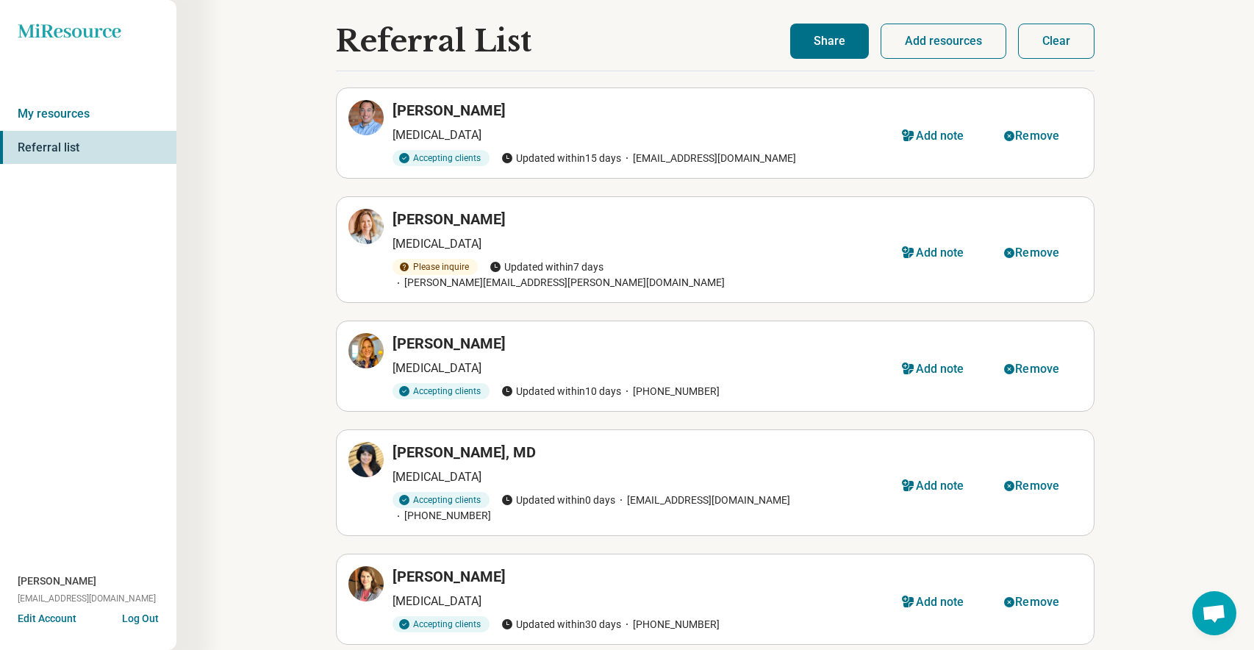
click at [841, 38] on button "Share" at bounding box center [829, 41] width 79 height 35
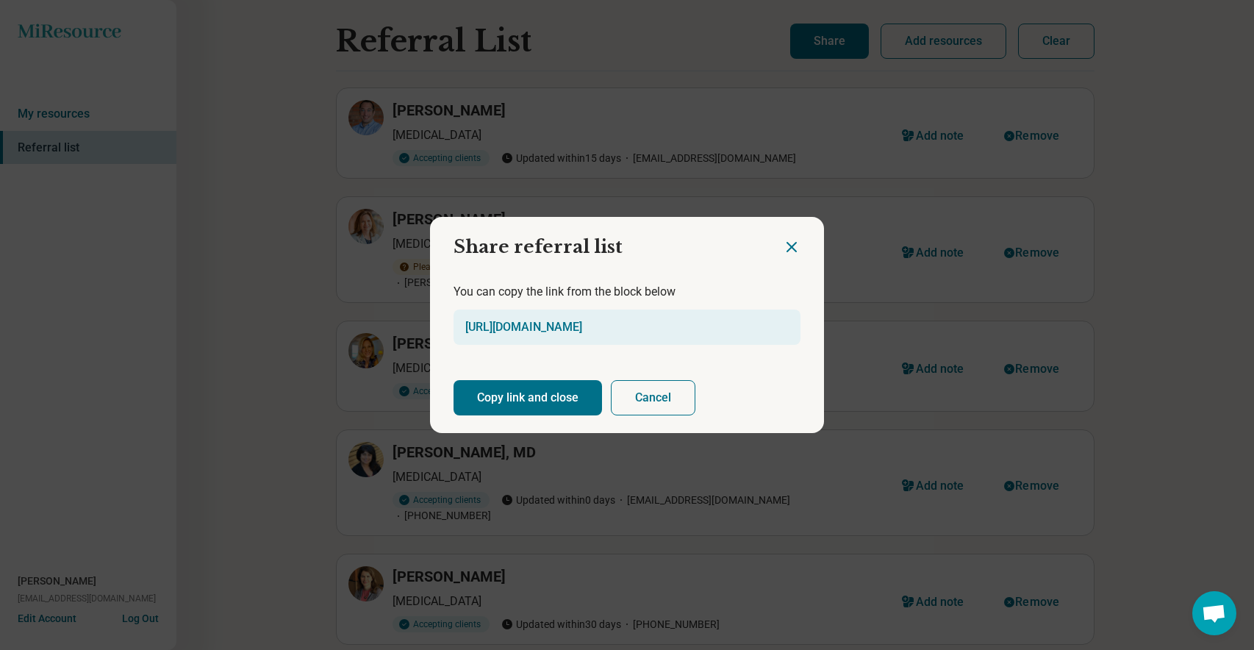
drag, startPoint x: 493, startPoint y: 402, endPoint x: 484, endPoint y: 407, distance: 10.5
click at [493, 402] on button "Copy link and close" at bounding box center [528, 397] width 149 height 35
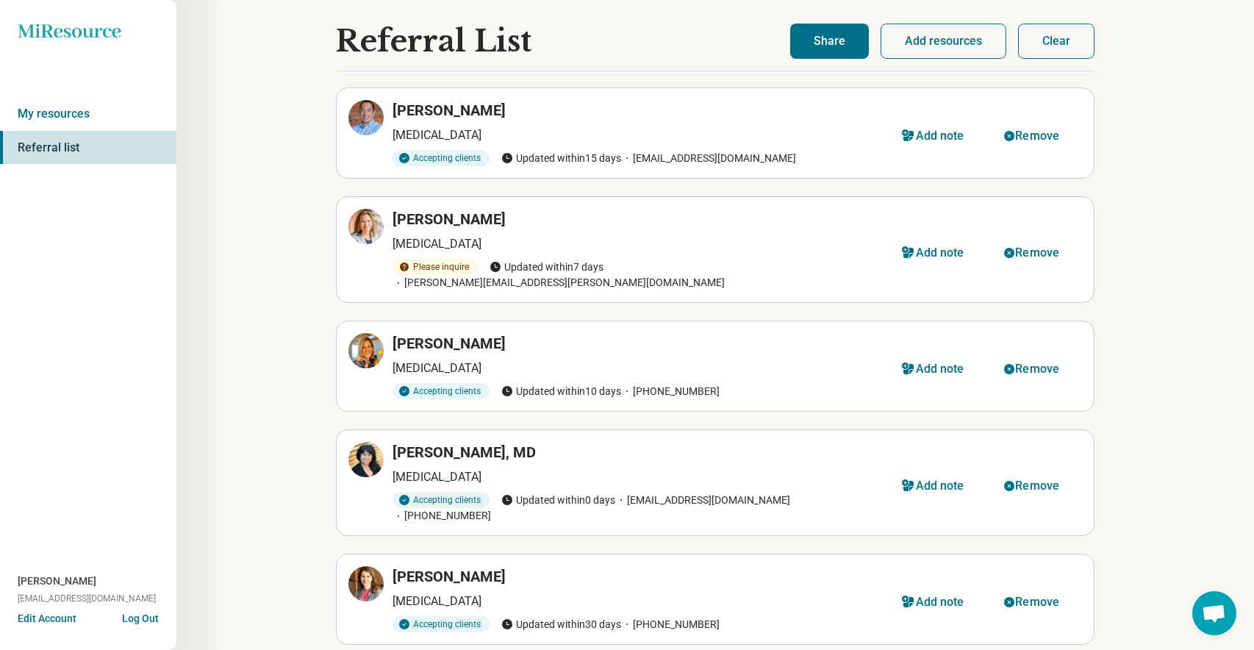
click at [565, 342] on div "[PERSON_NAME] [MEDICAL_DATA] Accepting clients Updated [DATE] [PHONE_NUMBER]" at bounding box center [616, 366] width 536 height 66
click at [573, 336] on div "[PERSON_NAME]" at bounding box center [639, 343] width 492 height 21
click at [956, 38] on button "Add resources" at bounding box center [944, 41] width 126 height 35
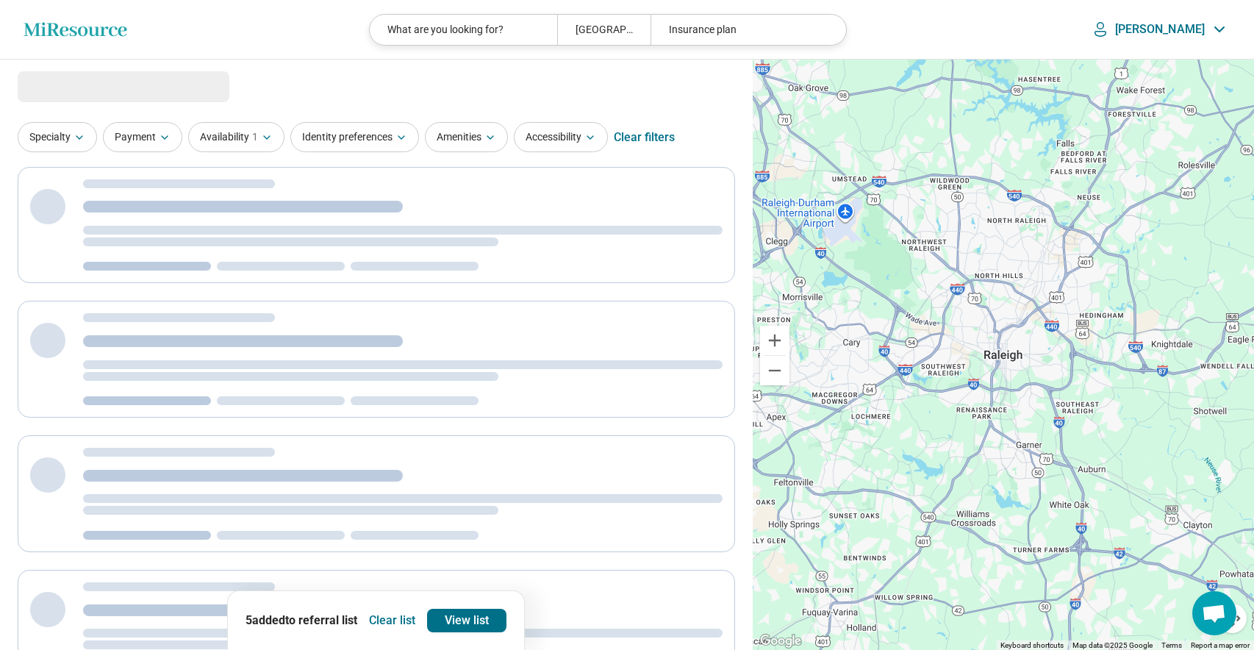
select select "***"
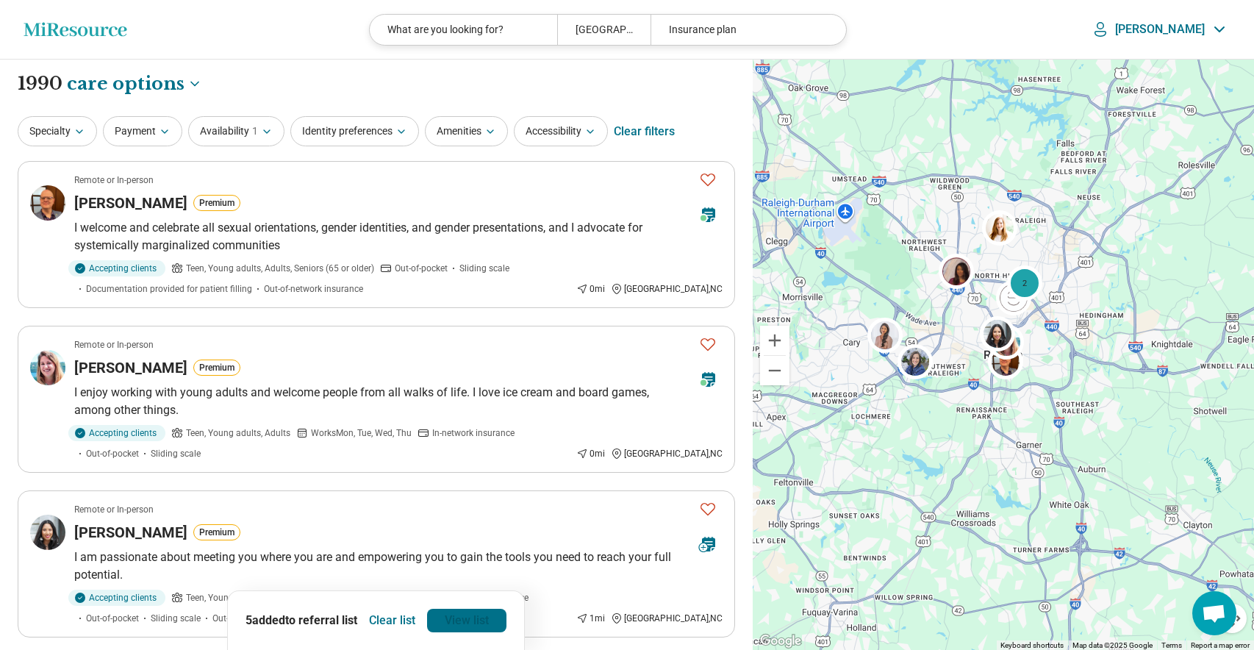
click at [464, 620] on link "View list" at bounding box center [466, 621] width 79 height 24
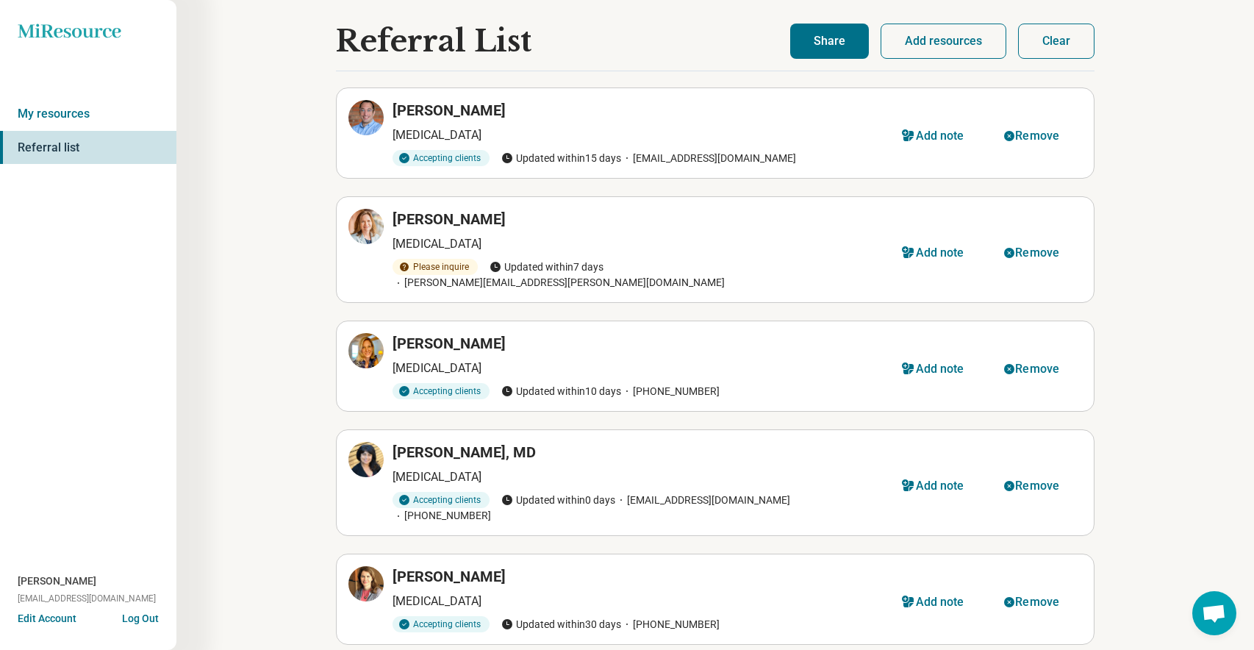
click at [643, 238] on p "[MEDICAL_DATA]" at bounding box center [639, 244] width 492 height 18
select select "***"
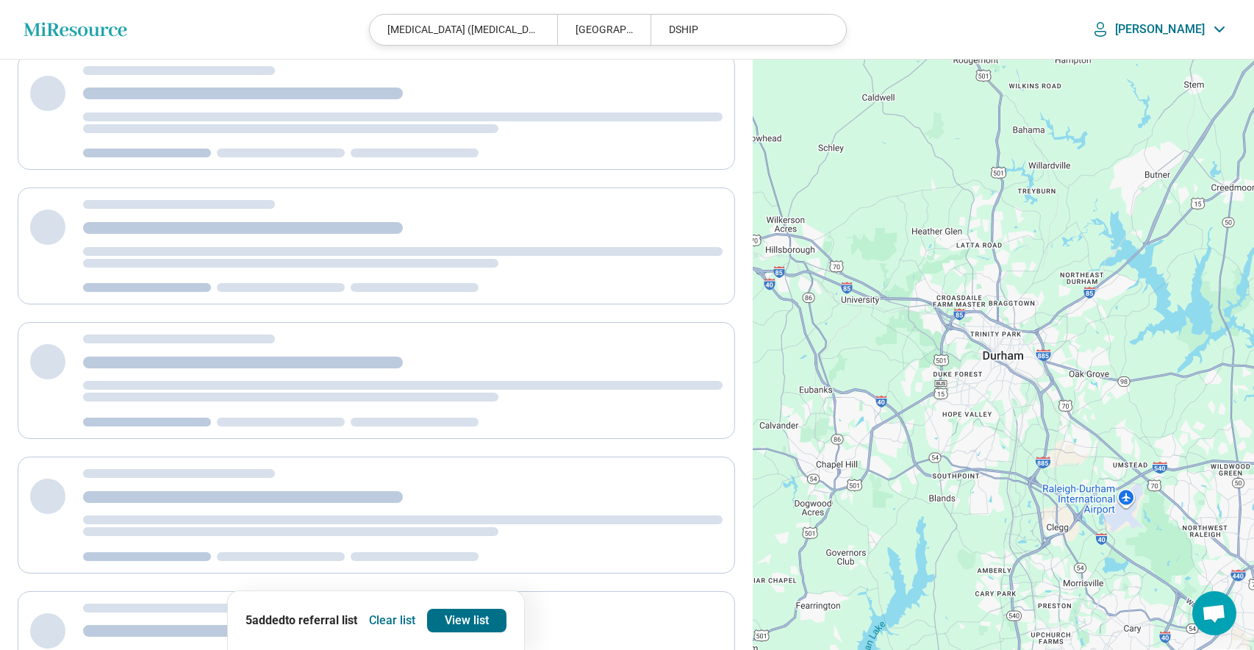
scroll to position [7, 0]
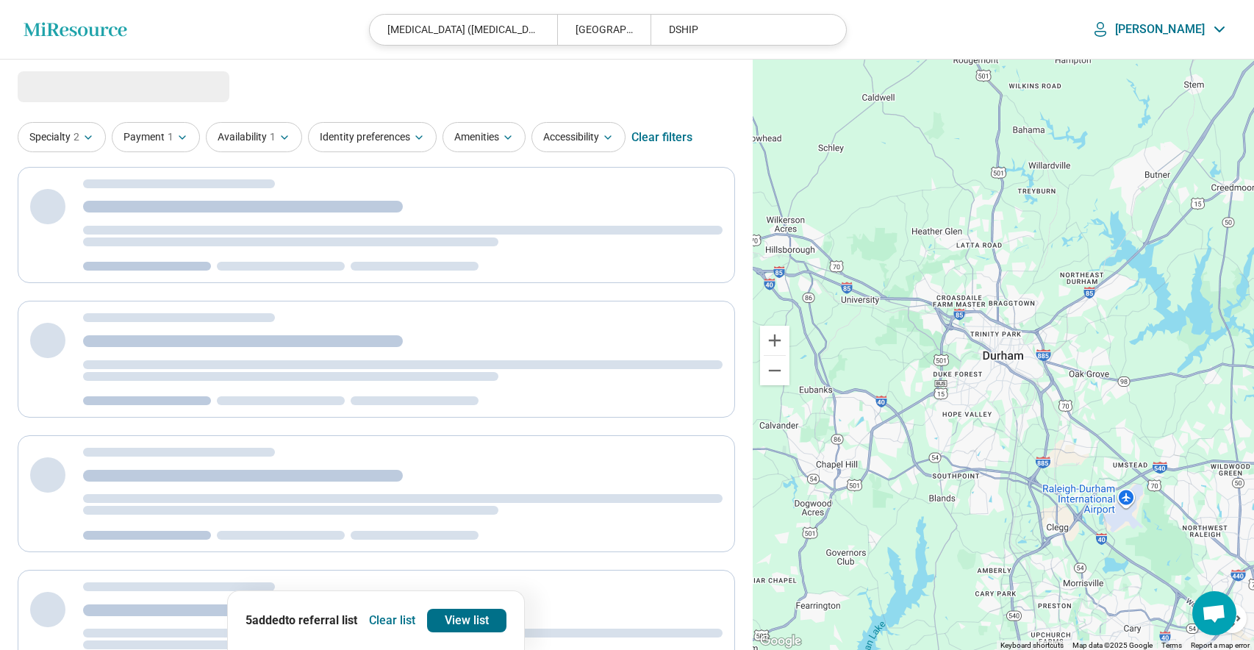
select select "***"
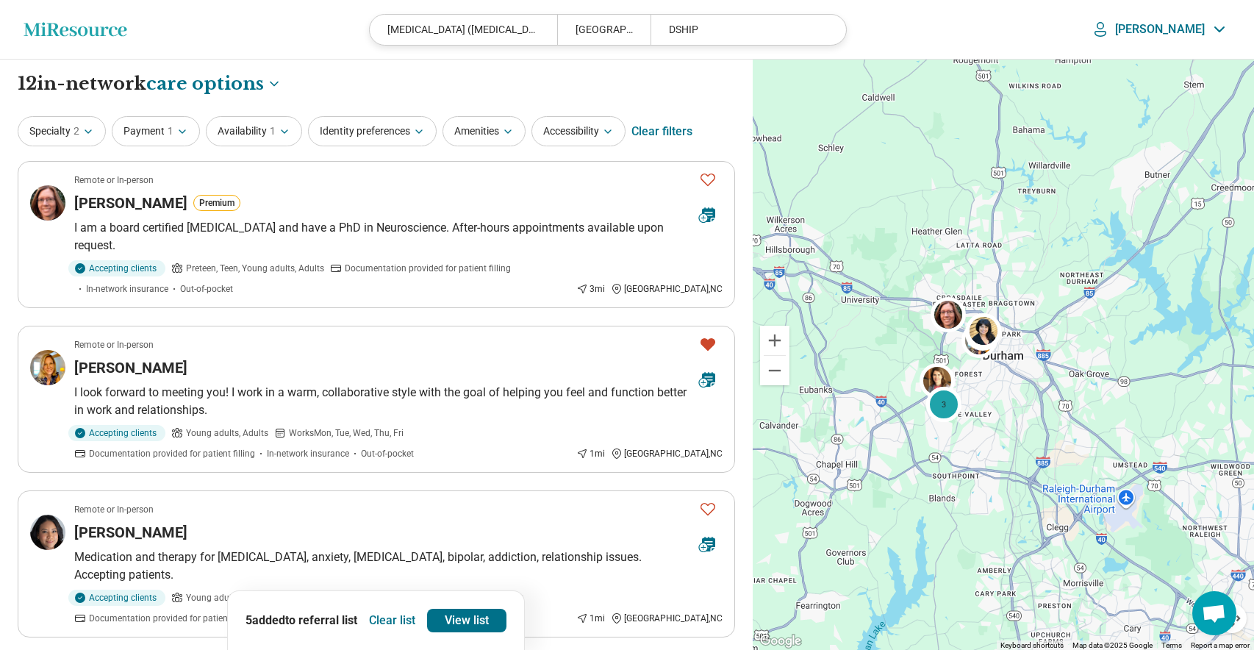
click at [396, 622] on button "Clear list" at bounding box center [392, 621] width 58 height 24
click at [96, 126] on button "Specialty 2" at bounding box center [62, 131] width 88 height 30
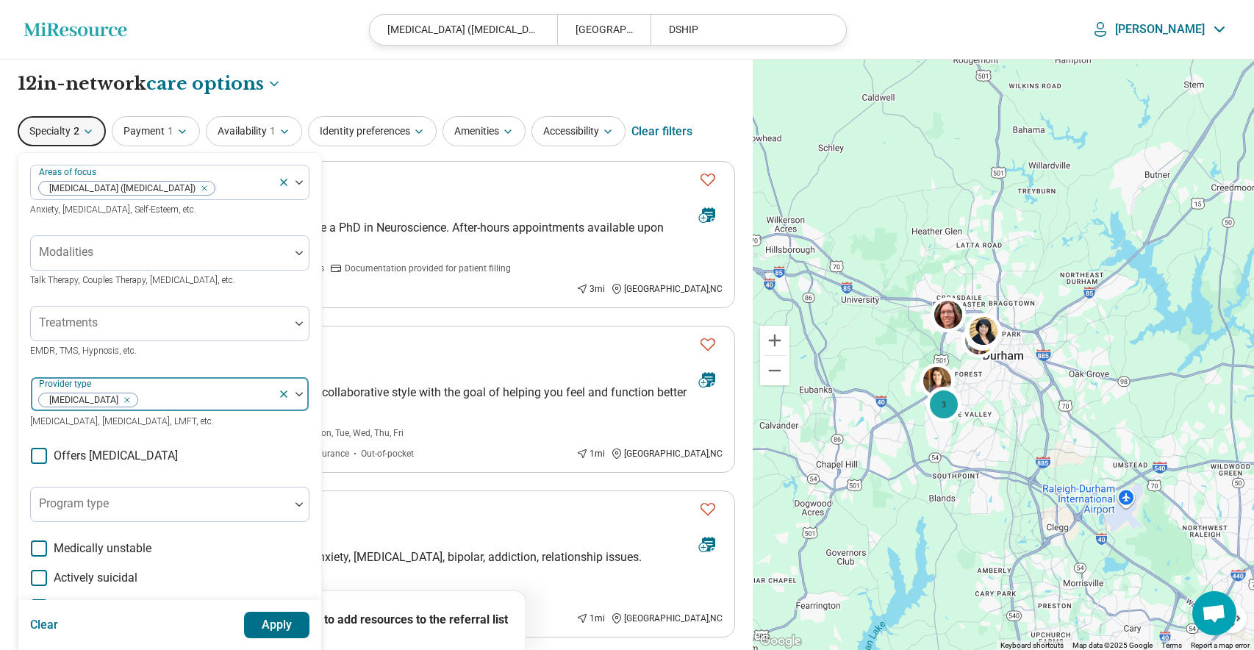
click at [280, 392] on icon at bounding box center [284, 394] width 12 height 12
click at [291, 395] on div at bounding box center [299, 394] width 19 height 34
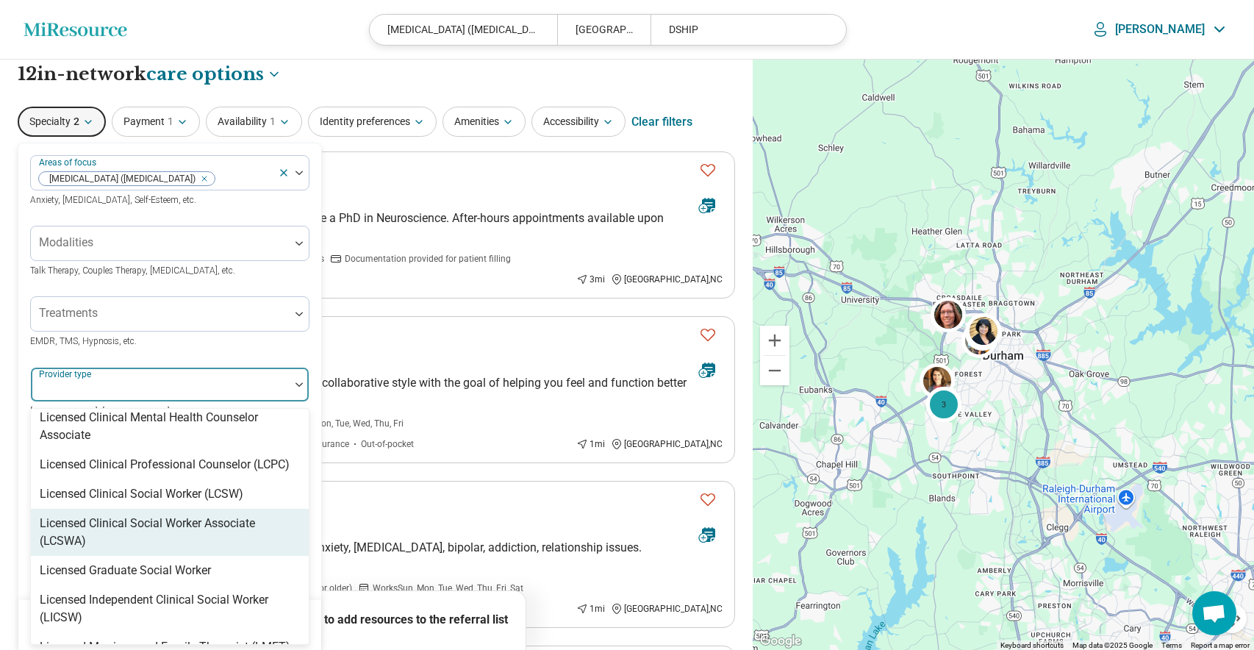
scroll to position [795, 0]
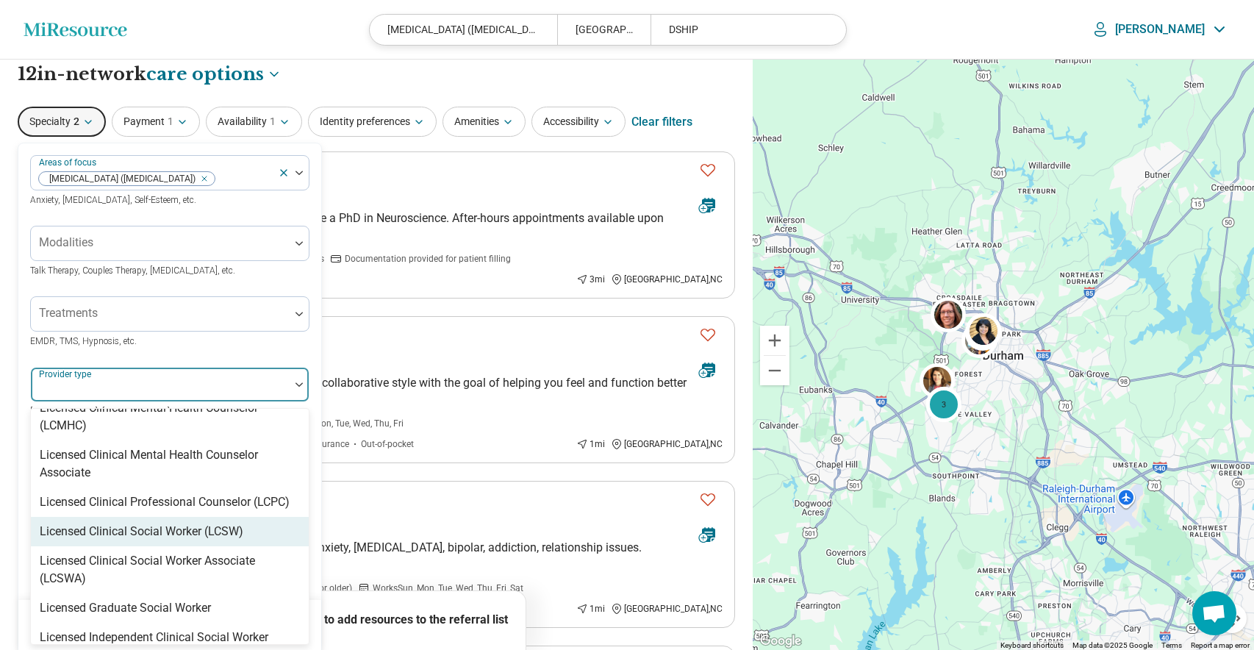
click at [90, 517] on div "Licensed Clinical Social Worker (LCSW)" at bounding box center [170, 531] width 278 height 29
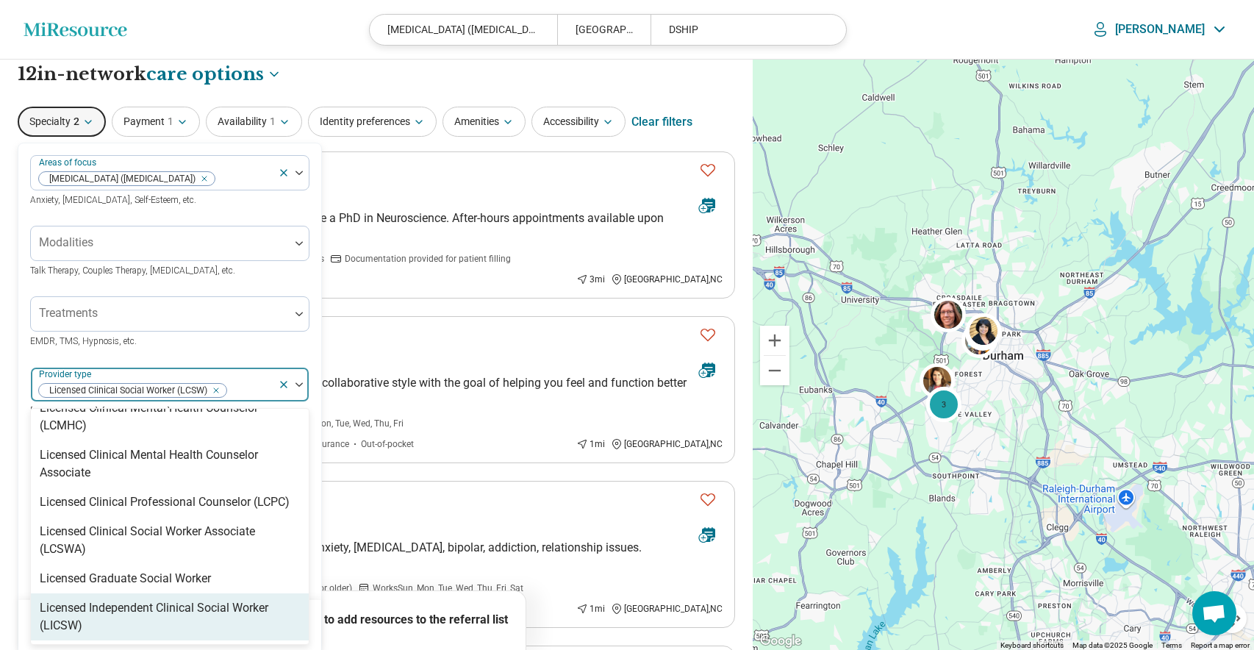
click at [312, 620] on div "Clear Apply" at bounding box center [169, 625] width 303 height 50
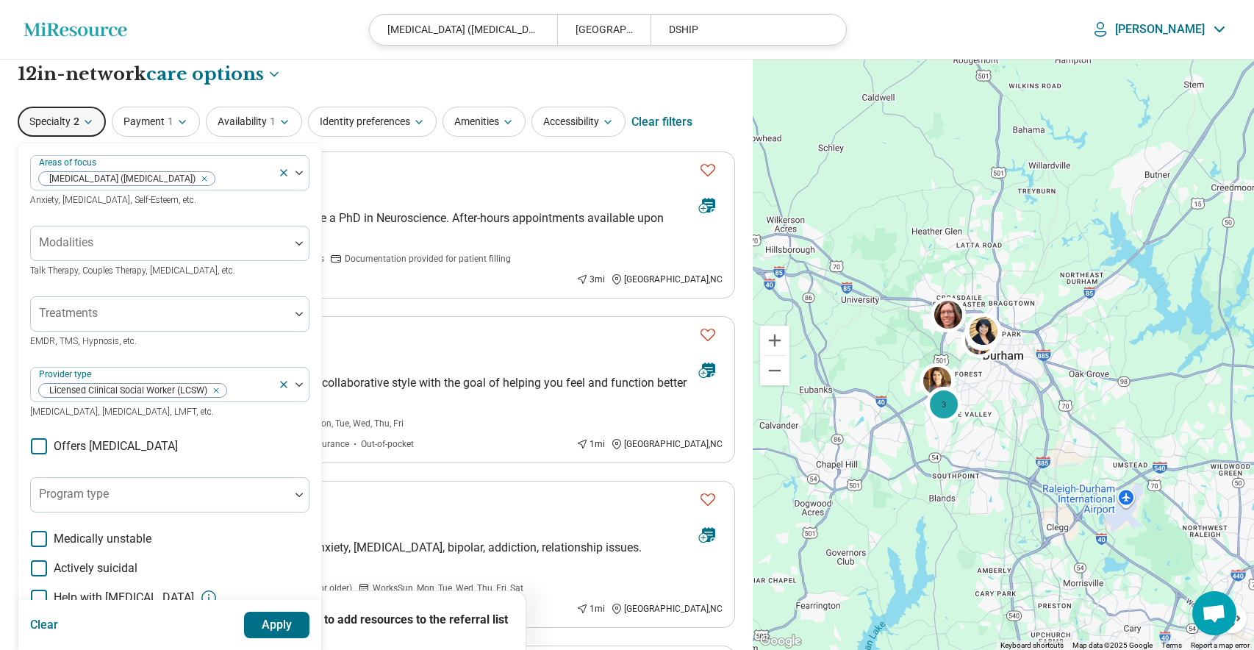
drag, startPoint x: 260, startPoint y: 623, endPoint x: 275, endPoint y: 624, distance: 14.8
click at [261, 623] on button "Apply" at bounding box center [277, 625] width 66 height 26
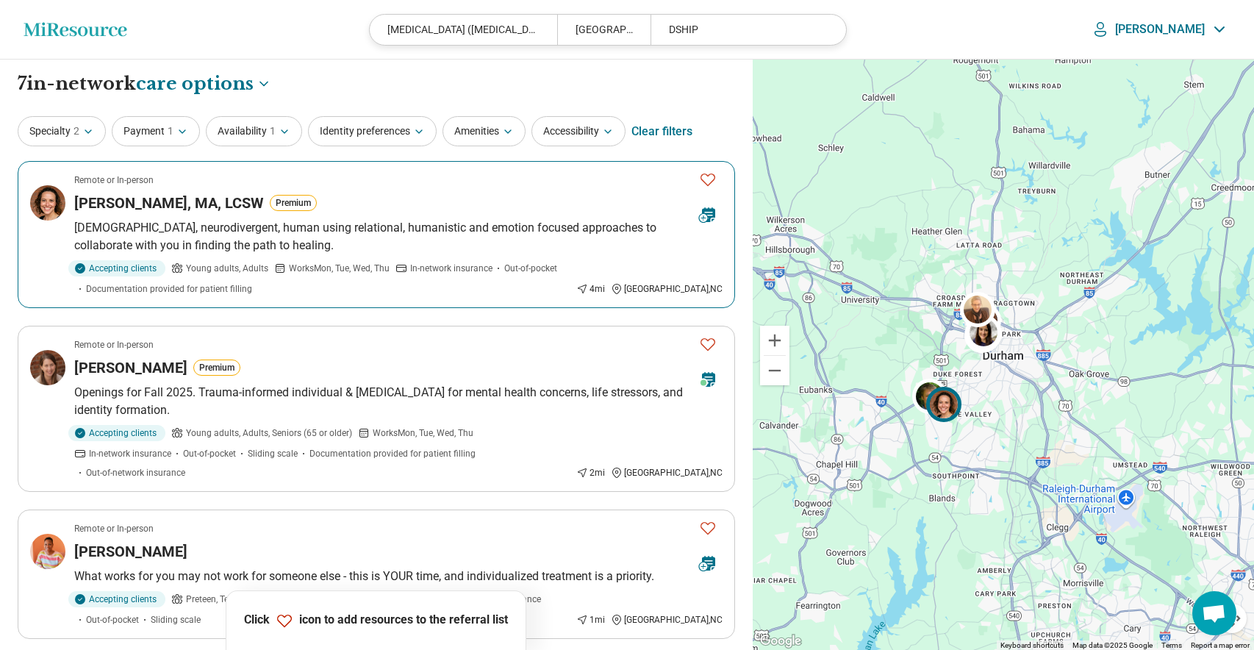
drag, startPoint x: 708, startPoint y: 179, endPoint x: 623, endPoint y: 229, distance: 98.9
click at [709, 177] on icon "Favorite" at bounding box center [708, 180] width 18 height 18
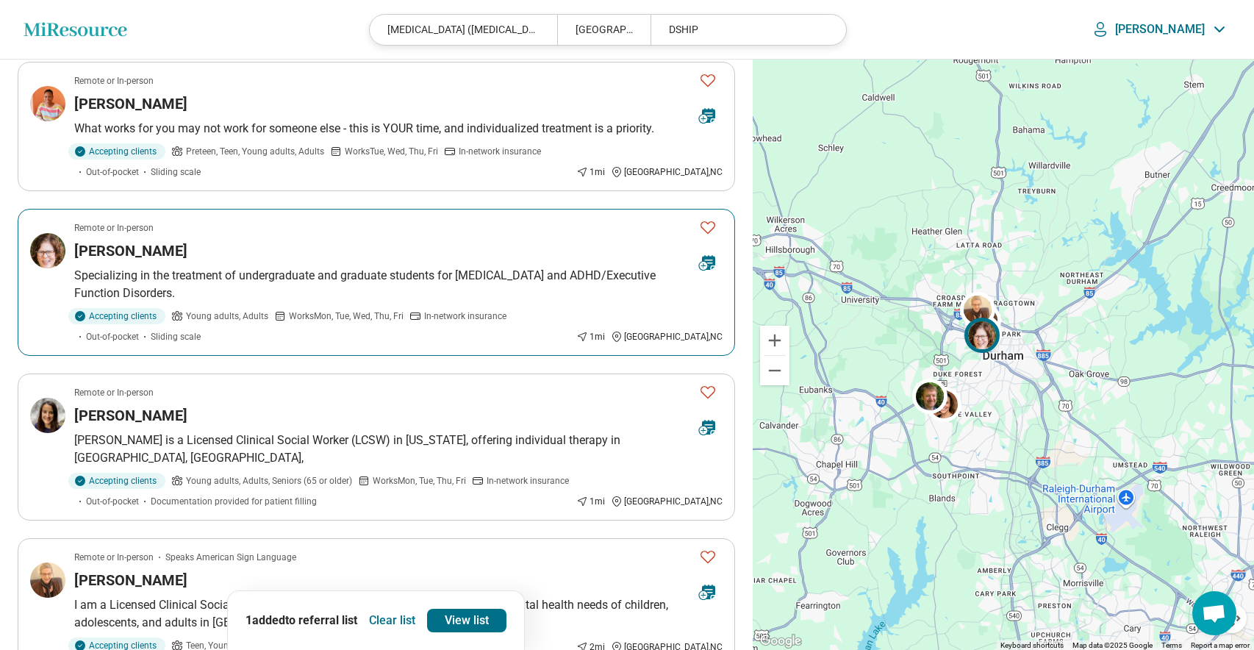
scroll to position [451, 0]
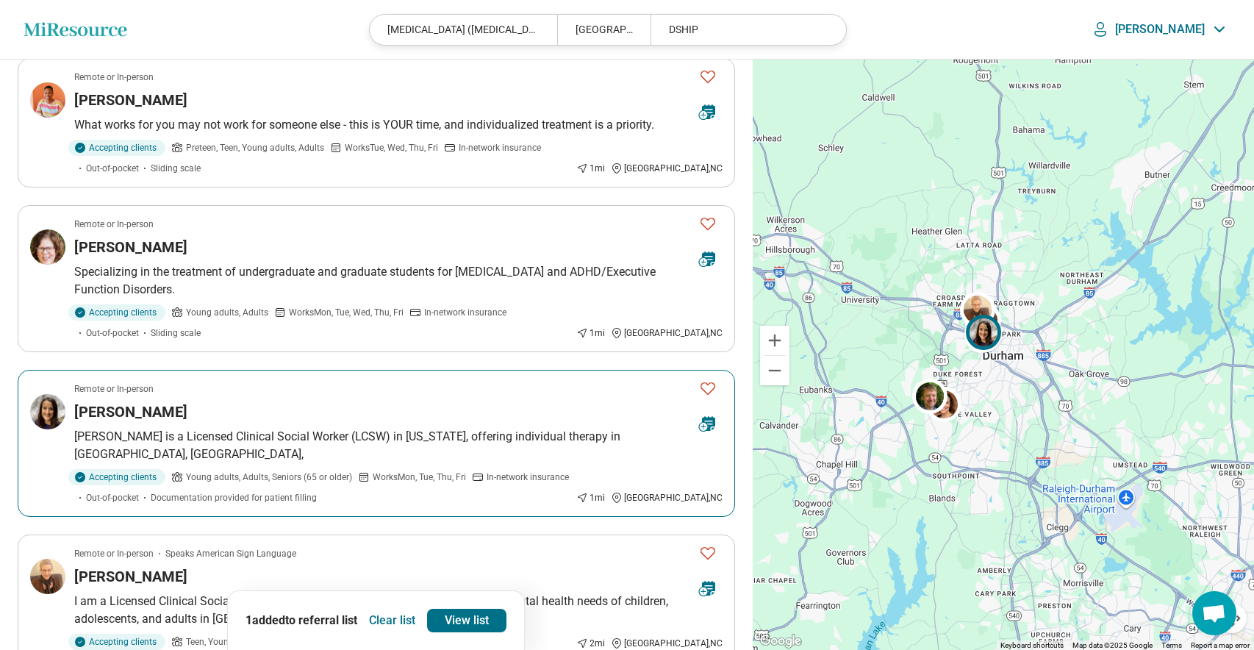
click at [709, 379] on icon "Favorite" at bounding box center [708, 388] width 18 height 18
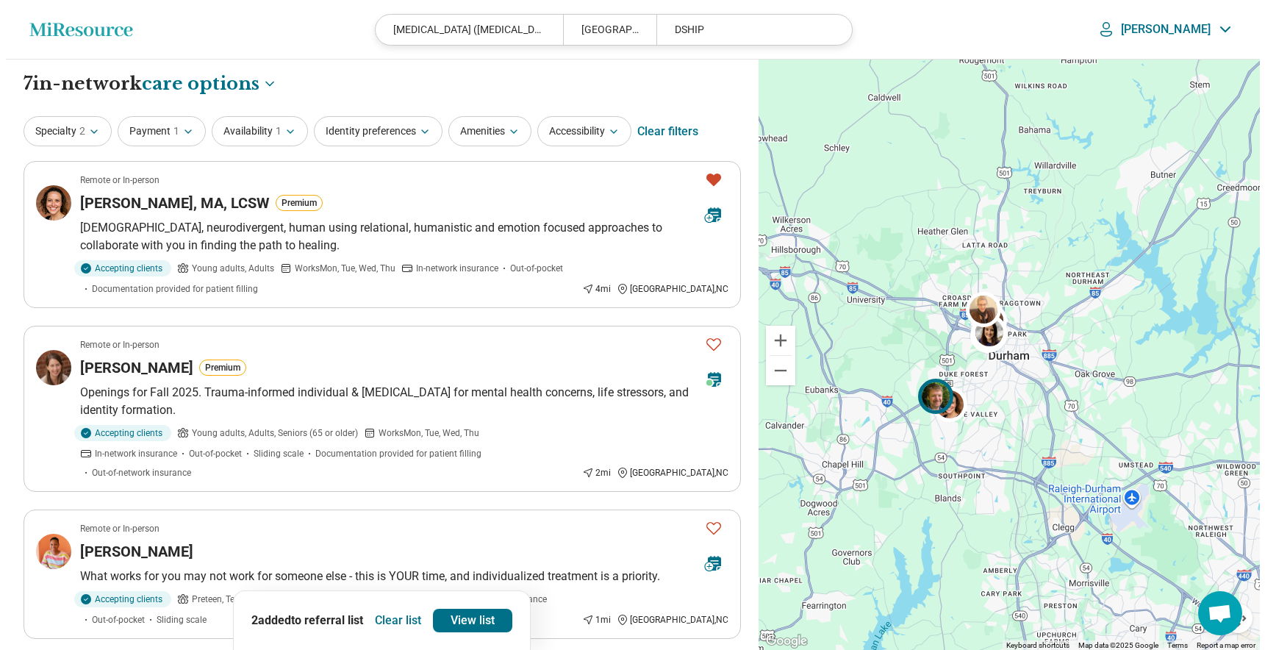
scroll to position [0, 0]
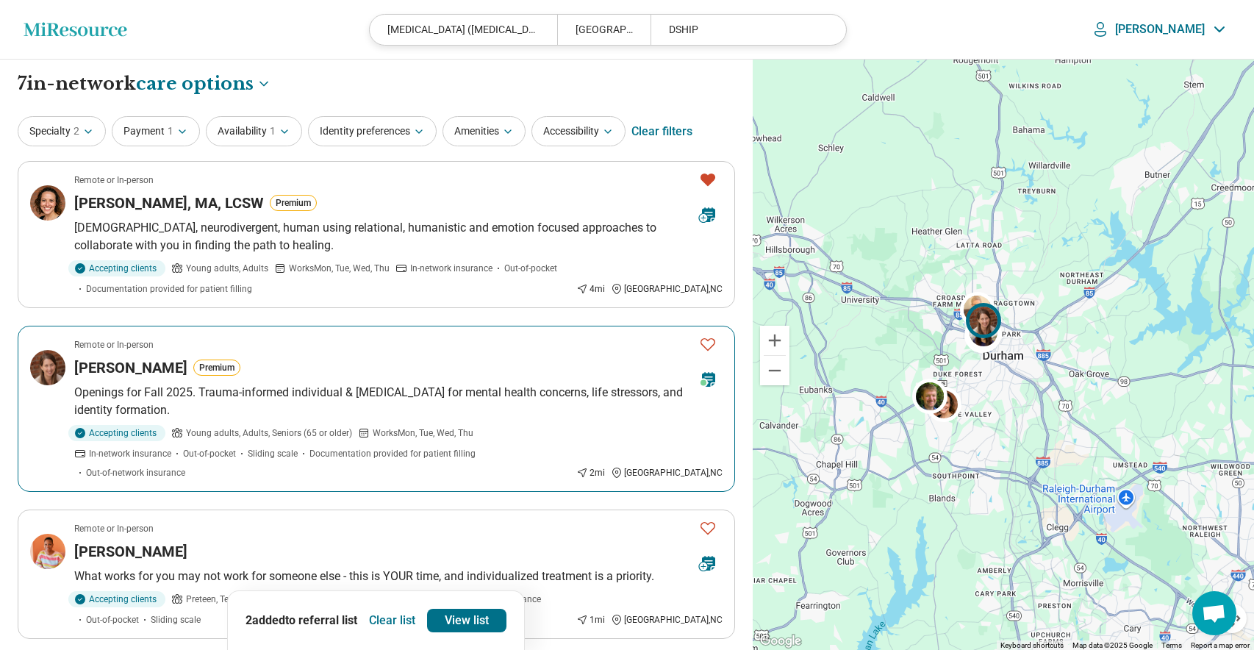
click at [709, 343] on icon "Favorite" at bounding box center [708, 344] width 18 height 18
click at [446, 623] on link "View list" at bounding box center [466, 621] width 79 height 24
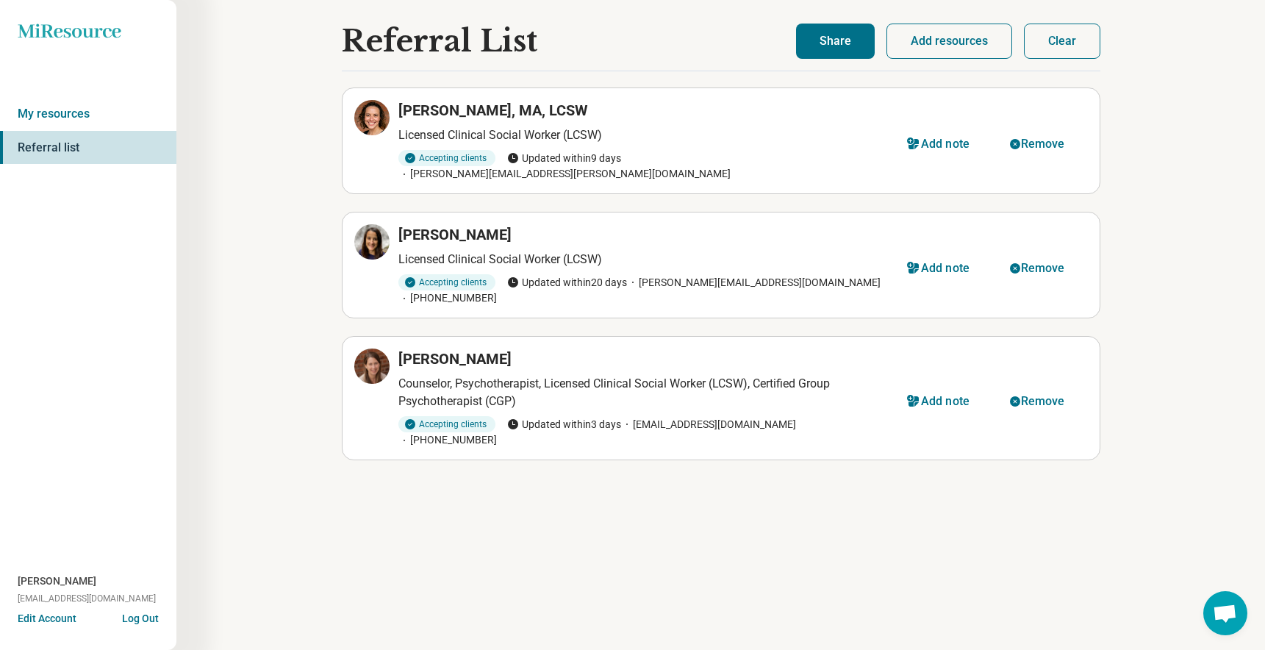
click at [834, 40] on button "Share" at bounding box center [835, 41] width 79 height 35
